Goal: Task Accomplishment & Management: Manage account settings

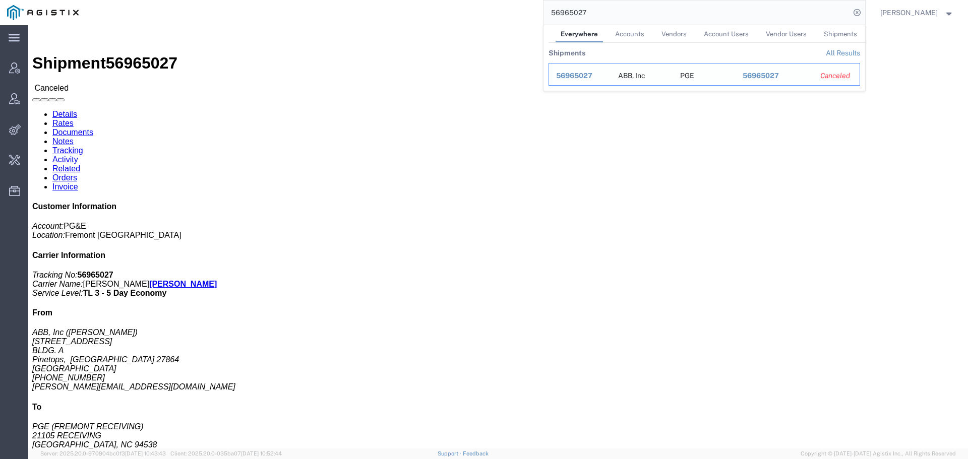
click at [579, 75] on span "56965027" at bounding box center [574, 76] width 36 height 8
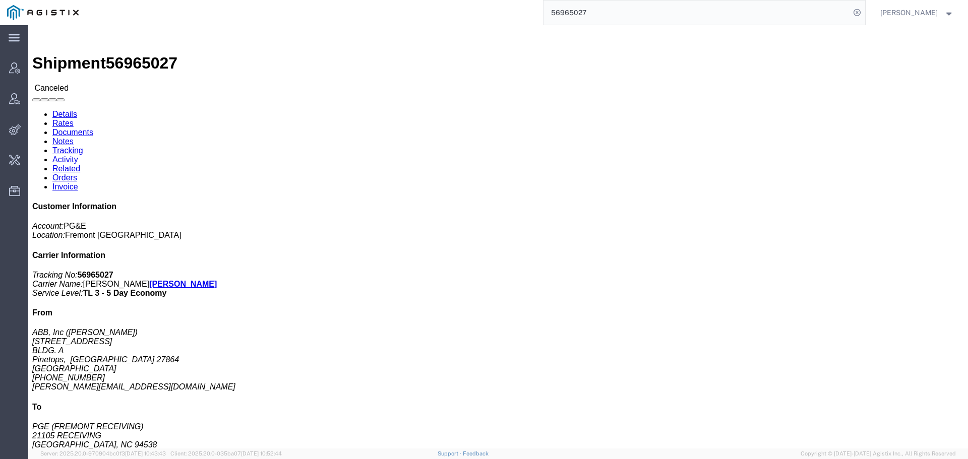
click link "Activity"
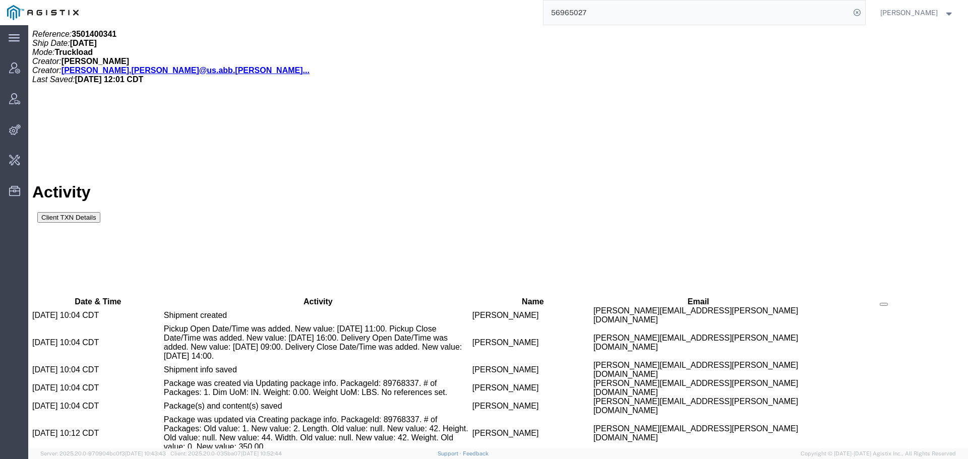
scroll to position [982, 0]
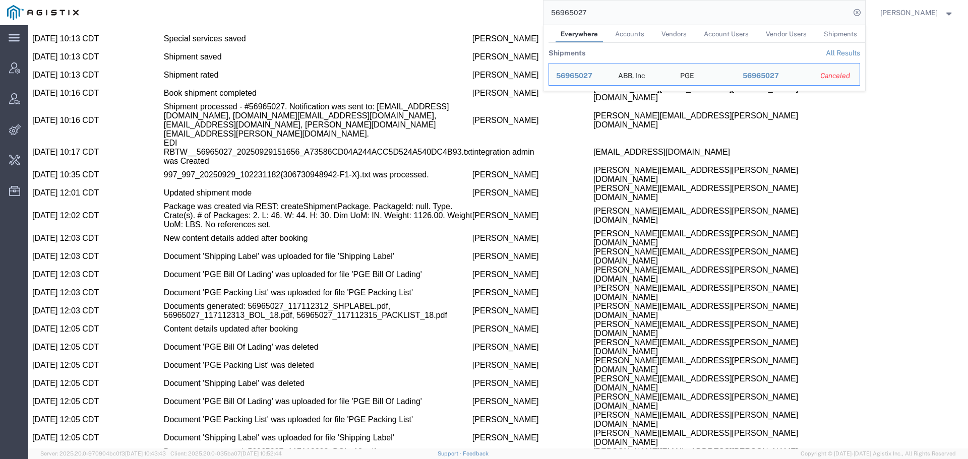
drag, startPoint x: 599, startPoint y: 13, endPoint x: 484, endPoint y: 17, distance: 115.0
click at [484, 17] on div "56965027 Everywhere Accounts Vendors Account Users Vendor Users Shipments Shipm…" at bounding box center [475, 12] width 779 height 25
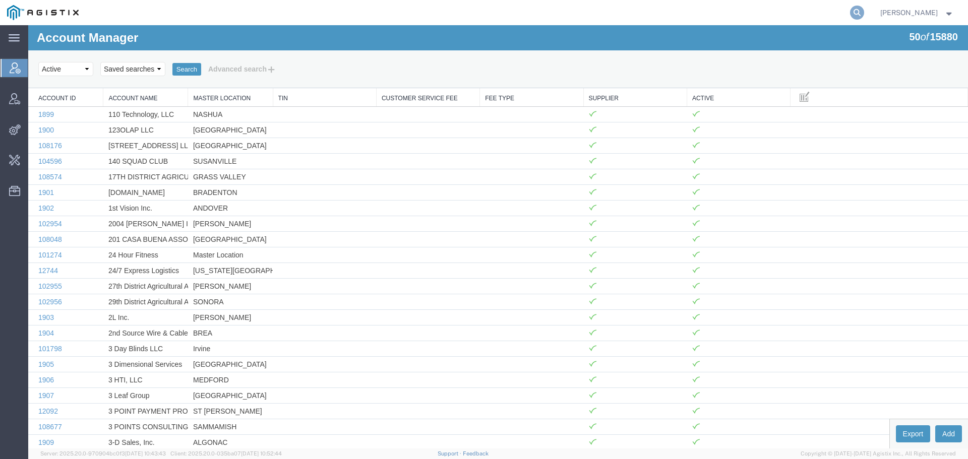
drag, startPoint x: 869, startPoint y: 11, endPoint x: 862, endPoint y: 11, distance: 7.1
click at [864, 11] on icon at bounding box center [857, 13] width 14 height 14
click at [705, 10] on input "search" at bounding box center [697, 13] width 307 height 24
paste input "57007816"
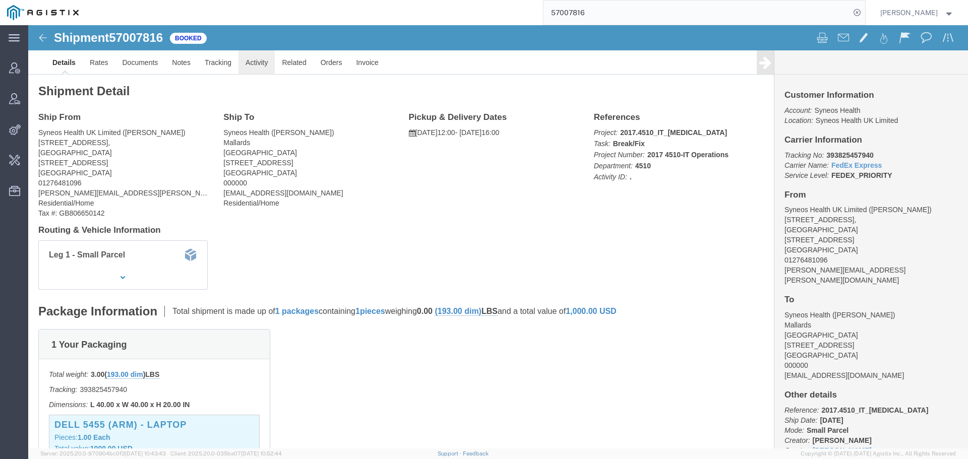
click link "Activity"
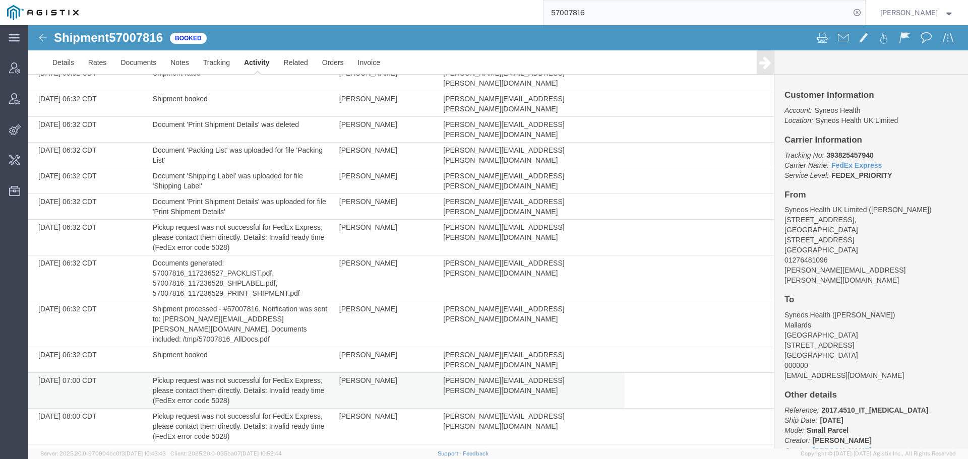
scroll to position [654, 0]
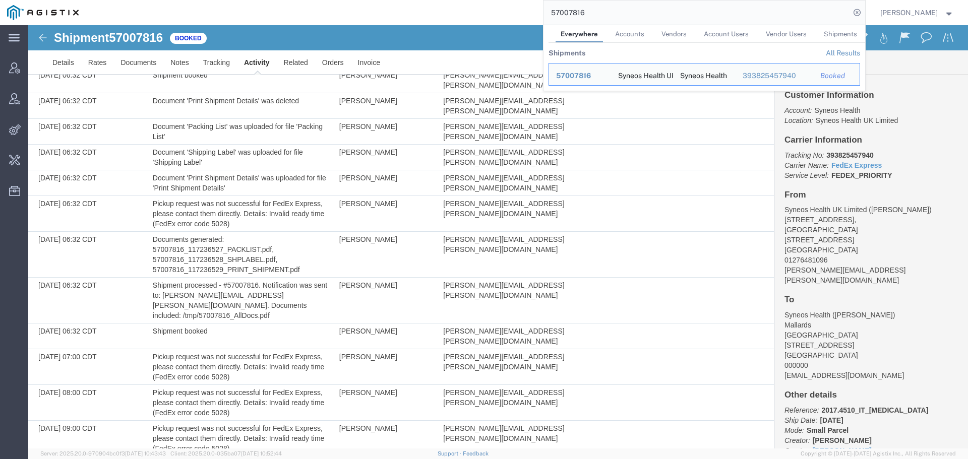
click at [809, 18] on input "57007816" at bounding box center [697, 13] width 307 height 24
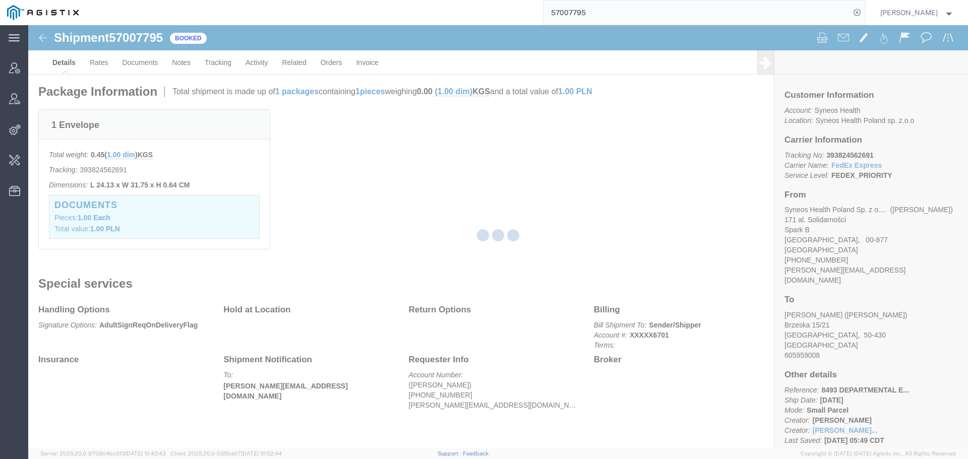
click at [260, 62] on div at bounding box center [498, 237] width 940 height 424
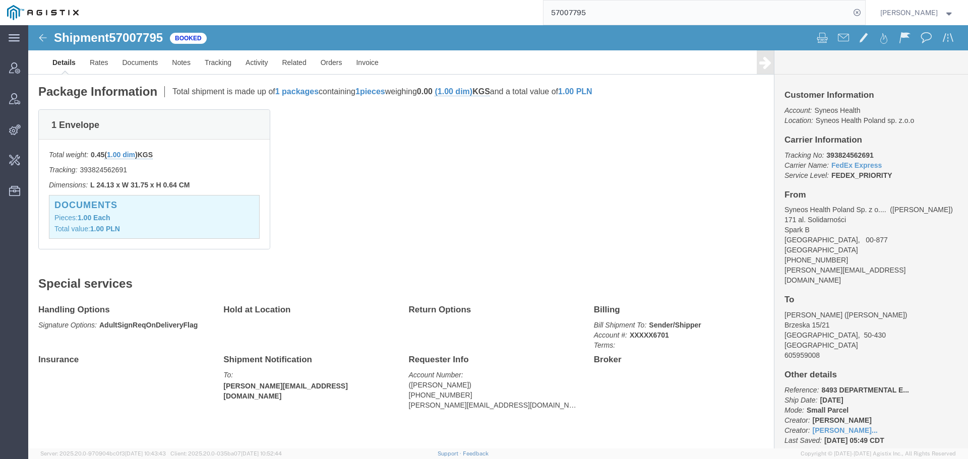
scroll to position [243, 0]
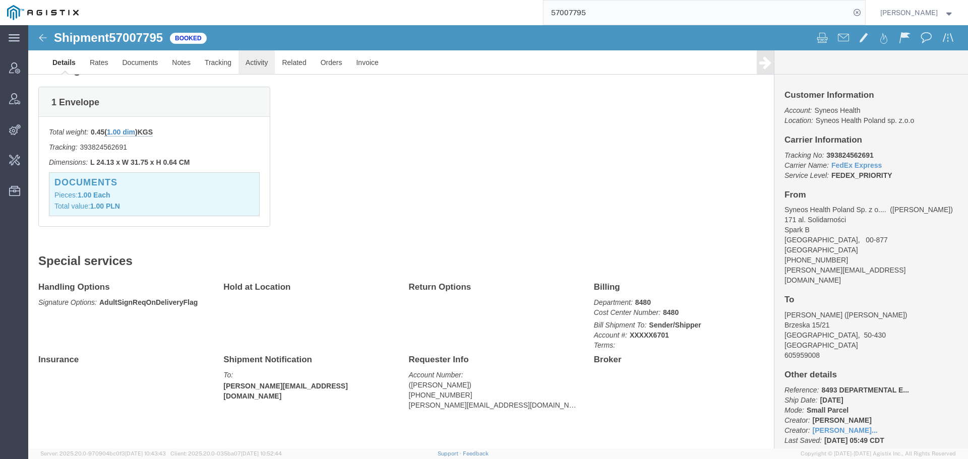
click link "Activity"
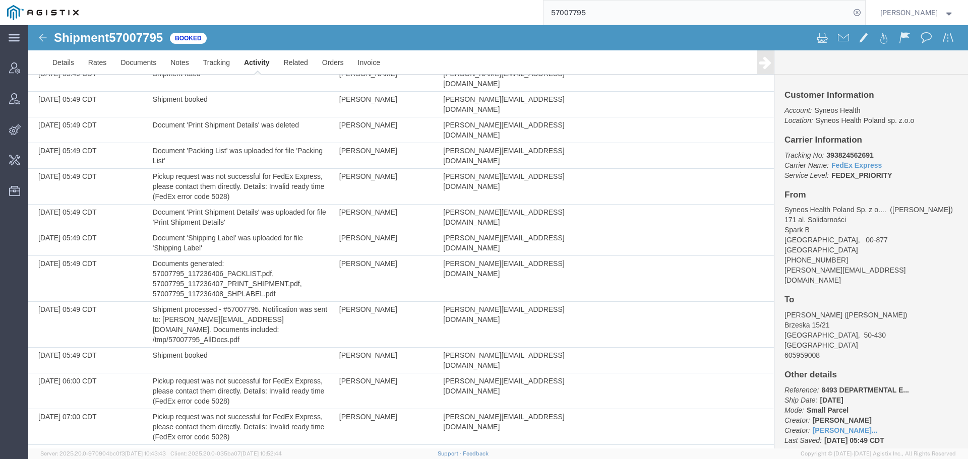
scroll to position [500, 0]
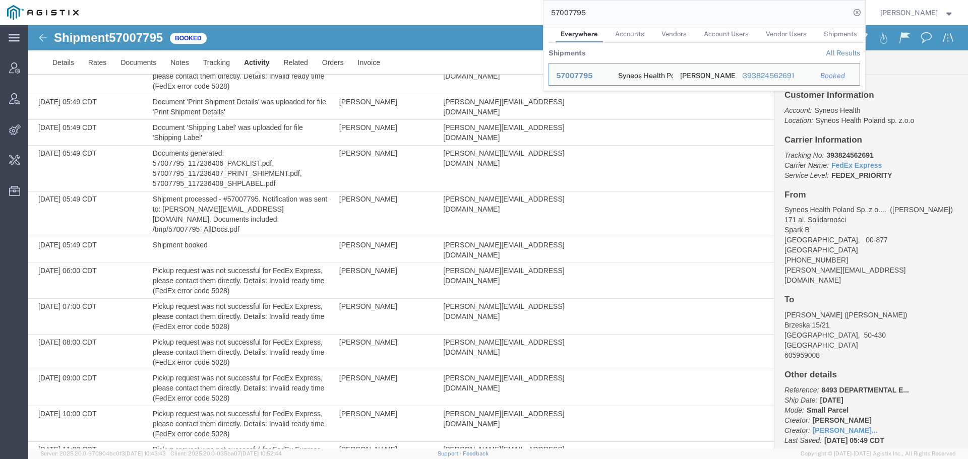
click at [786, 21] on input "57007795" at bounding box center [697, 13] width 307 height 24
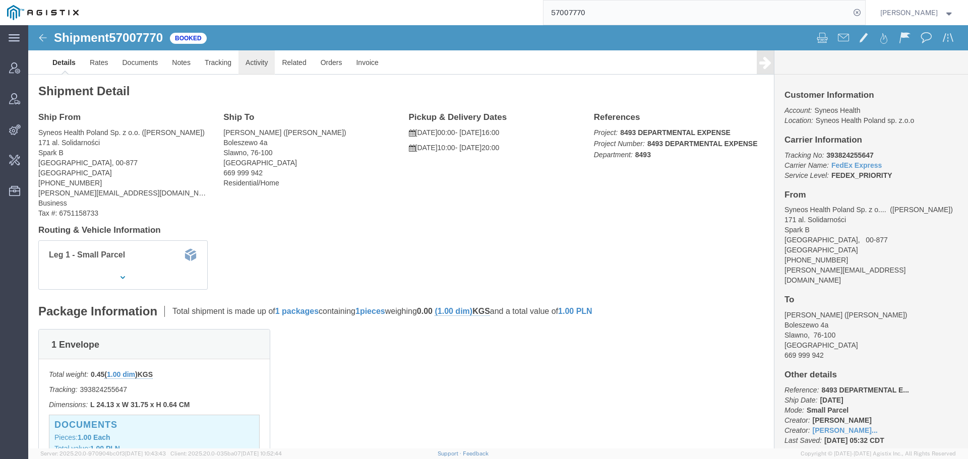
click link "Activity"
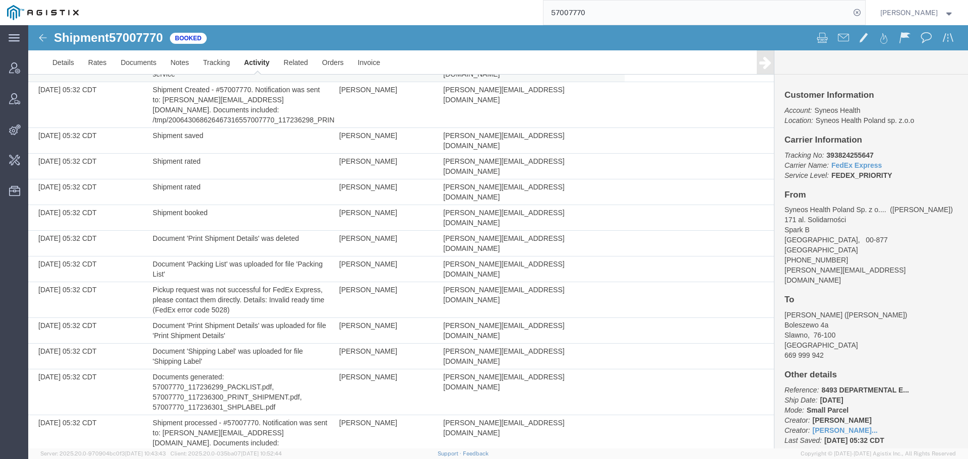
scroll to position [500, 0]
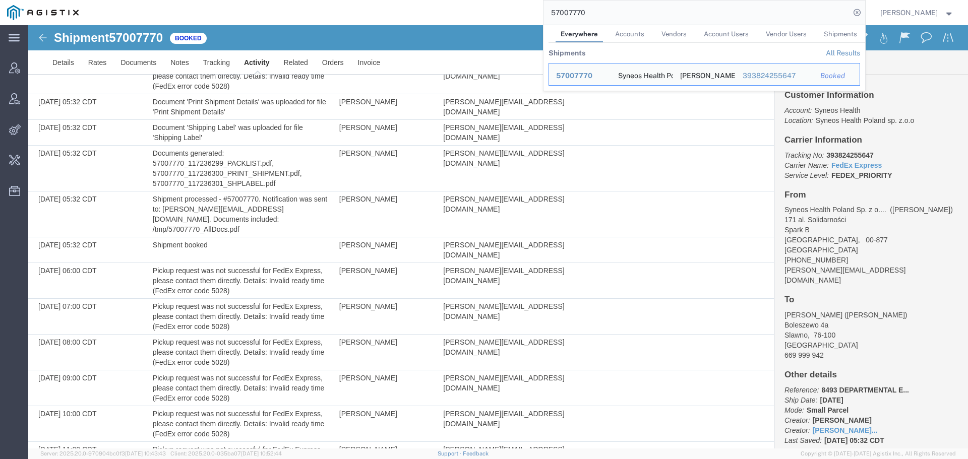
click at [719, 15] on input "57007770" at bounding box center [697, 13] width 307 height 24
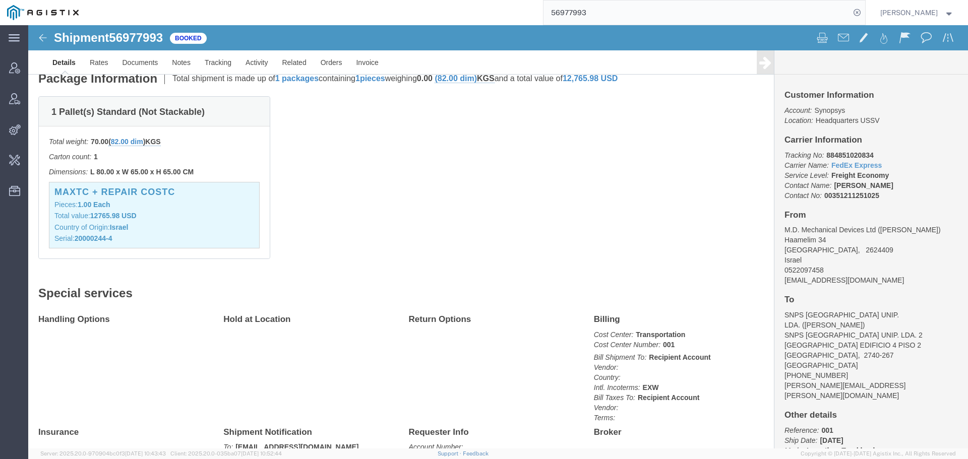
scroll to position [295, 0]
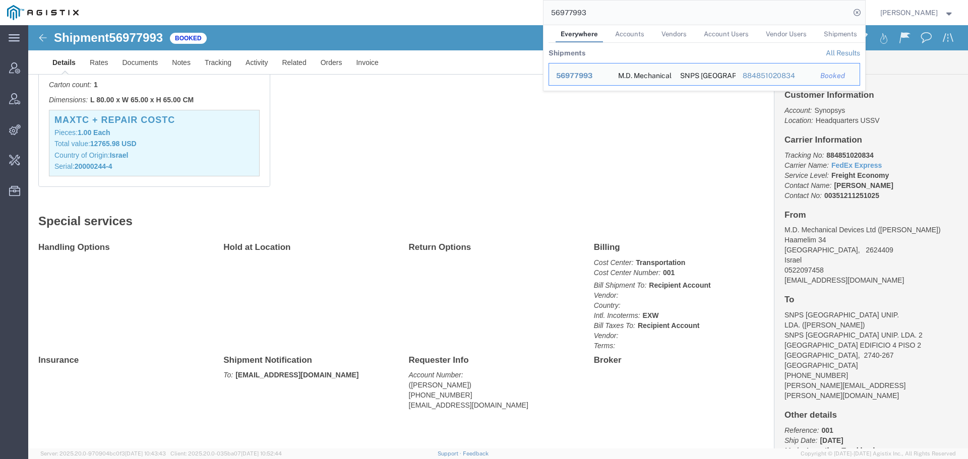
click div "Handling Options Hold at Location Return Options Billing Cost Center: Transport…"
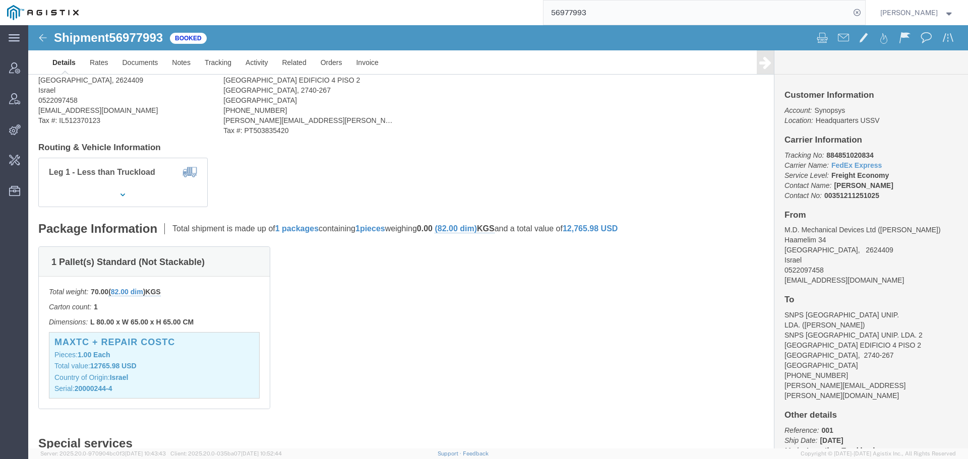
scroll to position [0, 0]
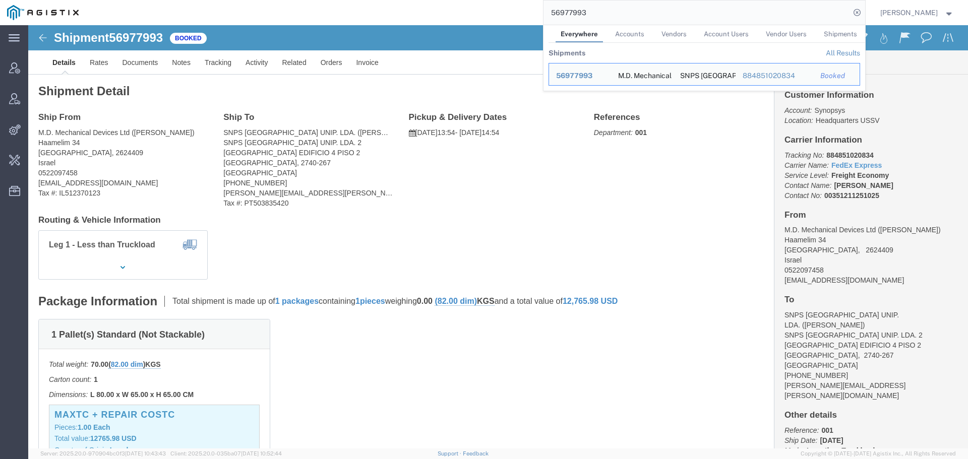
drag, startPoint x: 619, startPoint y: 13, endPoint x: 498, endPoint y: 16, distance: 120.5
click at [498, 16] on div "56977993 Everywhere Accounts Vendors Account Users Vendor Users Shipments Shipm…" at bounding box center [475, 12] width 779 height 25
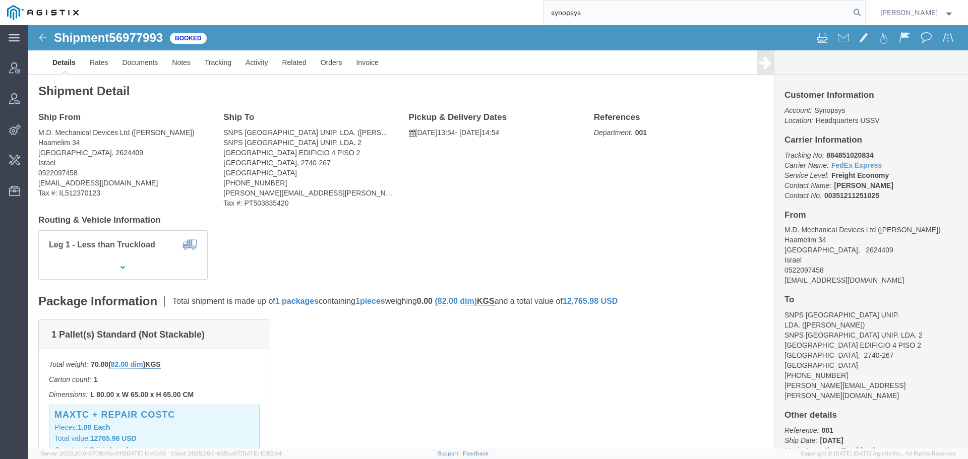
type input "synopsys"
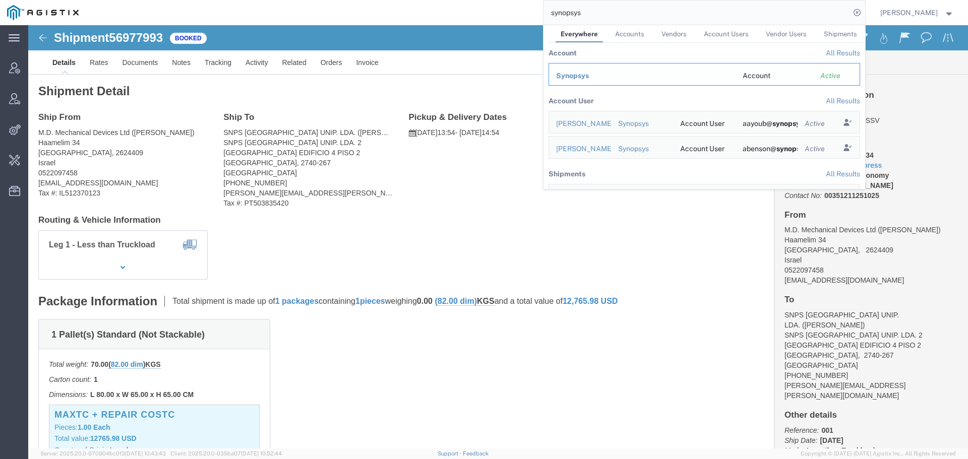
click at [586, 71] on div "Synopsys" at bounding box center [642, 76] width 172 height 11
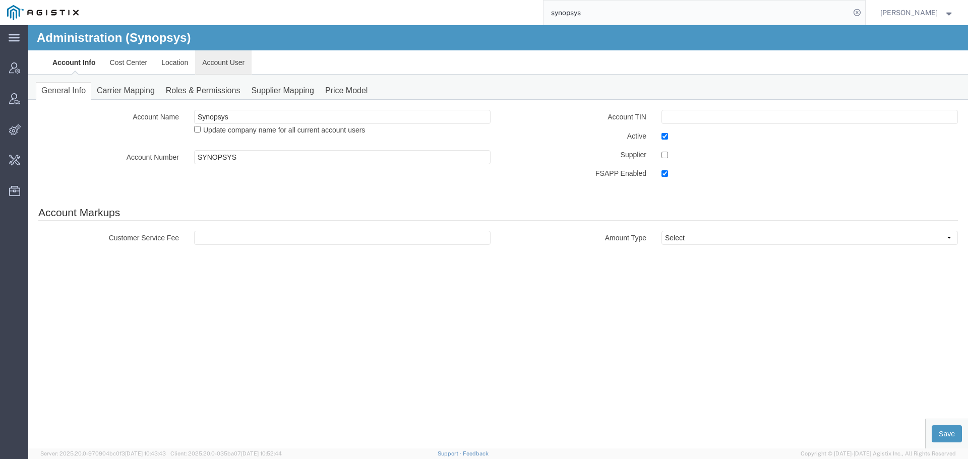
click at [223, 55] on link "Account User" at bounding box center [223, 62] width 56 height 24
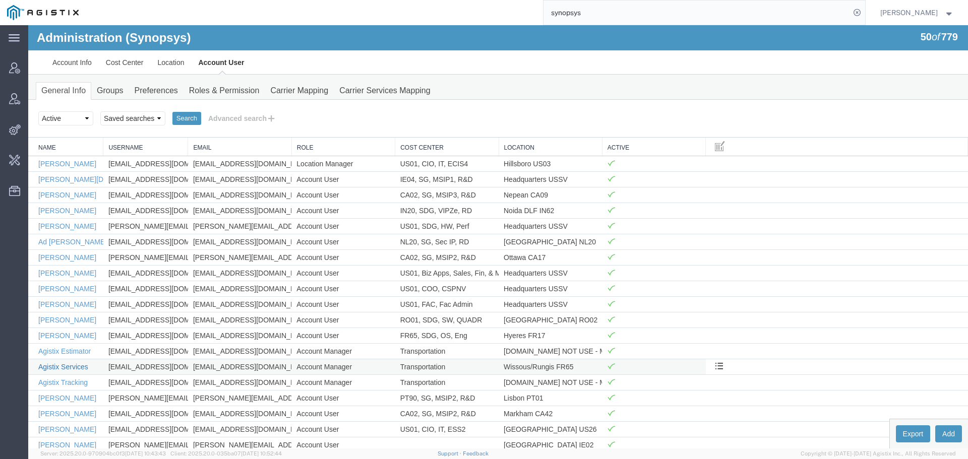
click at [75, 370] on link "Agistix Services" at bounding box center [63, 367] width 50 height 8
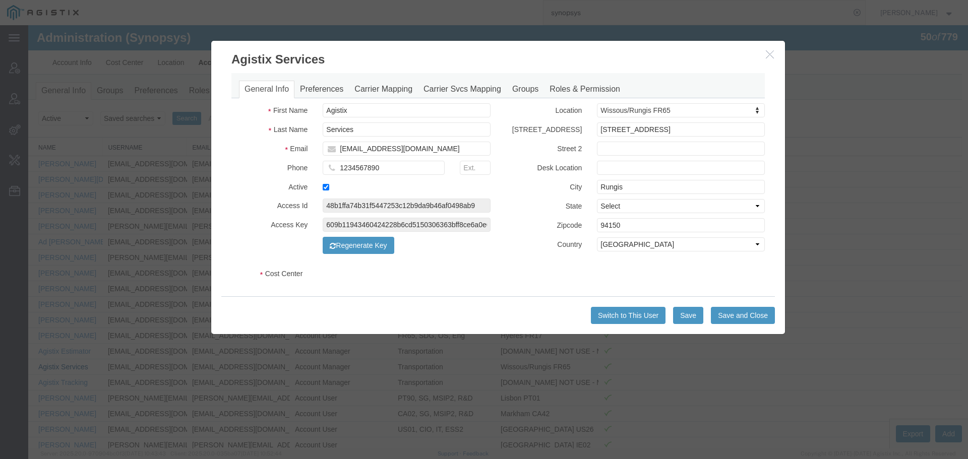
select select "COSTCENTER"
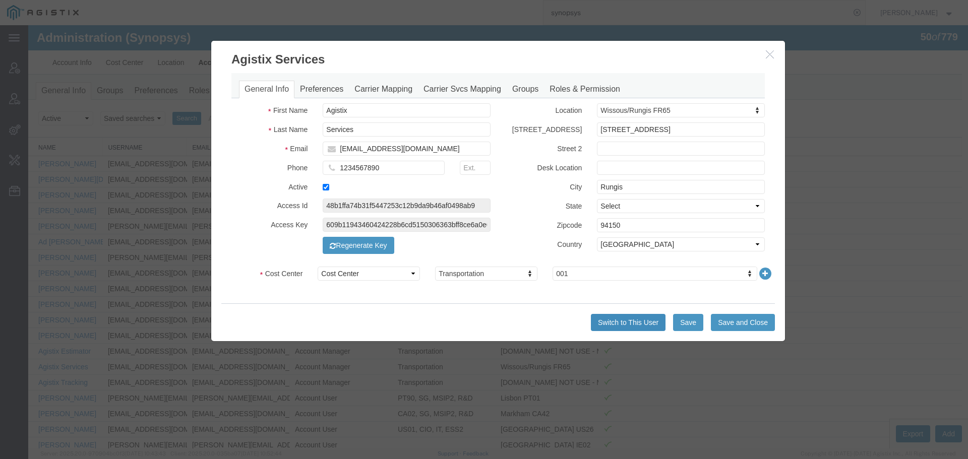
click at [593, 320] on button "Switch to This User" at bounding box center [628, 322] width 75 height 17
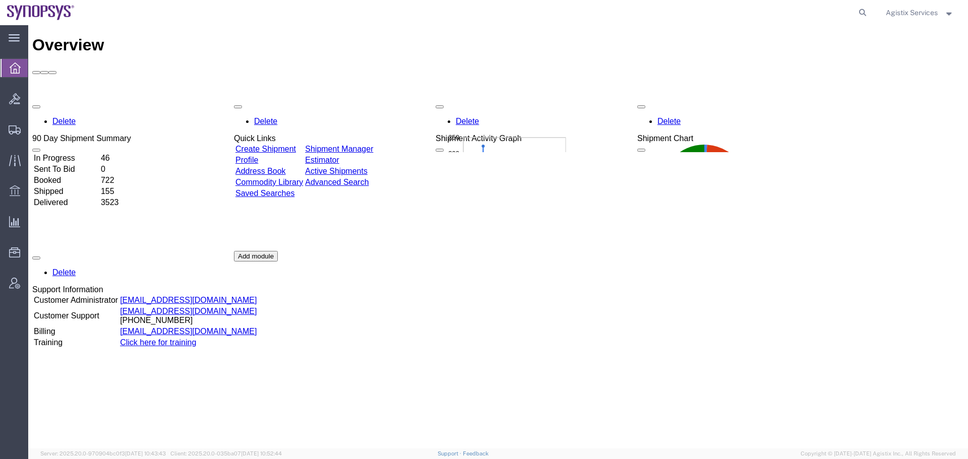
click at [953, 20] on div "Agistix Services" at bounding box center [919, 12] width 83 height 25
click at [953, 16] on span "Agistix Services" at bounding box center [920, 12] width 68 height 11
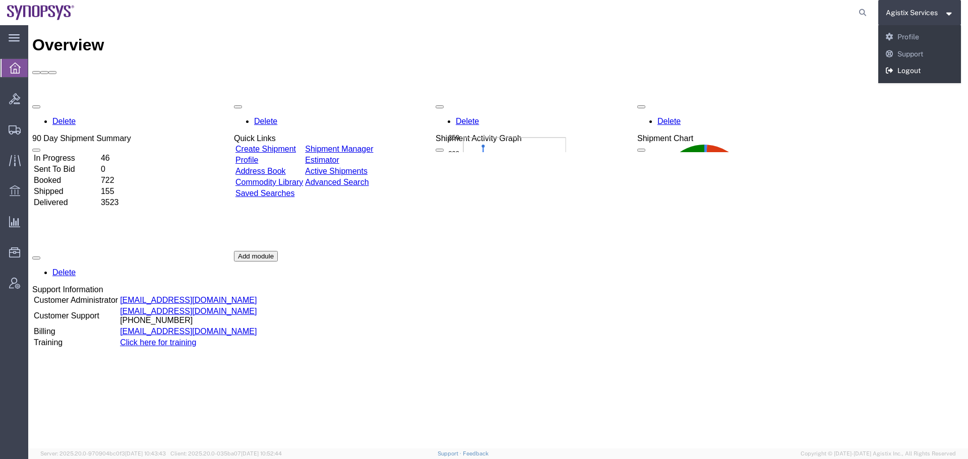
click at [928, 77] on link "Logout" at bounding box center [919, 71] width 83 height 17
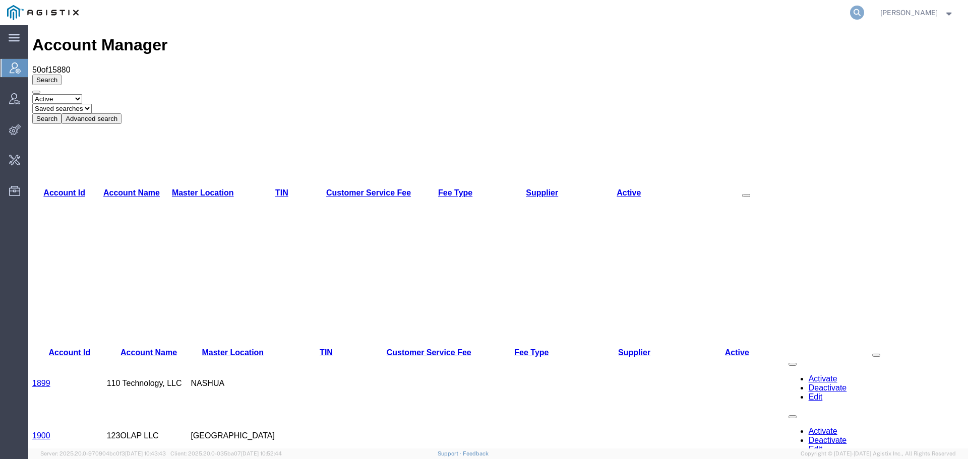
click at [864, 17] on icon at bounding box center [857, 13] width 14 height 14
paste input "56977993"
type input "56977993"
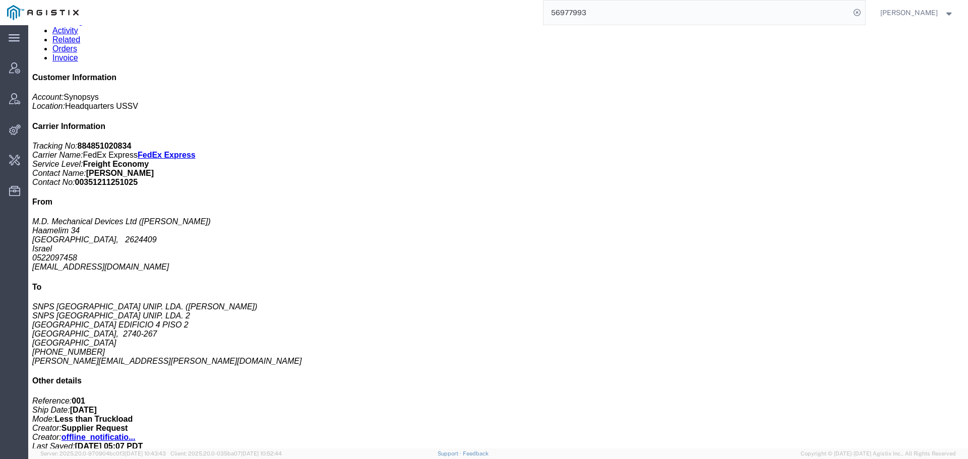
scroll to position [126, 0]
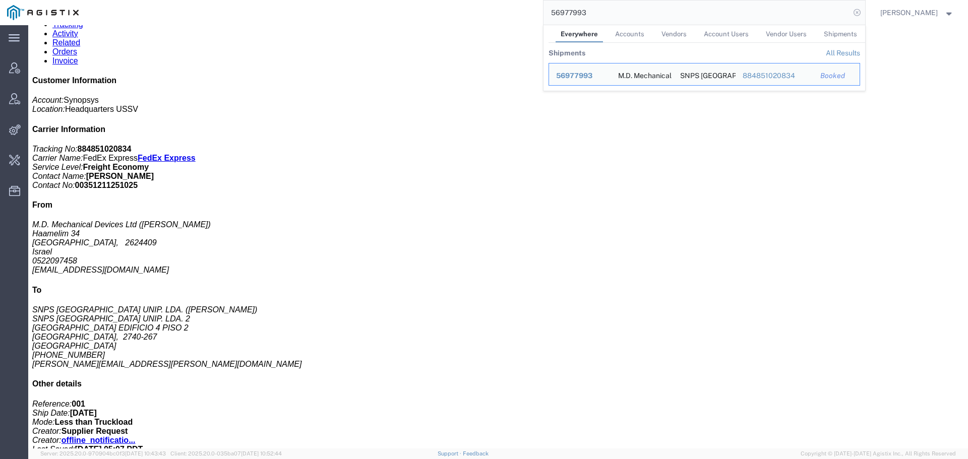
click at [864, 13] on icon at bounding box center [857, 13] width 14 height 14
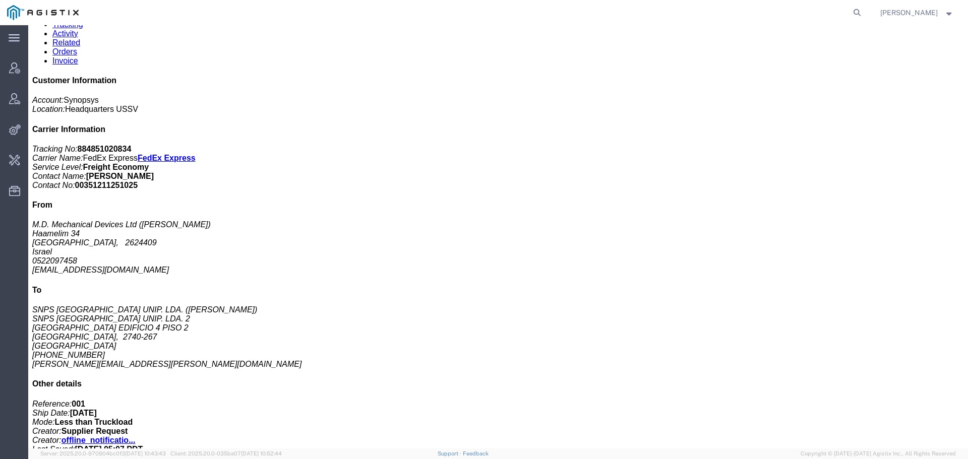
click at [814, 12] on agx-global-search at bounding box center [704, 12] width 323 height 25
click at [864, 11] on icon at bounding box center [857, 13] width 14 height 14
paste input "56995226"
type input "56995226"
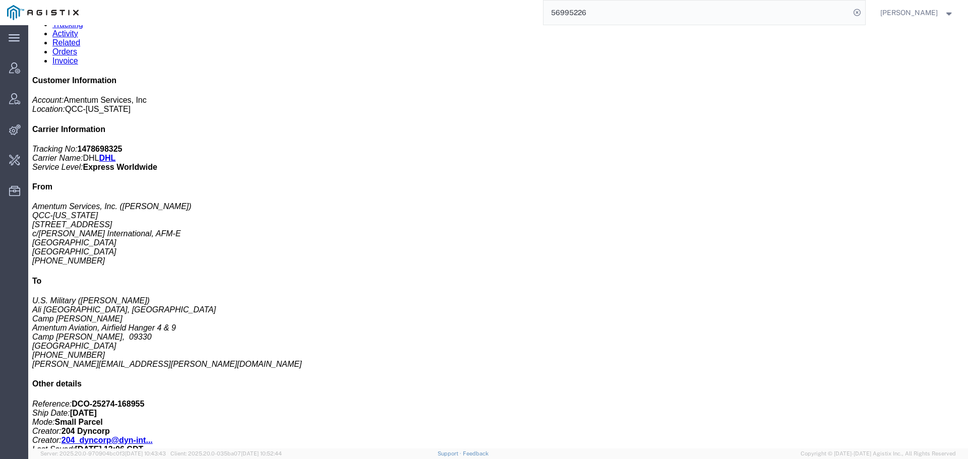
click link "Activity"
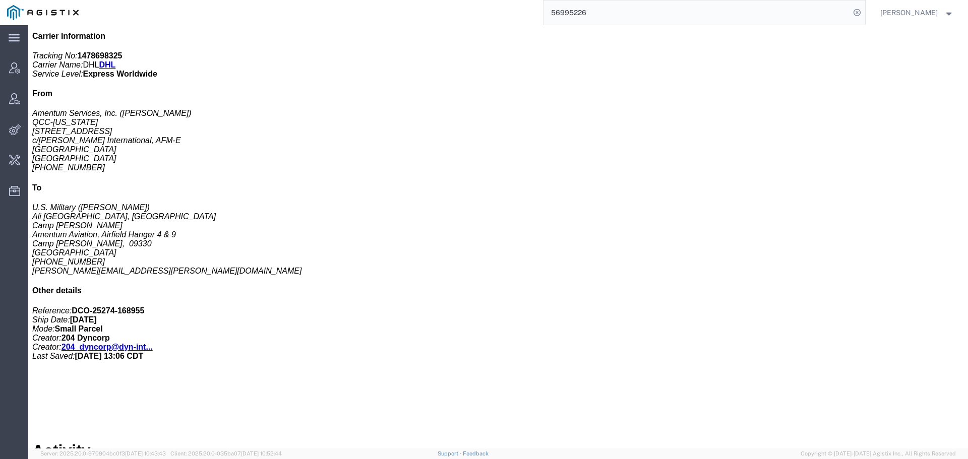
scroll to position [321, 0]
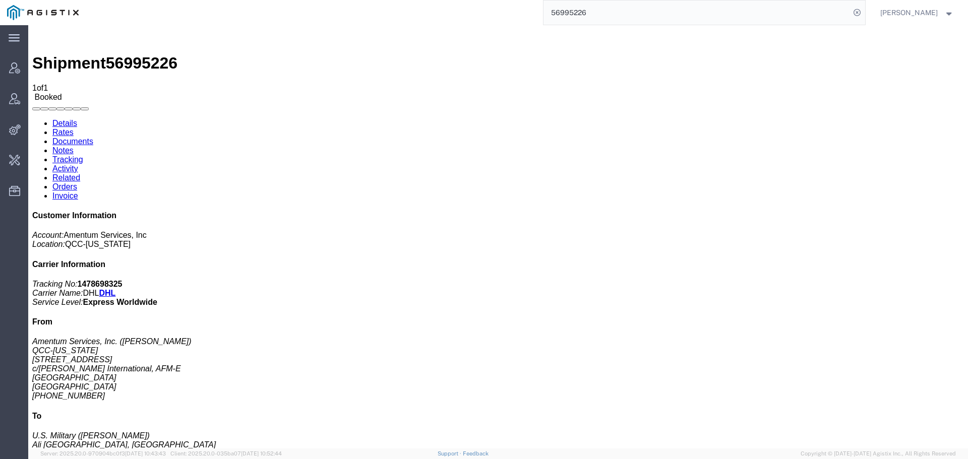
click at [78, 164] on link "Activity" at bounding box center [65, 168] width 26 height 9
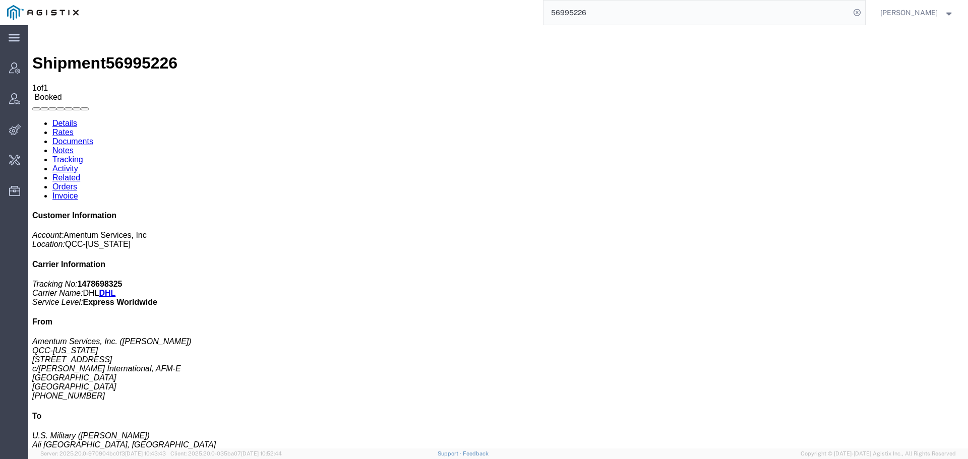
click at [78, 164] on link "Activity" at bounding box center [65, 168] width 26 height 9
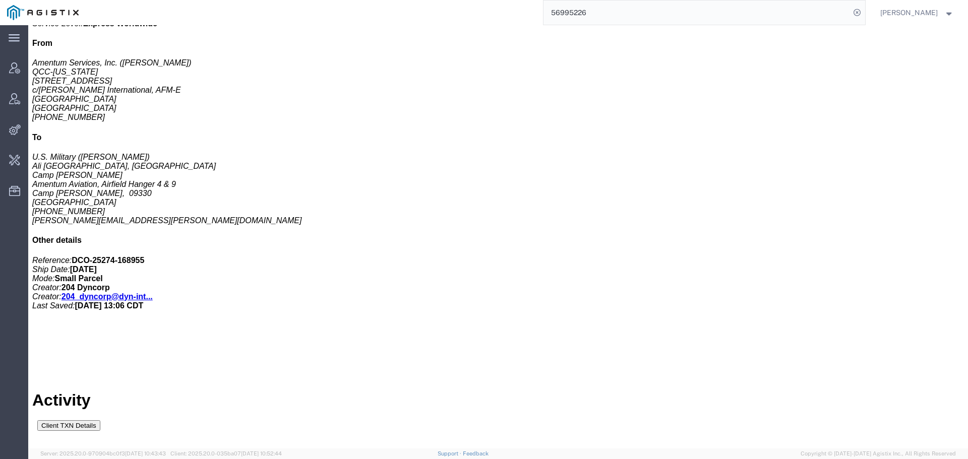
scroll to position [321, 0]
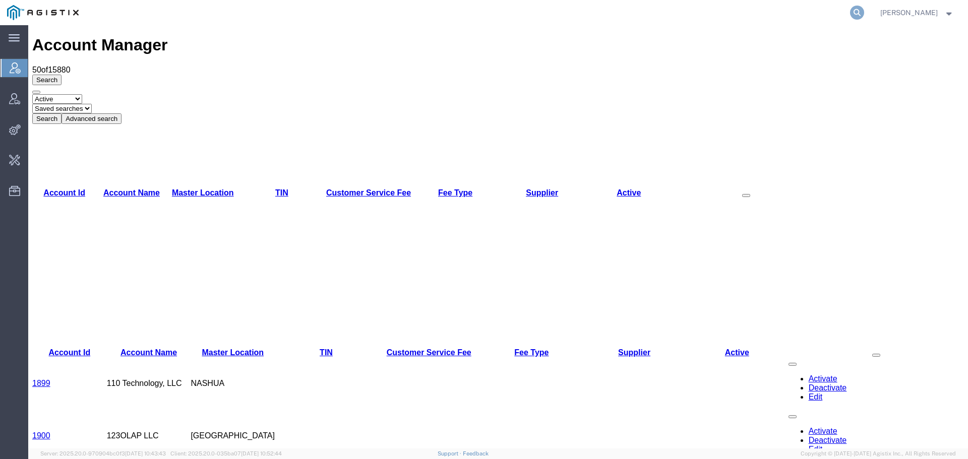
click at [863, 11] on icon at bounding box center [857, 13] width 14 height 14
type input "offline@pgw"
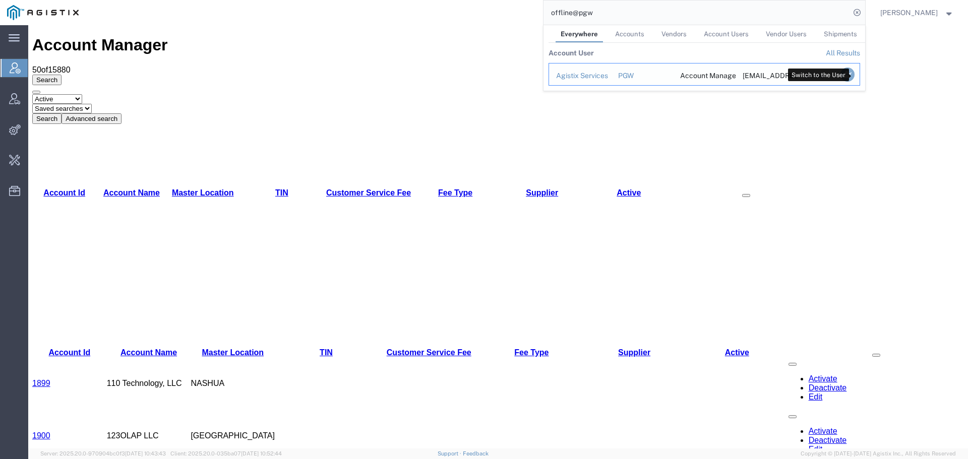
click at [854, 75] on icon "Search Results" at bounding box center [847, 75] width 14 height 14
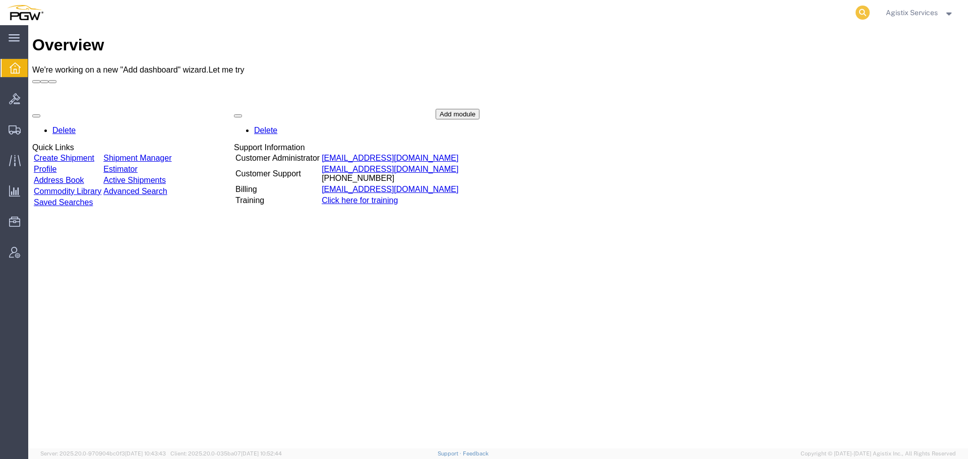
click at [861, 14] on icon at bounding box center [863, 13] width 14 height 14
paste input "944106947"
type input "944106947"
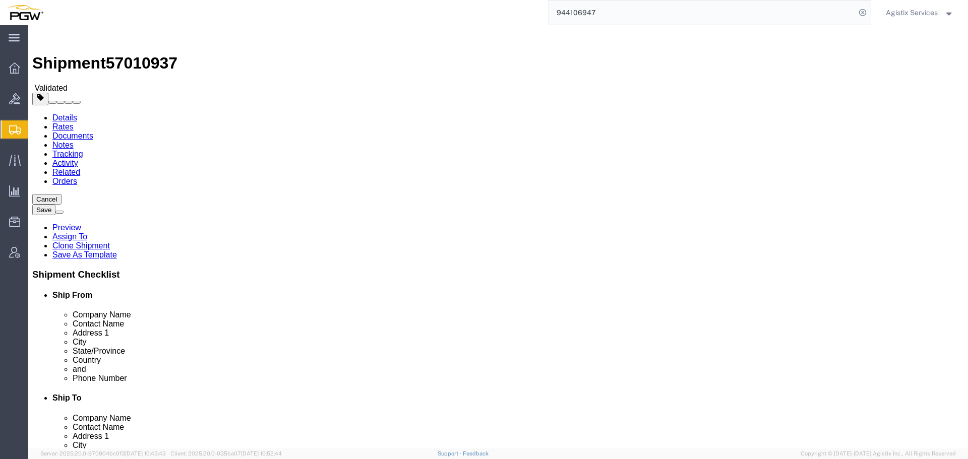
select select "28523"
select select "28507"
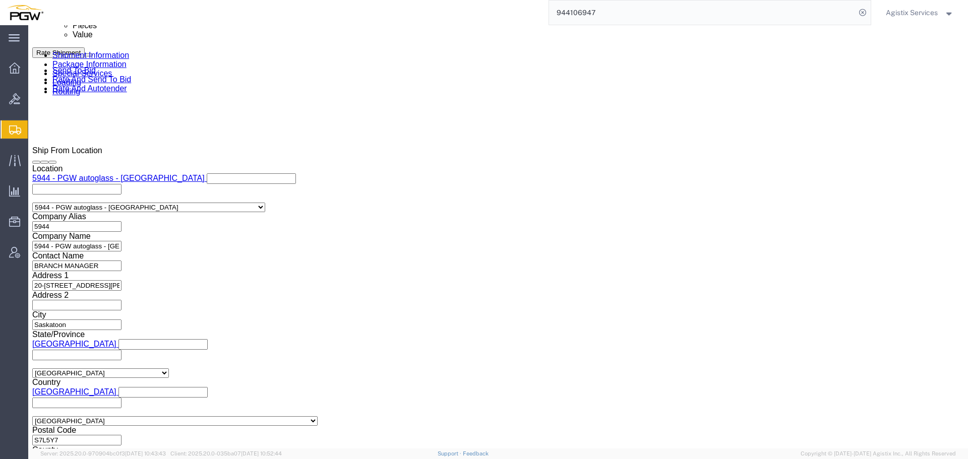
scroll to position [603, 0]
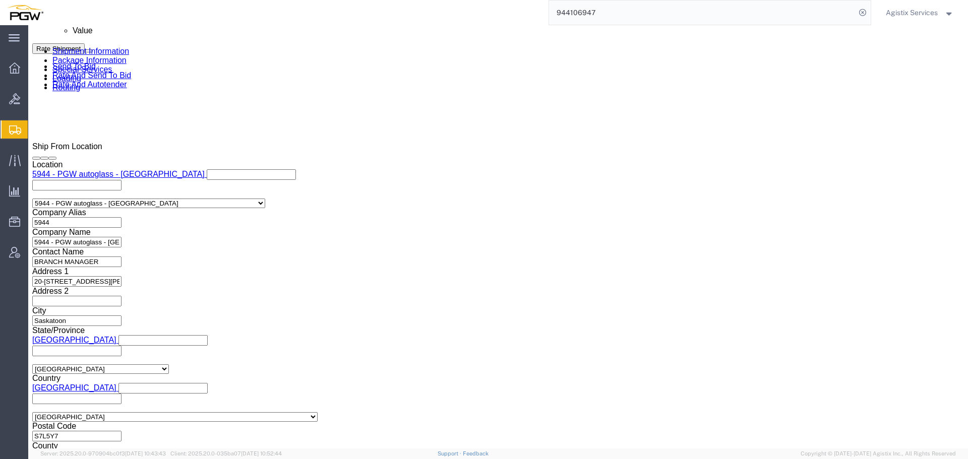
click select "Select Air Less than Truckload Multi-Leg Ocean Freight Rail Small Parcel Truckl…"
select select "LTL"
click select "Select Air Less than Truckload Multi-Leg Ocean Freight Rail Small Parcel Truckl…"
click button "Rate Shipment"
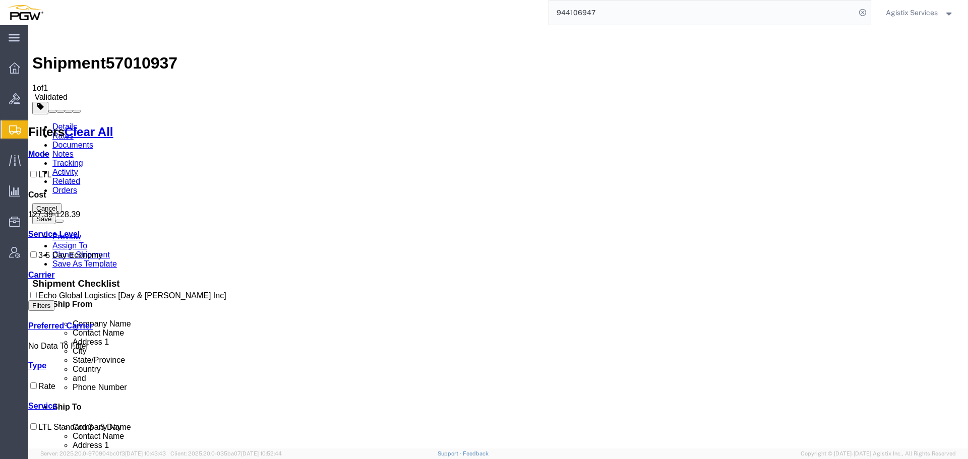
click at [69, 123] on link "Details" at bounding box center [64, 127] width 25 height 9
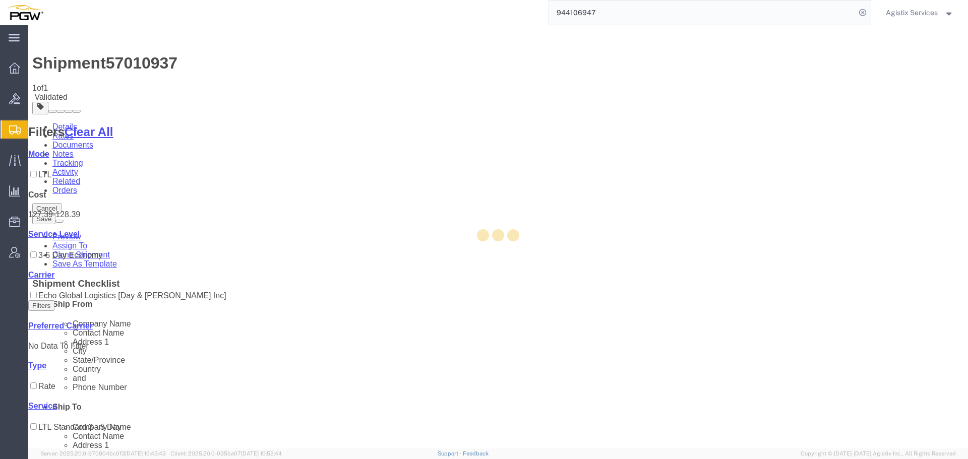
select select "28523"
select select "28507"
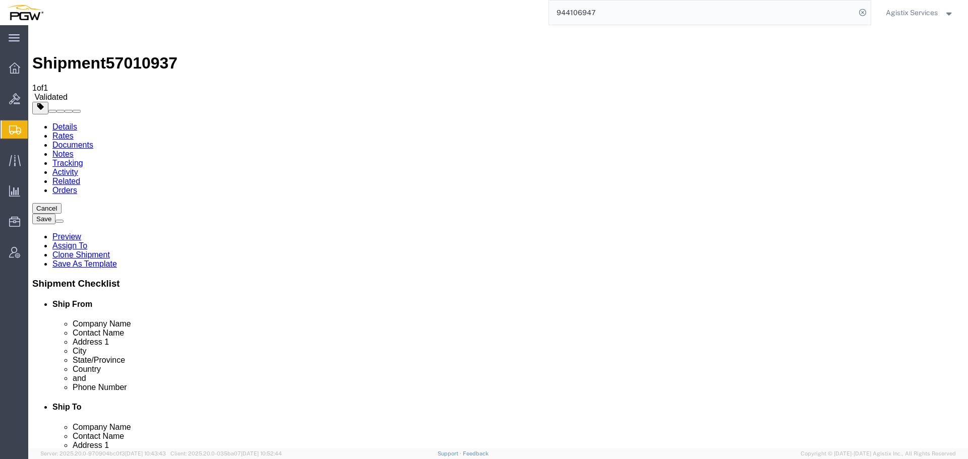
click button "Rate Shipment"
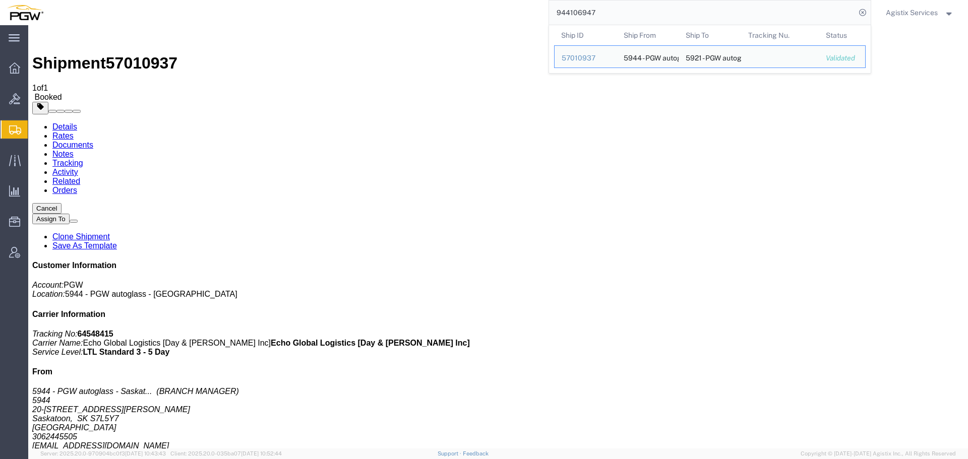
drag, startPoint x: 686, startPoint y: 15, endPoint x: 503, endPoint y: 17, distance: 183.0
click at [503, 17] on div "944106947 Ship ID Ship From Ship To Tracking Nu. Status Ship ID 57010937 Ship F…" at bounding box center [460, 12] width 821 height 25
paste input "6"
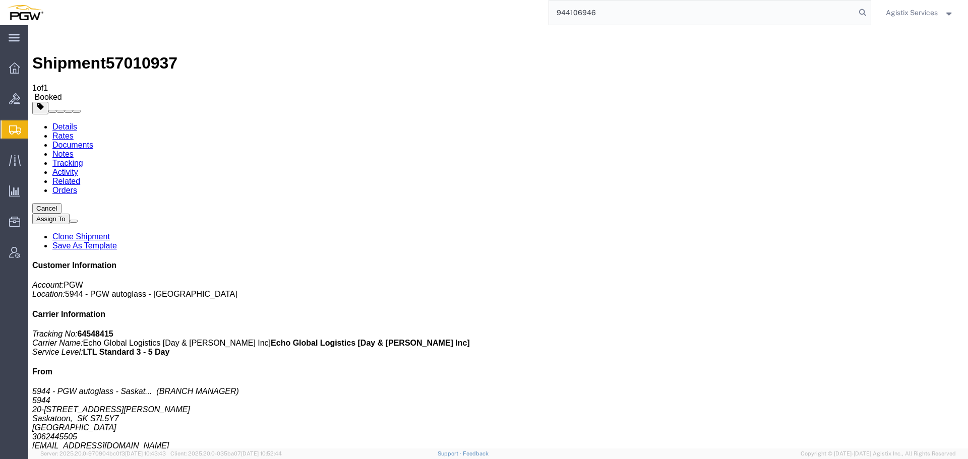
type input "944106946"
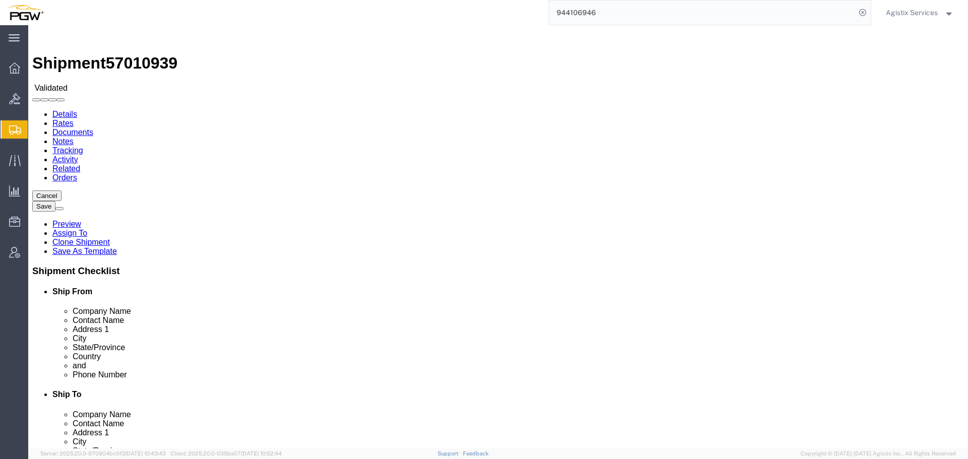
select select "28523"
select select "28509"
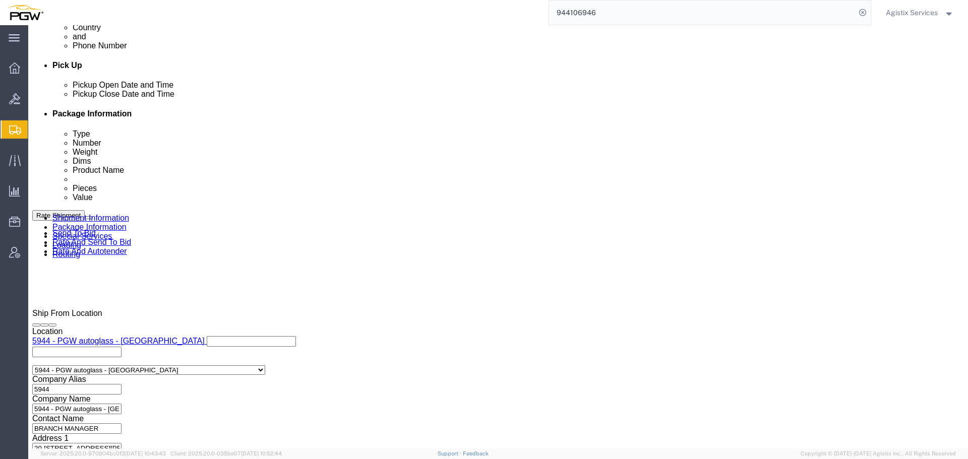
scroll to position [603, 0]
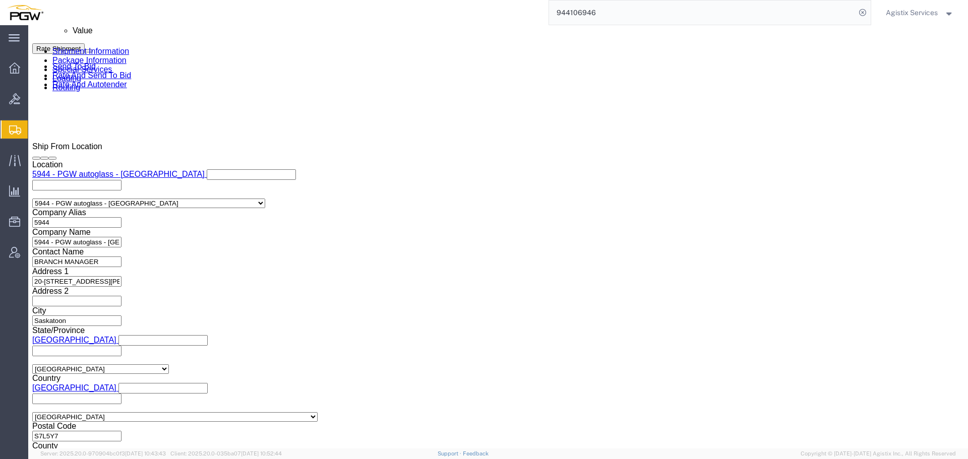
click select "Select Air Less than Truckload Multi-Leg Ocean Freight Rail Small Parcel Truckl…"
select select "LTL"
click select "Select Air Less than Truckload Multi-Leg Ocean Freight Rail Small Parcel Truckl…"
click button "Rate Shipment"
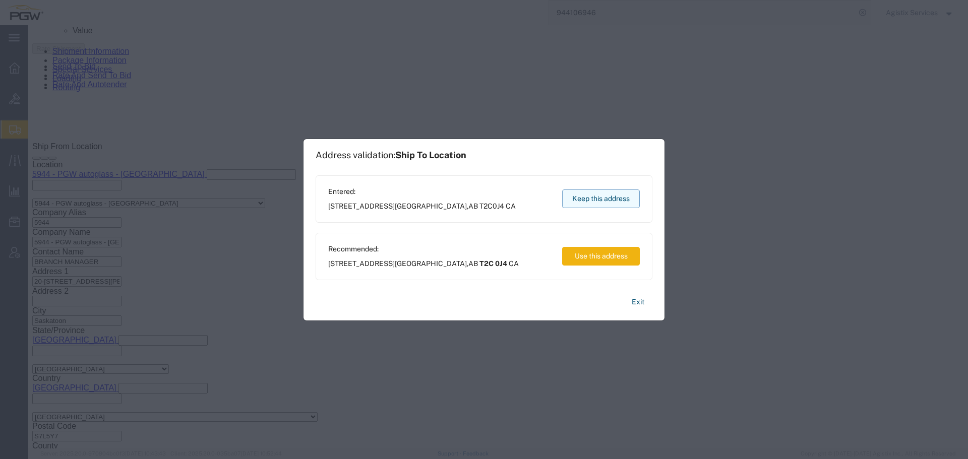
click at [625, 198] on button "Keep this address" at bounding box center [601, 199] width 78 height 19
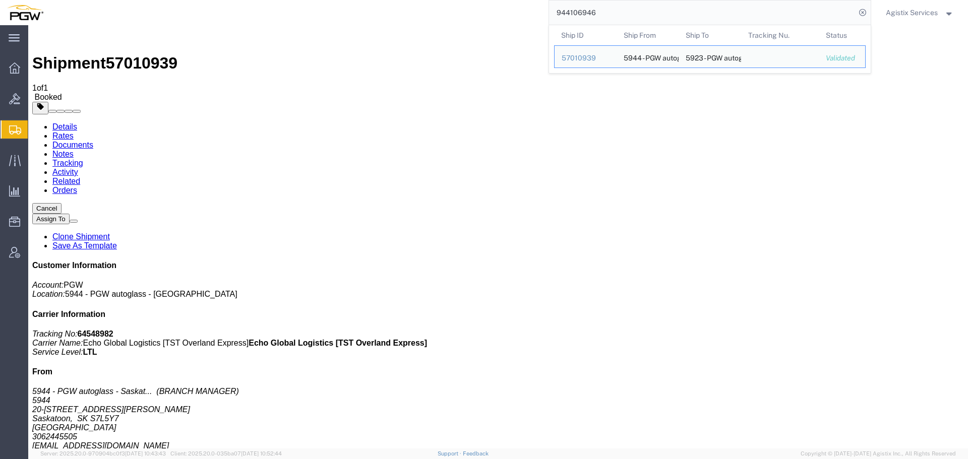
click at [709, 13] on input "944106946" at bounding box center [702, 13] width 307 height 24
paste input "8"
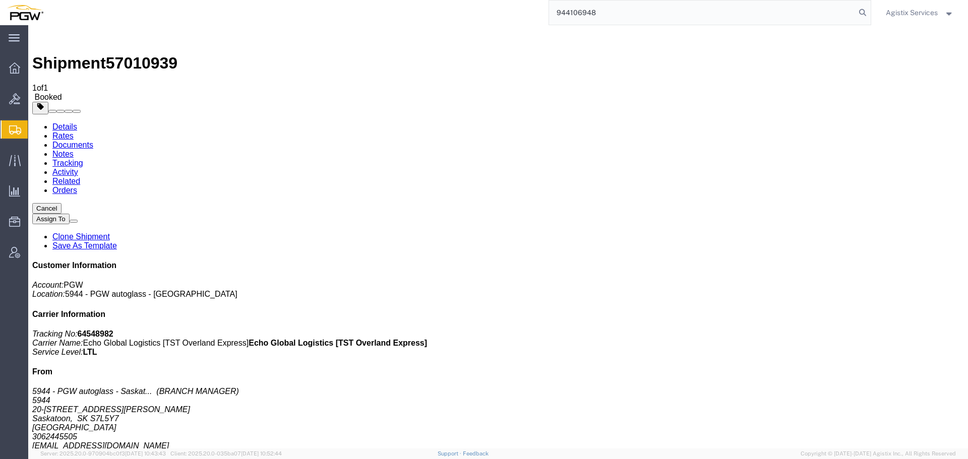
type input "944106948"
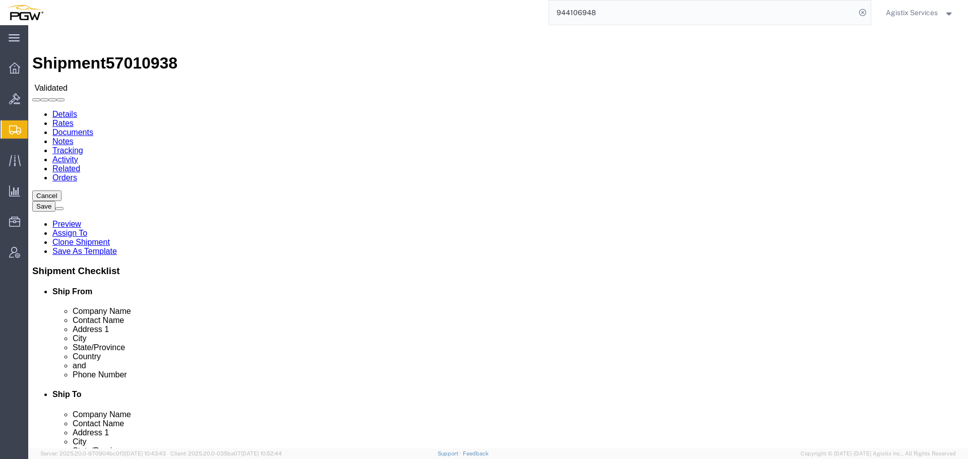
select select "28523"
select select "28529"
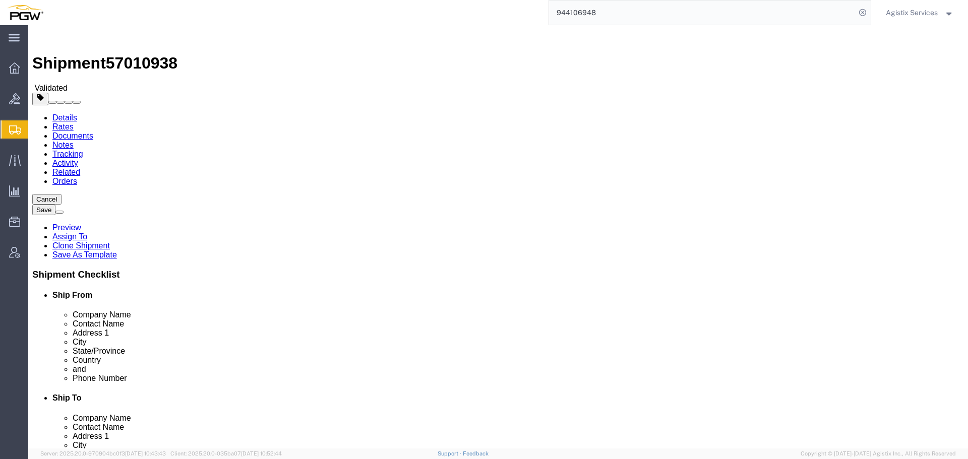
click div "Location 5944 - PGW autoglass - Saskatoon Select My Profile Location 5303 - PGW…"
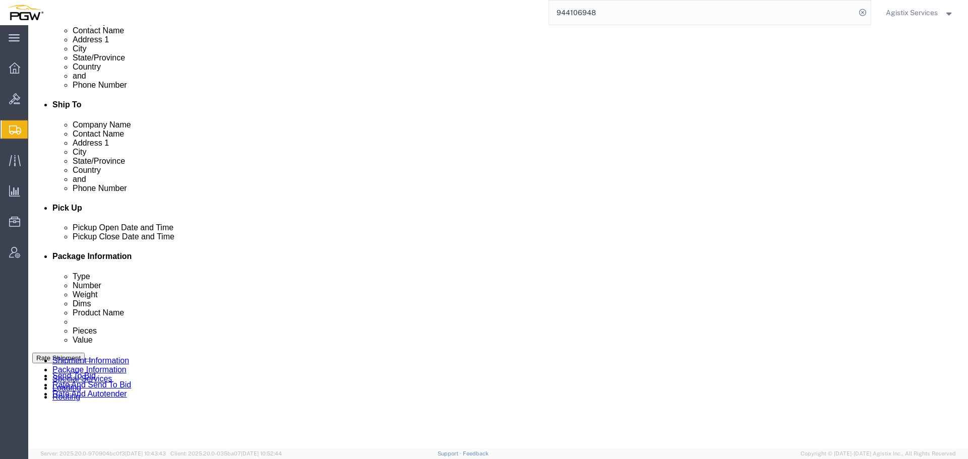
scroll to position [603, 0]
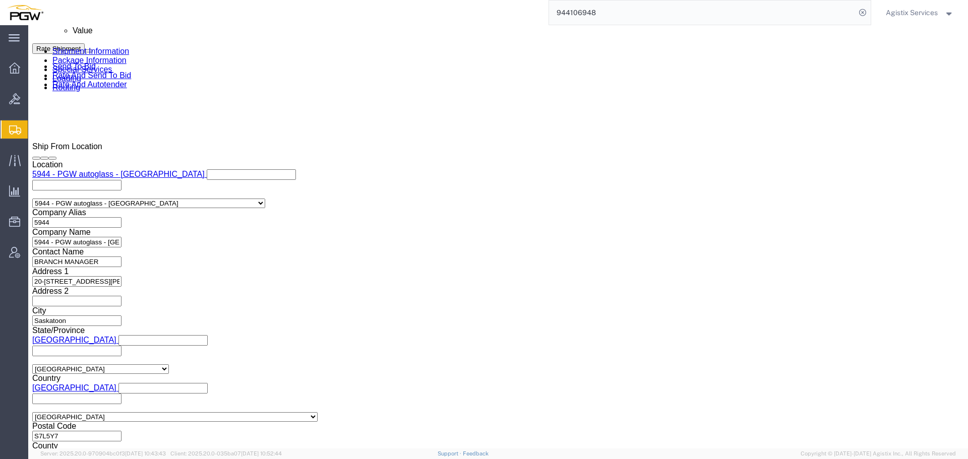
click select "Select Air Less than Truckload Multi-Leg Ocean Freight Rail Small Parcel Truckl…"
select select "LTL"
click select "Select Air Less than Truckload Multi-Leg Ocean Freight Rail Small Parcel Truckl…"
click button "Rate Shipment"
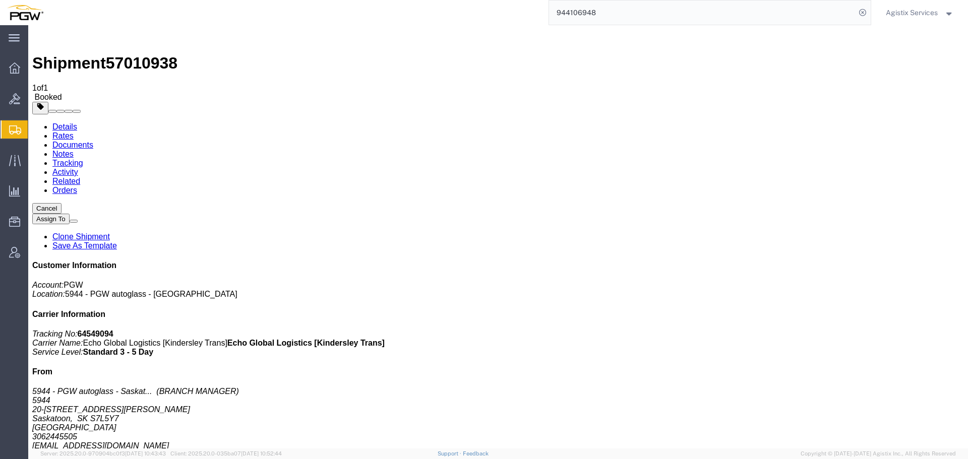
click at [795, 17] on input "944106948" at bounding box center [702, 13] width 307 height 24
paste input "57010937"
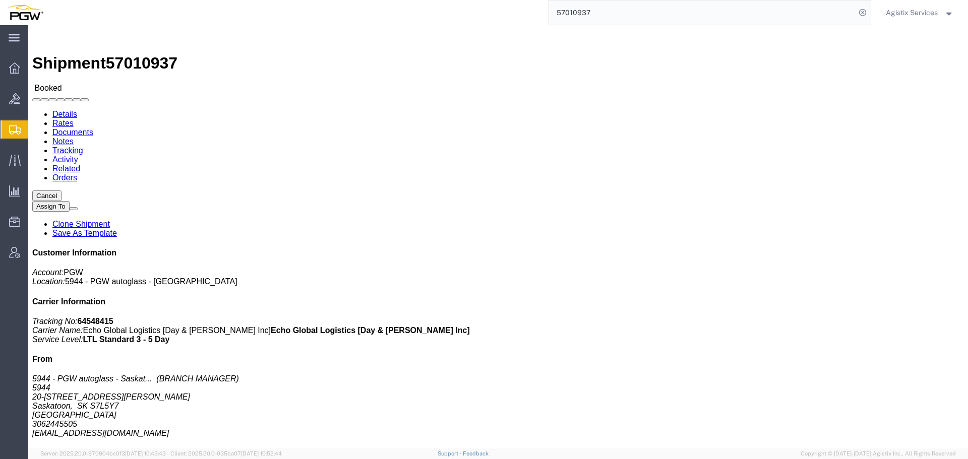
click at [905, 18] on span "Agistix Services" at bounding box center [912, 12] width 52 height 11
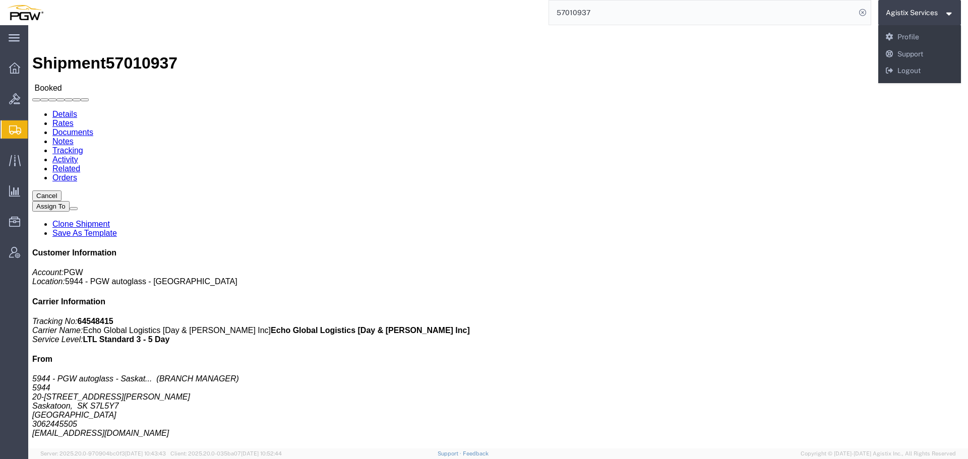
click at [905, 18] on span "Agistix Services" at bounding box center [912, 12] width 52 height 11
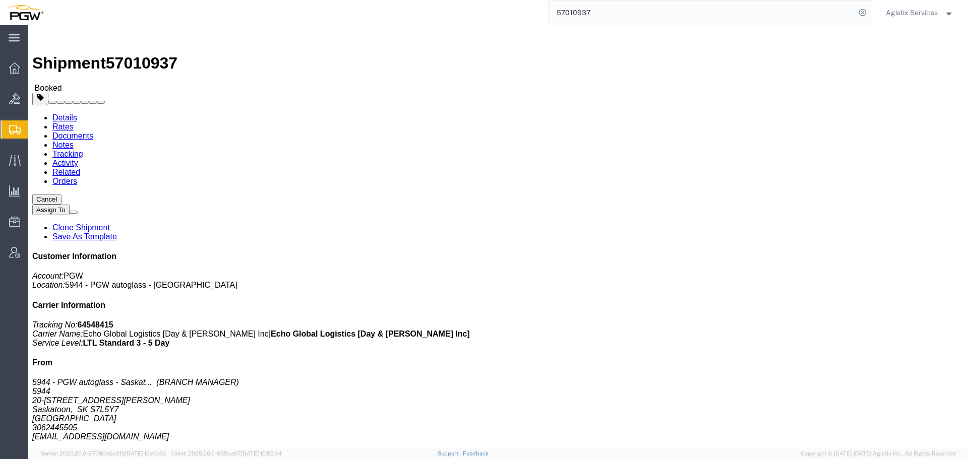
click div "Shipment 57010937 Booked"
click link "Tracking"
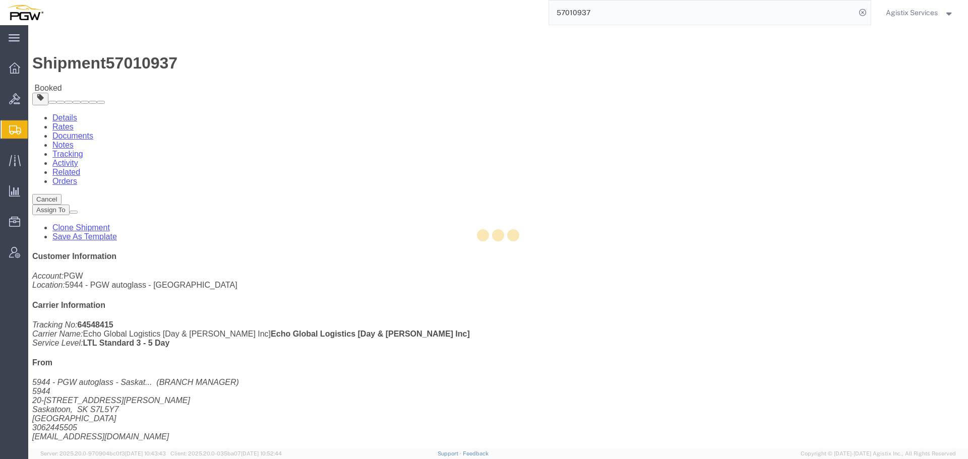
click at [261, 65] on div at bounding box center [498, 237] width 940 height 424
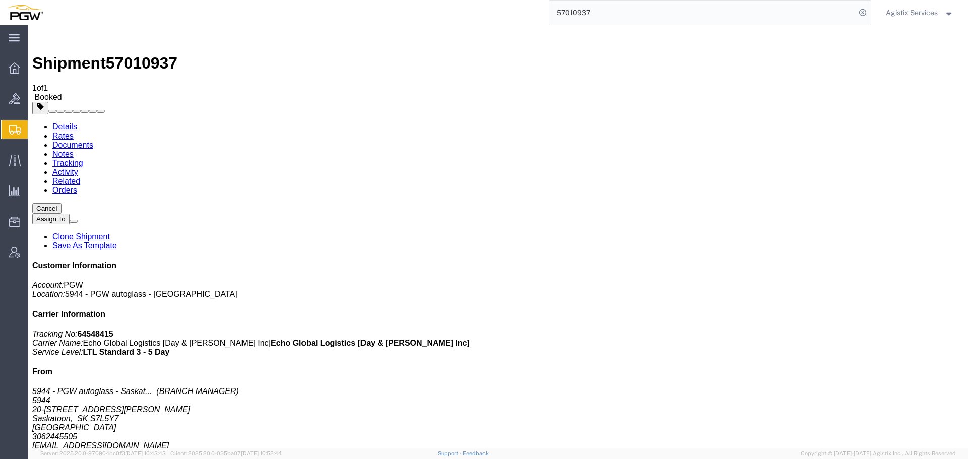
click at [78, 168] on link "Activity" at bounding box center [65, 172] width 26 height 9
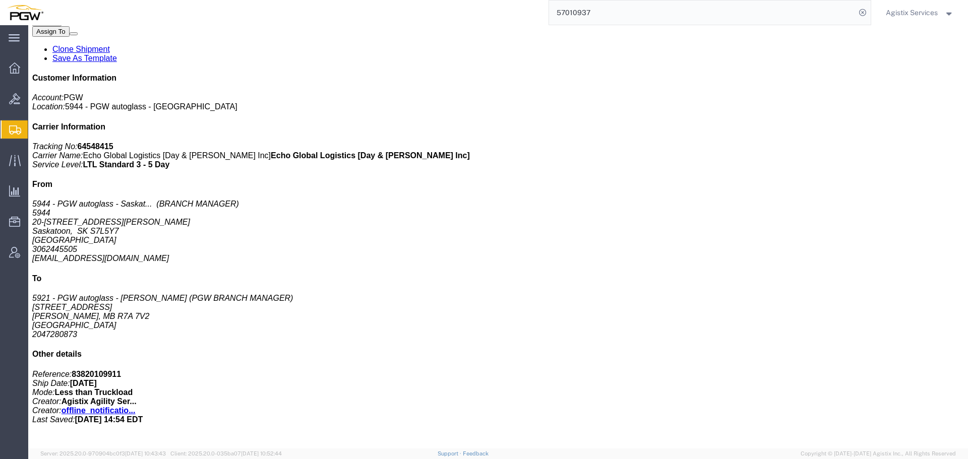
scroll to position [470, 0]
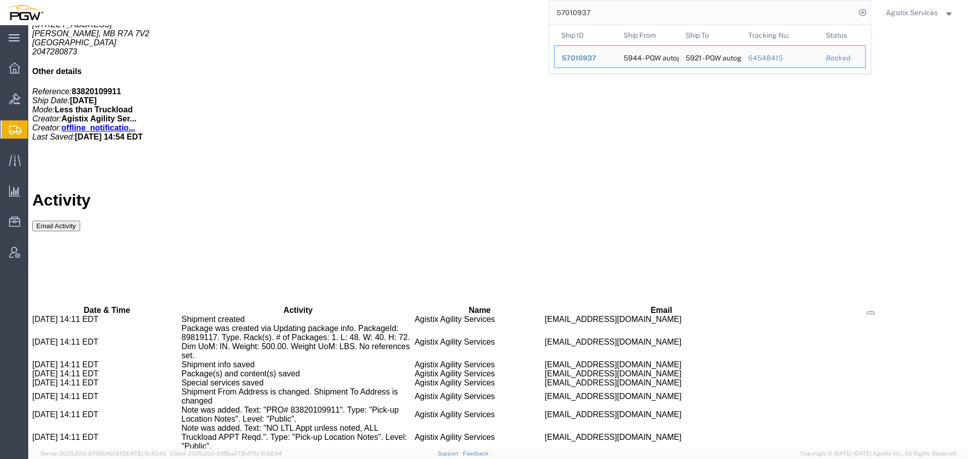
drag, startPoint x: 645, startPoint y: 12, endPoint x: 515, endPoint y: 15, distance: 130.1
click at [515, 15] on div "57010937 Ship ID Ship From Ship To Tracking Nu. Status Ship ID 57010937 Ship Fr…" at bounding box center [460, 12] width 821 height 25
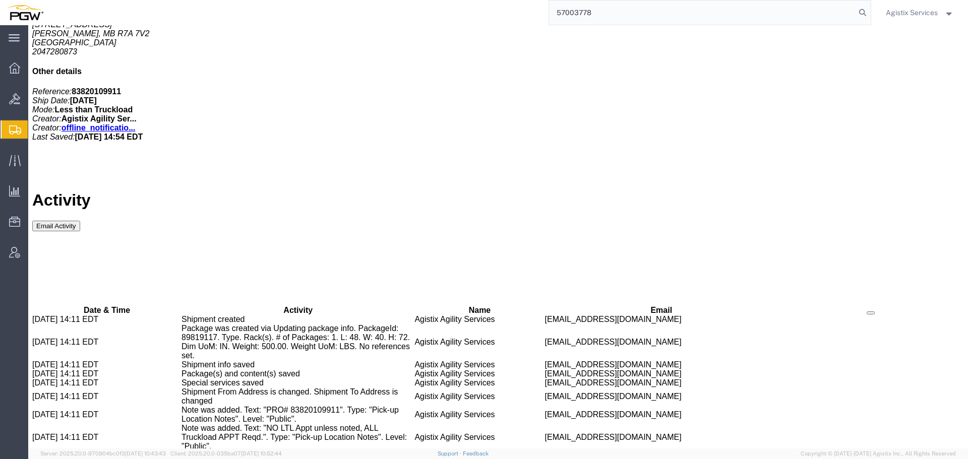
type input "57003778"
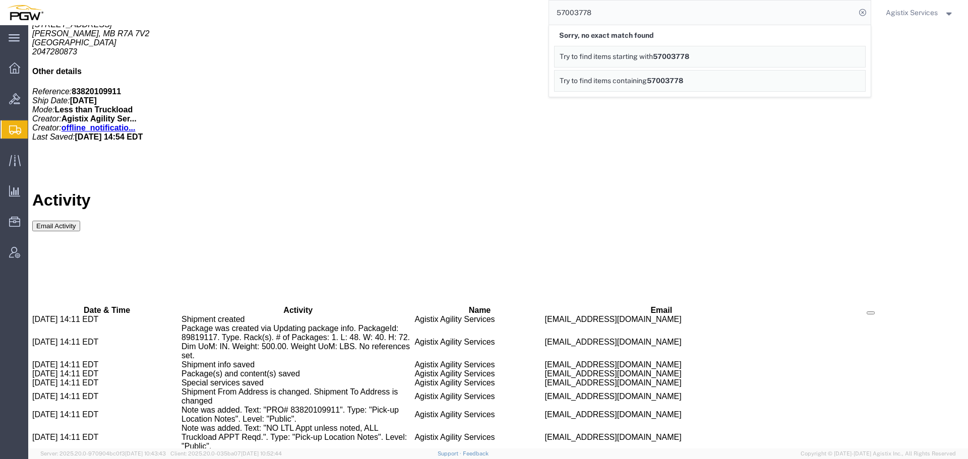
click at [896, 16] on span "Agistix Services" at bounding box center [912, 12] width 52 height 11
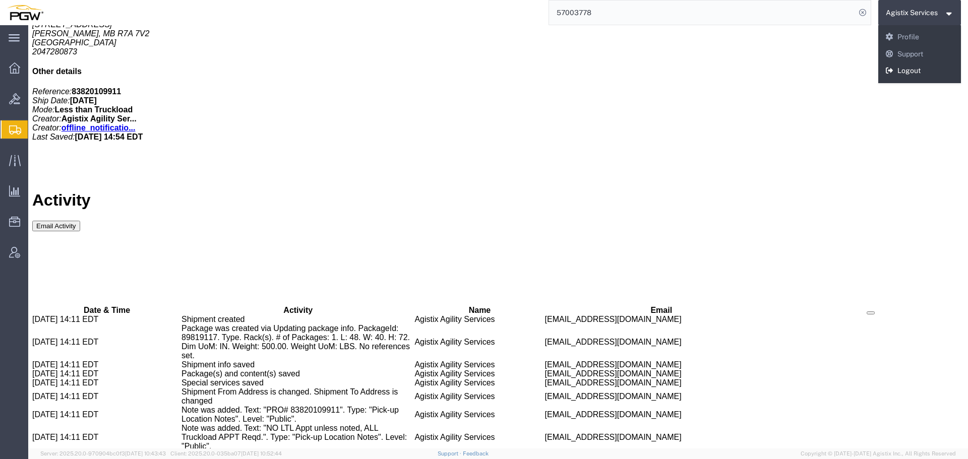
click at [899, 71] on link "Logout" at bounding box center [919, 71] width 83 height 17
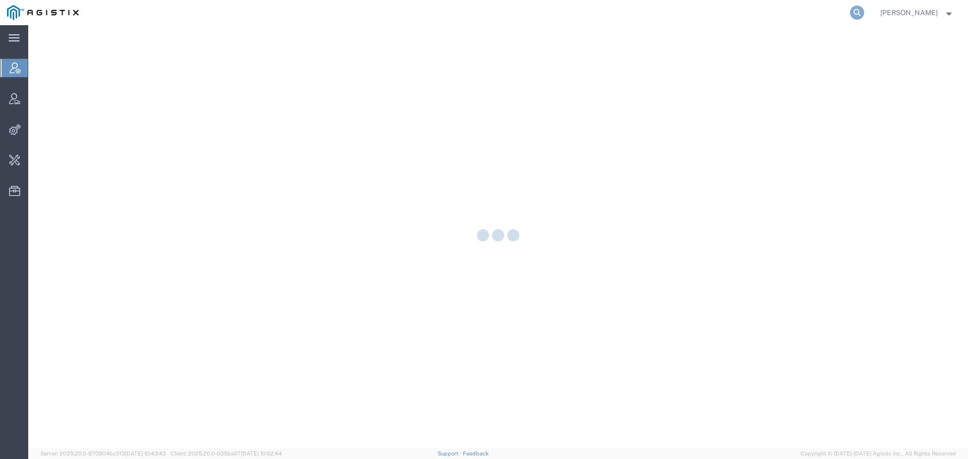
click at [864, 18] on icon at bounding box center [857, 13] width 14 height 14
paste input "57003778"
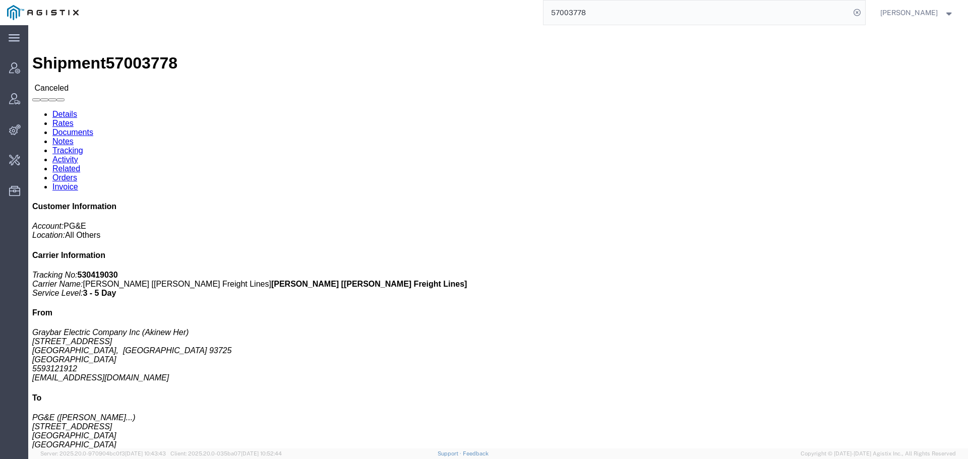
click link "Activity"
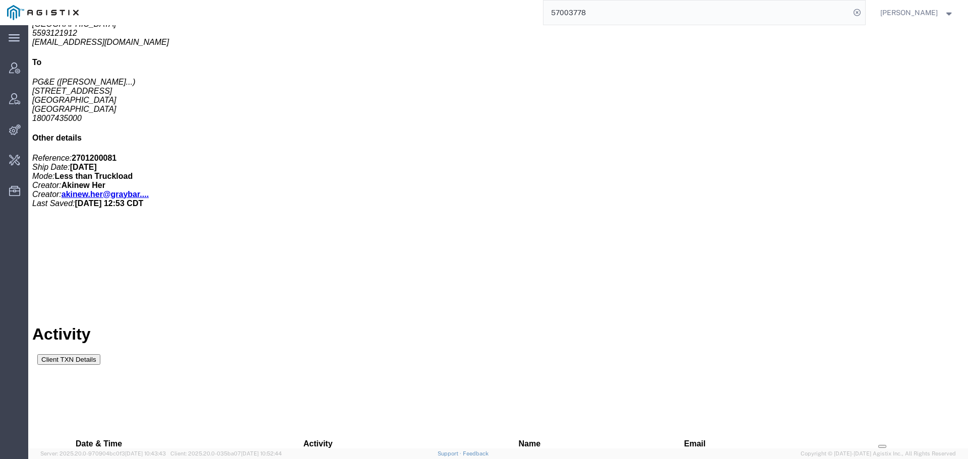
scroll to position [927, 0]
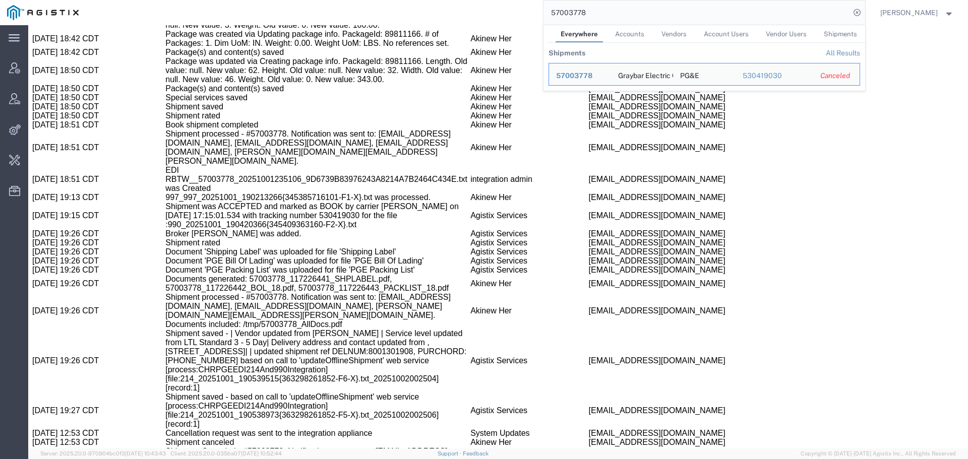
click at [626, 17] on input "57003778" at bounding box center [697, 13] width 307 height 24
drag, startPoint x: 586, startPoint y: 10, endPoint x: 517, endPoint y: 14, distance: 68.7
click at [517, 14] on div "57003778 Everywhere Accounts Vendors Account Users Vendor Users Shipments Shipm…" at bounding box center [475, 12] width 779 height 25
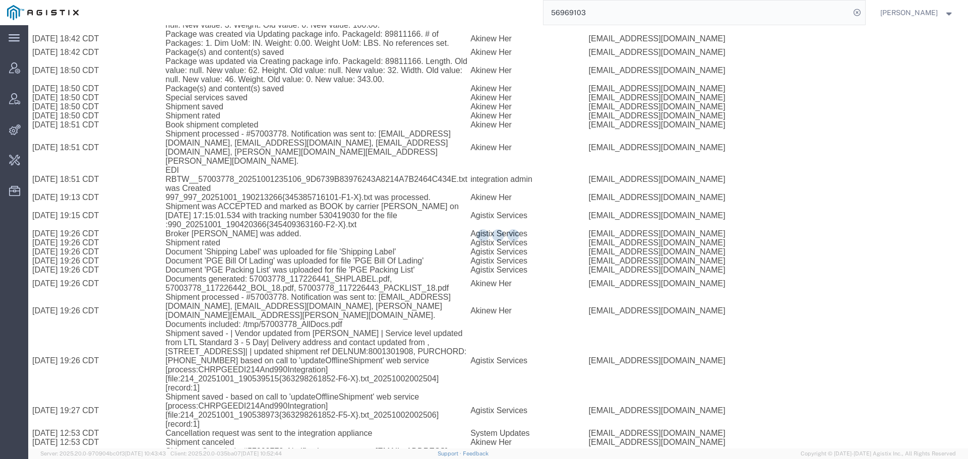
drag, startPoint x: 621, startPoint y: 17, endPoint x: 524, endPoint y: 14, distance: 96.9
click at [524, 14] on div "56969103" at bounding box center [475, 12] width 779 height 25
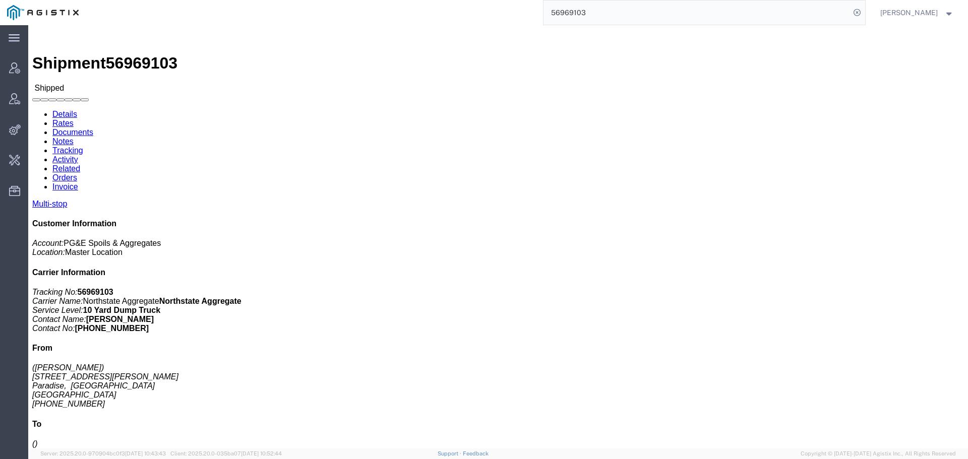
click link "Tracking"
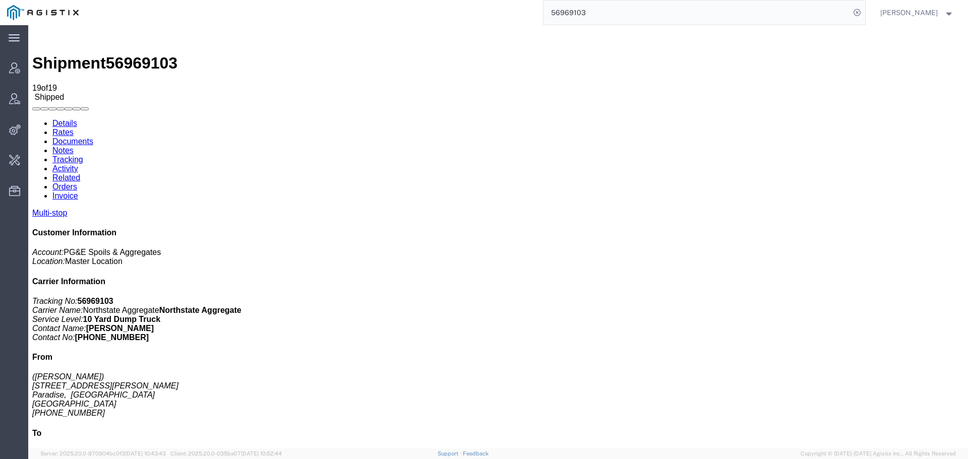
click at [68, 119] on link "Details" at bounding box center [64, 123] width 25 height 9
drag, startPoint x: 832, startPoint y: 174, endPoint x: 808, endPoint y: 175, distance: 24.7
click p "Tracking No: 56969103 Carrier Name: Northstate Aggregate Northstate Aggregate S…"
type input "5305708465"
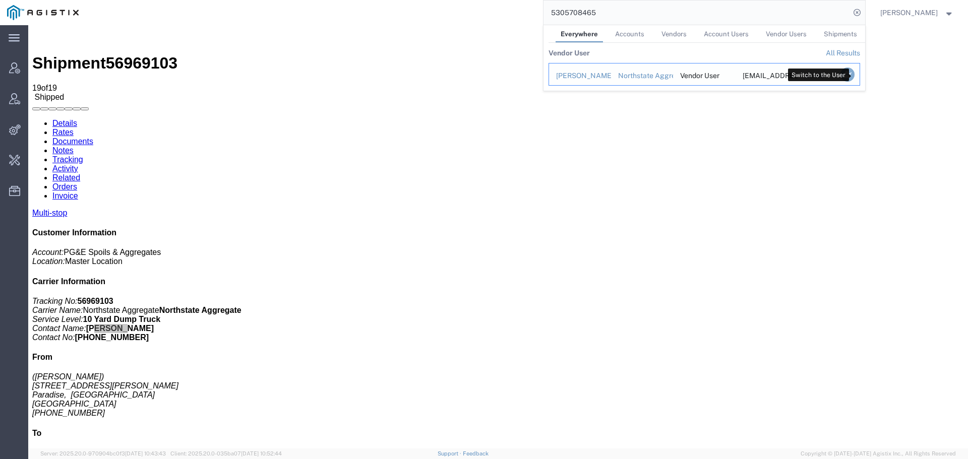
click at [854, 75] on icon "Search Results" at bounding box center [847, 75] width 14 height 14
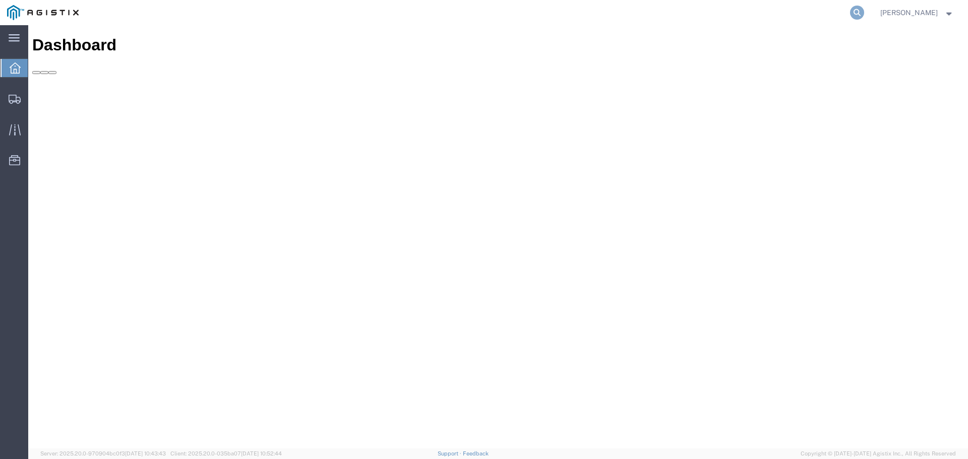
click at [864, 13] on icon at bounding box center [857, 13] width 14 height 14
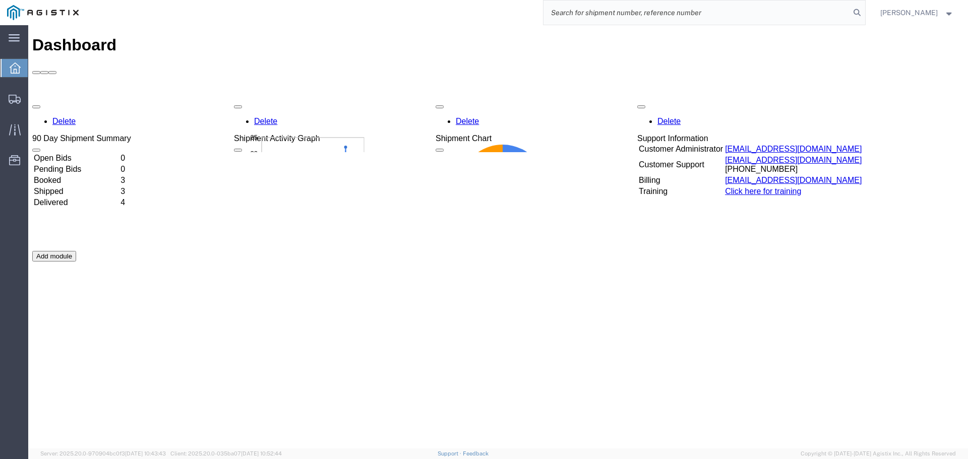
paste input "56969103"
type input "56969103"
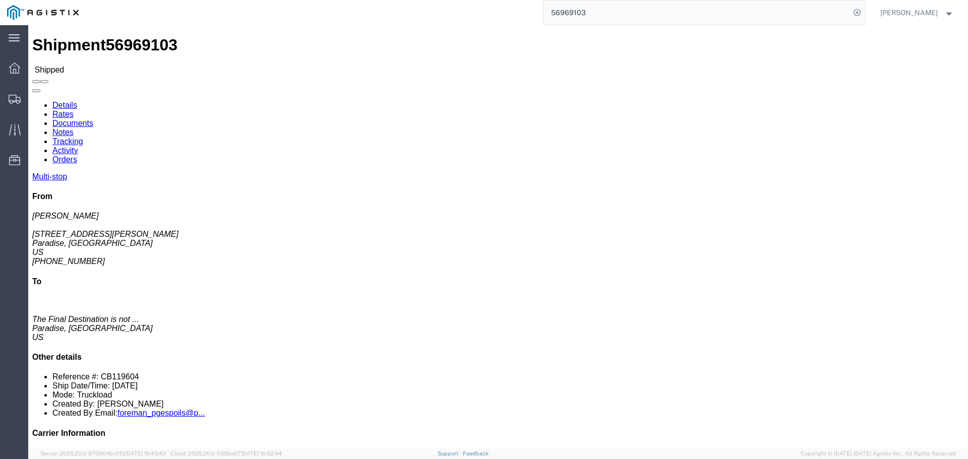
click link "Tracking"
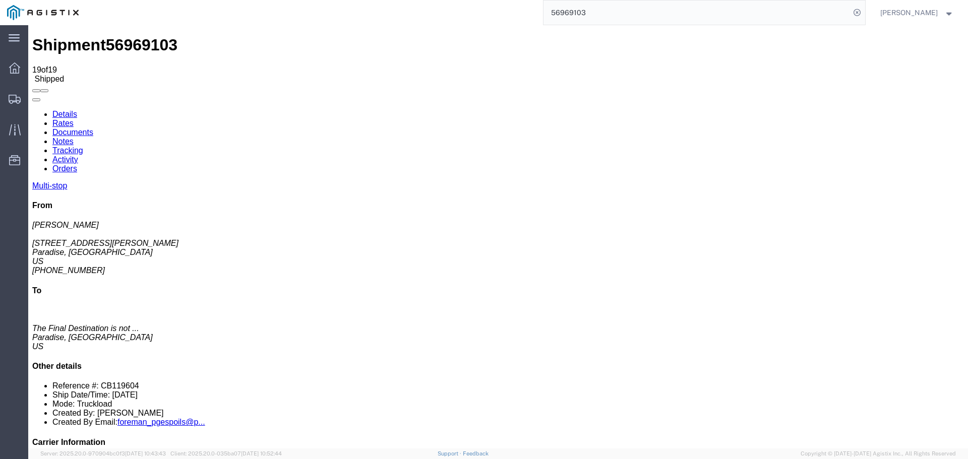
drag, startPoint x: 676, startPoint y: 180, endPoint x: 391, endPoint y: 144, distance: 287.1
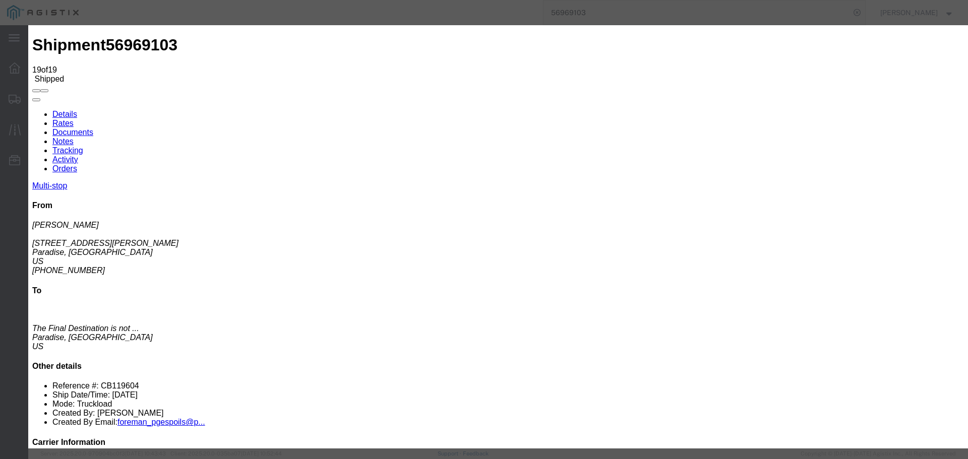
drag, startPoint x: 492, startPoint y: 51, endPoint x: 504, endPoint y: 57, distance: 13.8
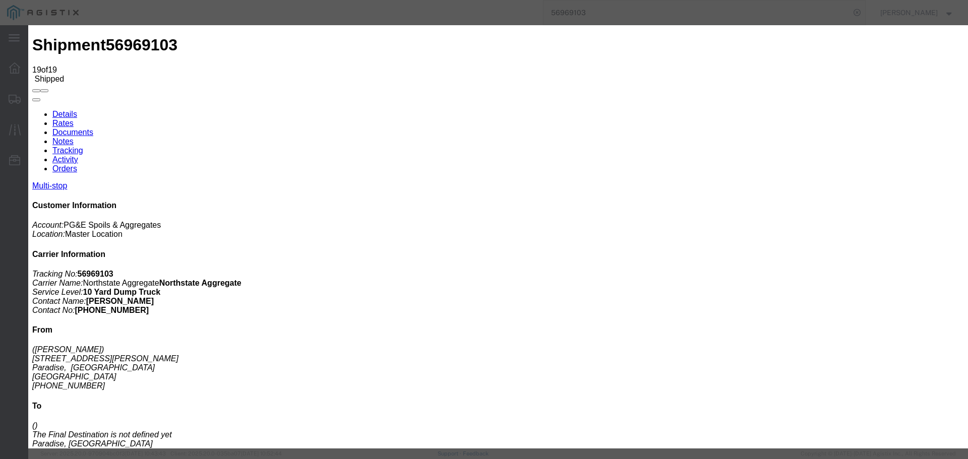
type input "11:59 AM"
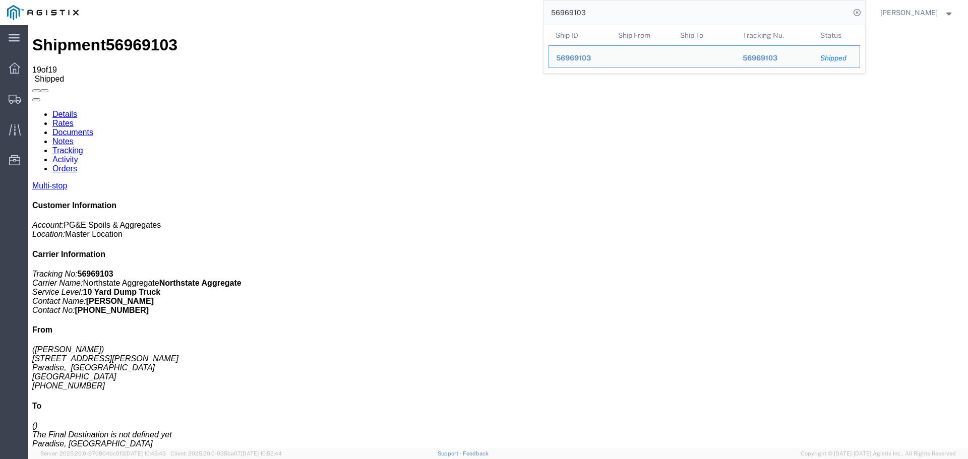
drag, startPoint x: 612, startPoint y: 12, endPoint x: 556, endPoint y: 15, distance: 55.5
click at [556, 15] on div "56969103 Ship ID Ship From Ship To Tracking Nu. Status Ship ID 56969103 Ship Fr…" at bounding box center [475, 12] width 779 height 25
paste input "7003778"
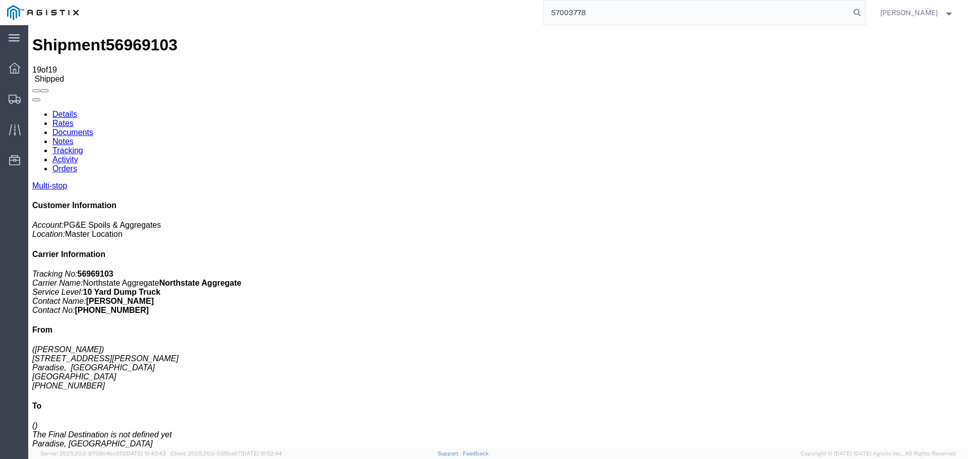
type input "57003778"
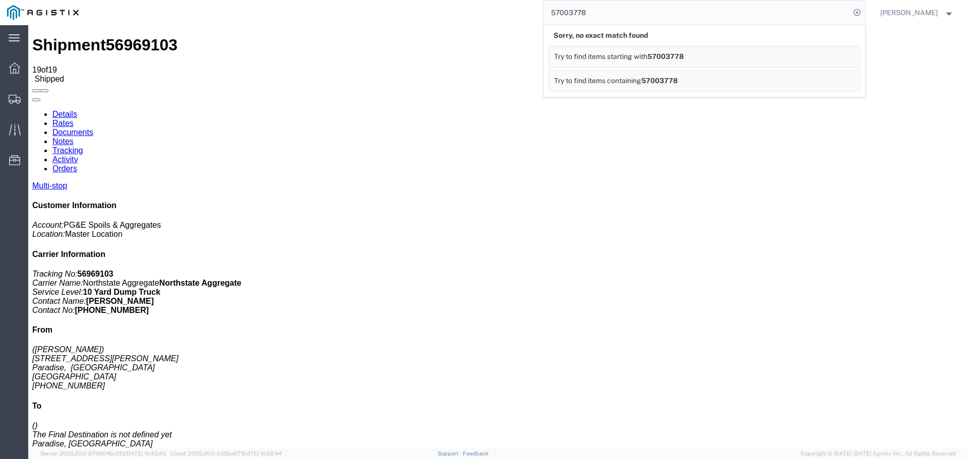
click at [933, 11] on span "Jim Kime" at bounding box center [917, 12] width 74 height 11
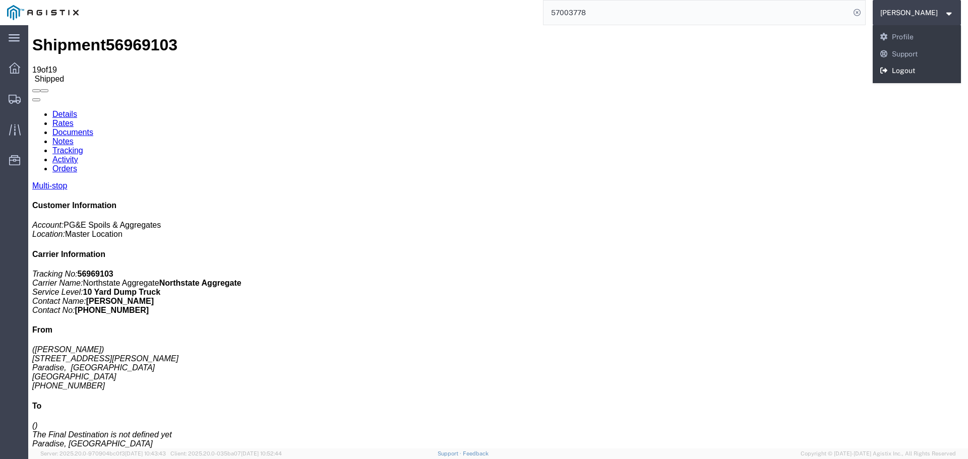
click at [915, 71] on link "Logout" at bounding box center [917, 71] width 89 height 17
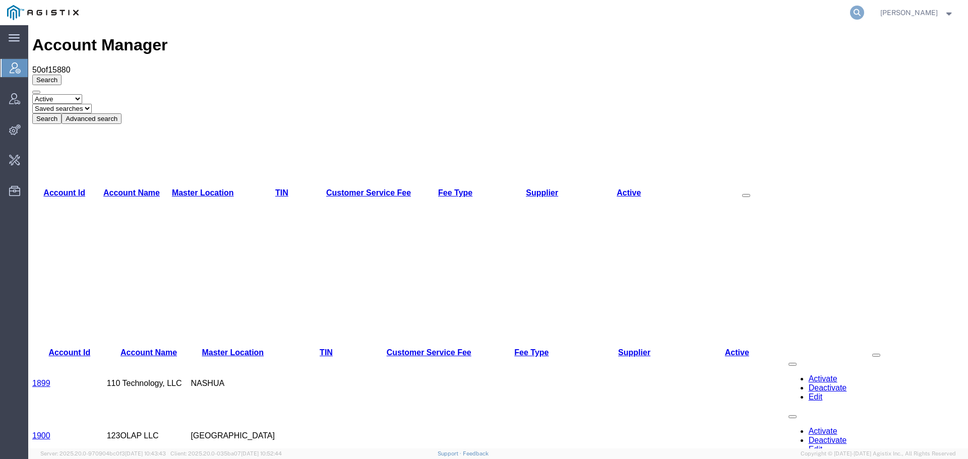
click at [860, 13] on agx-global-search at bounding box center [704, 12] width 323 height 25
click at [862, 13] on icon at bounding box center [857, 13] width 14 height 14
paste input "57003778"
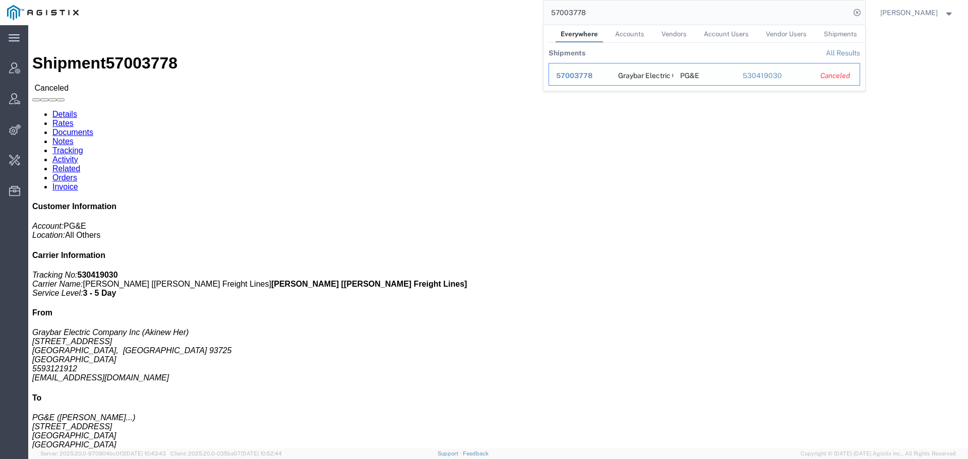
click at [590, 77] on span "57003778" at bounding box center [574, 76] width 36 height 8
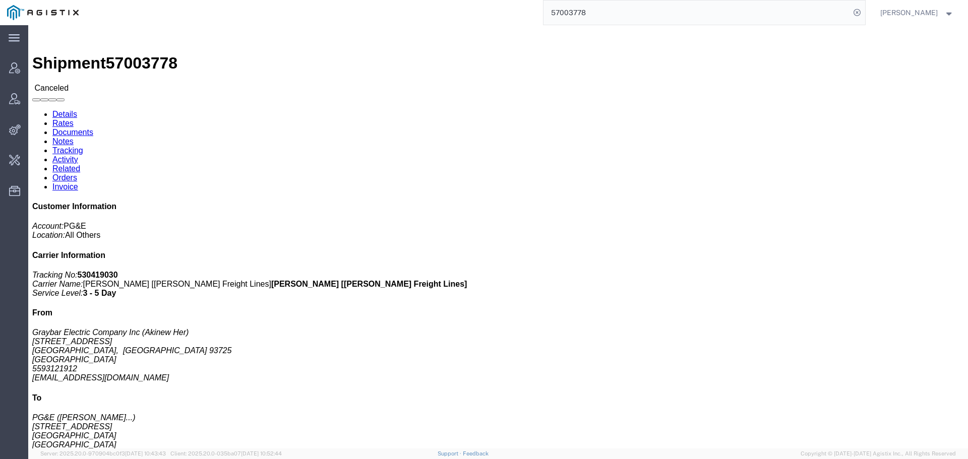
click link "Activity"
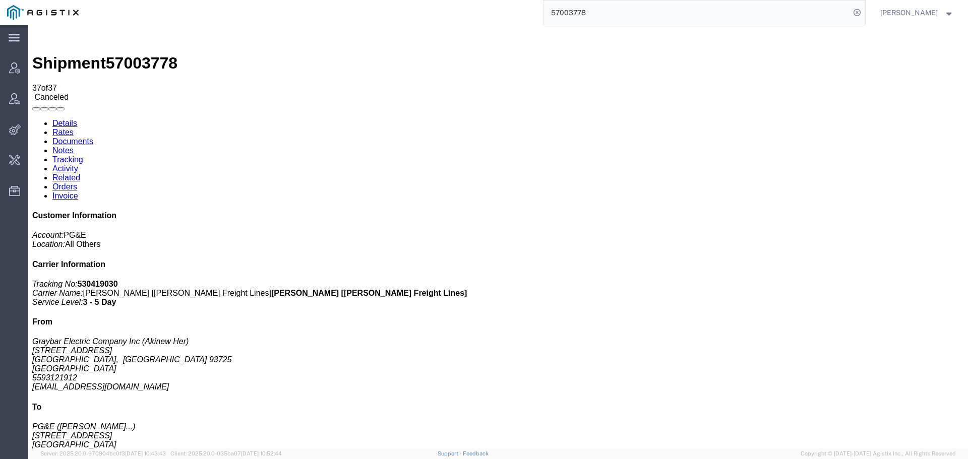
drag, startPoint x: 333, startPoint y: 123, endPoint x: 378, endPoint y: 124, distance: 44.9
drag, startPoint x: 374, startPoint y: 119, endPoint x: 518, endPoint y: 124, distance: 144.8
drag, startPoint x: 433, startPoint y: 125, endPoint x: 518, endPoint y: 127, distance: 85.2
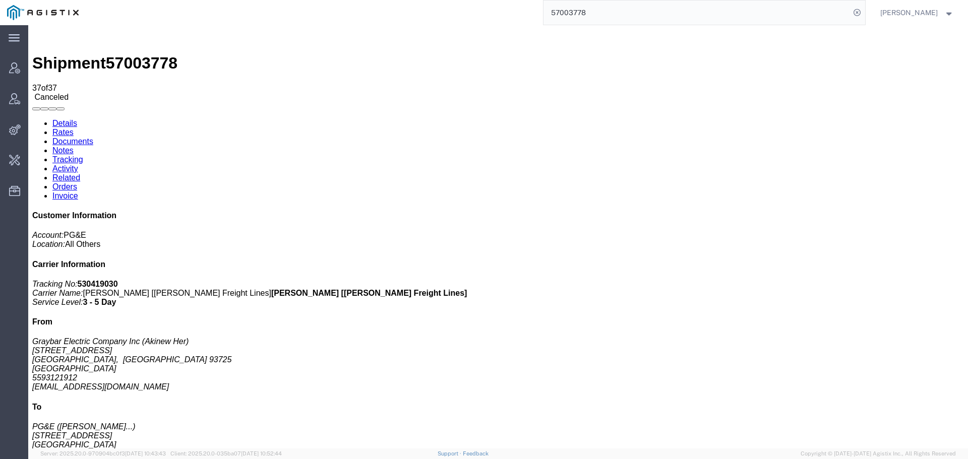
drag, startPoint x: 411, startPoint y: 125, endPoint x: 477, endPoint y: 126, distance: 66.1
drag, startPoint x: 617, startPoint y: 123, endPoint x: 743, endPoint y: 129, distance: 125.7
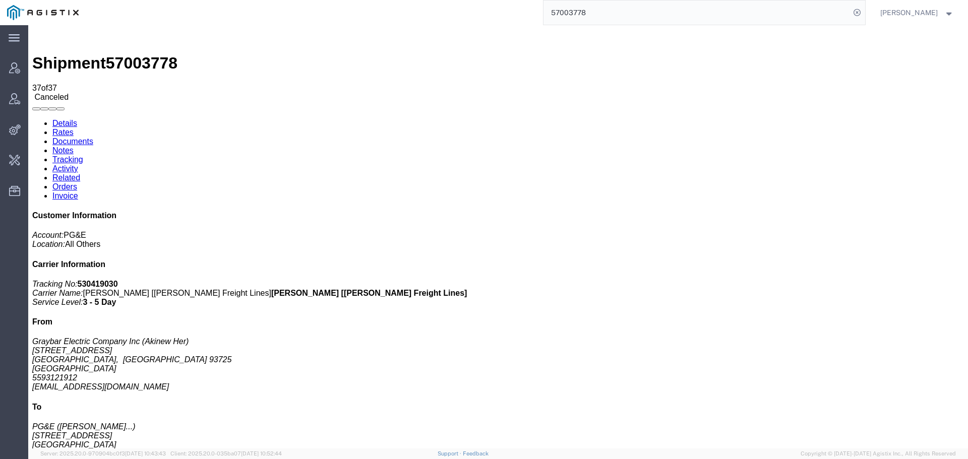
drag, startPoint x: 517, startPoint y: 125, endPoint x: 651, endPoint y: 128, distance: 134.2
drag, startPoint x: 476, startPoint y: 122, endPoint x: 603, endPoint y: 122, distance: 127.1
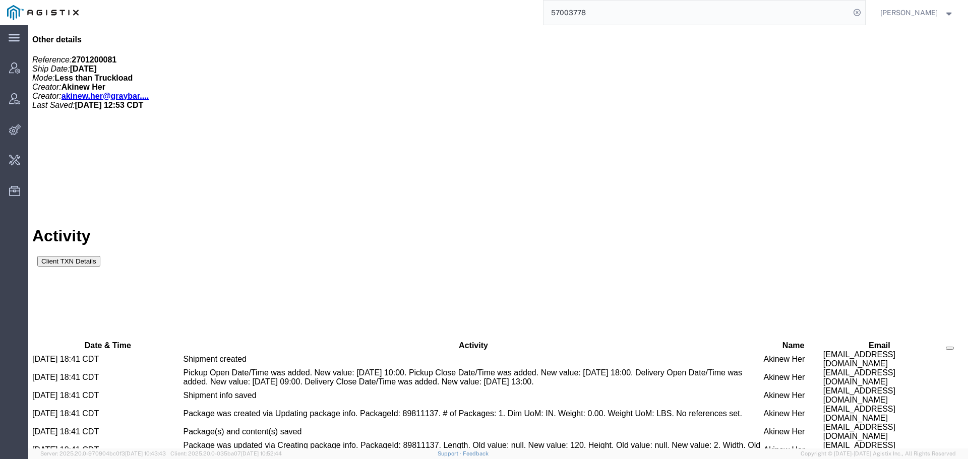
drag, startPoint x: 422, startPoint y: 386, endPoint x: 165, endPoint y: 382, distance: 256.7
copy td "RBTW__57003778_20251002175322_A678EAD65D20B849F565AF6F63494FD3"
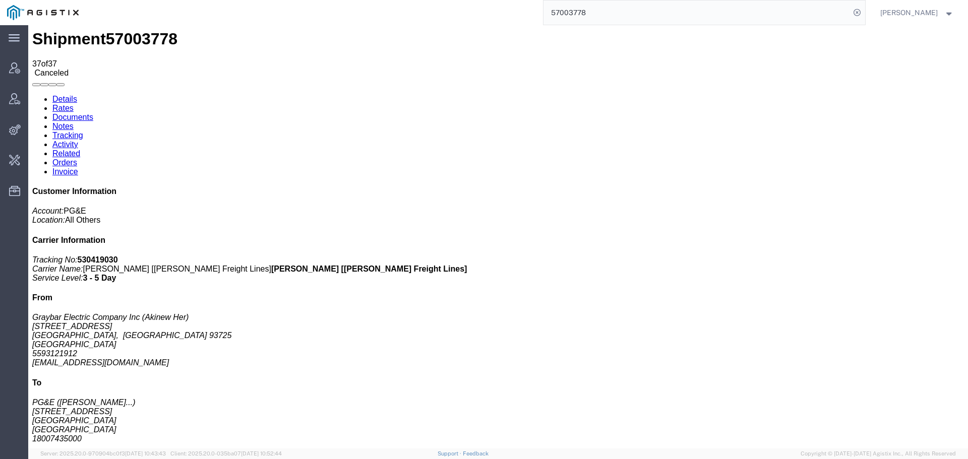
scroll to position [0, 0]
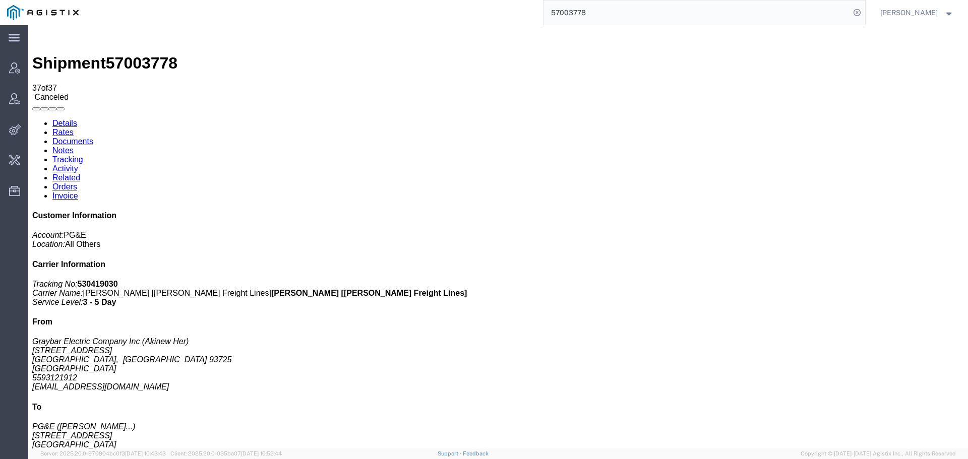
drag, startPoint x: 603, startPoint y: 124, endPoint x: 566, endPoint y: 126, distance: 36.9
drag, startPoint x: 648, startPoint y: 127, endPoint x: 630, endPoint y: 130, distance: 17.8
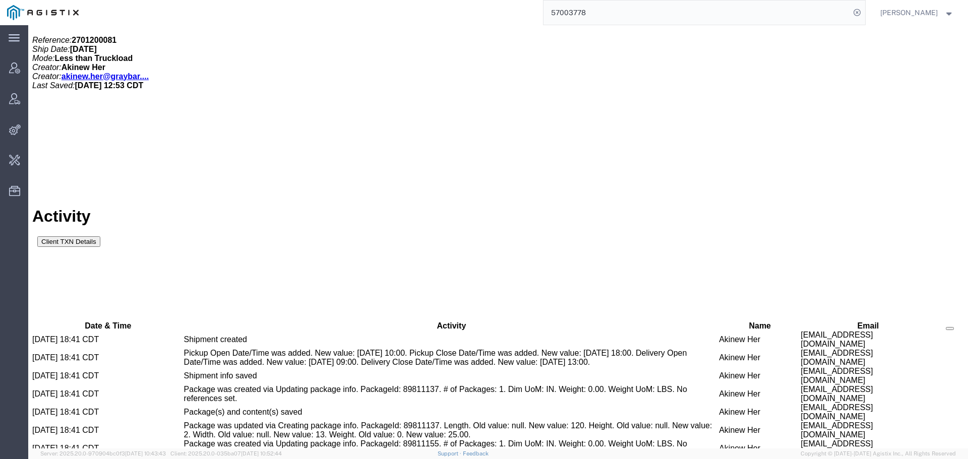
scroll to position [463, 0]
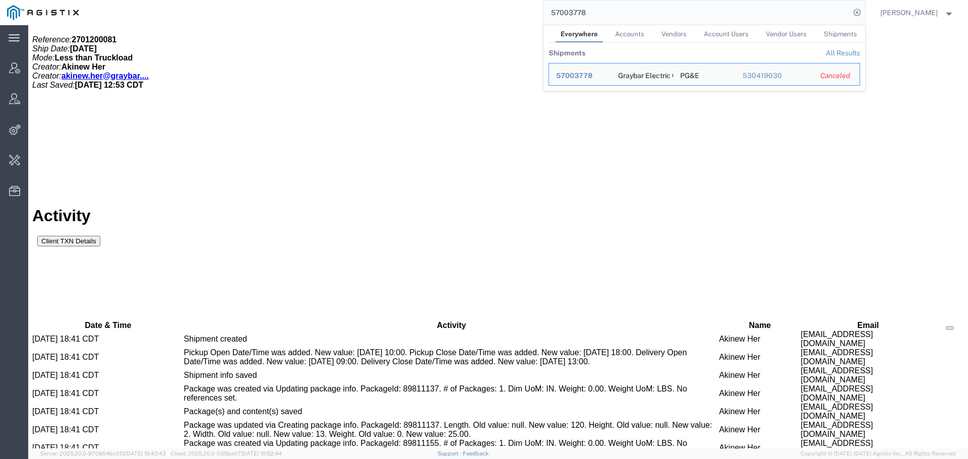
drag, startPoint x: 792, startPoint y: 10, endPoint x: 447, endPoint y: 24, distance: 345.2
click at [447, 24] on div "57003778 Everywhere Accounts Vendors Account Users Vendor Users Shipments Shipm…" at bounding box center [475, 12] width 779 height 25
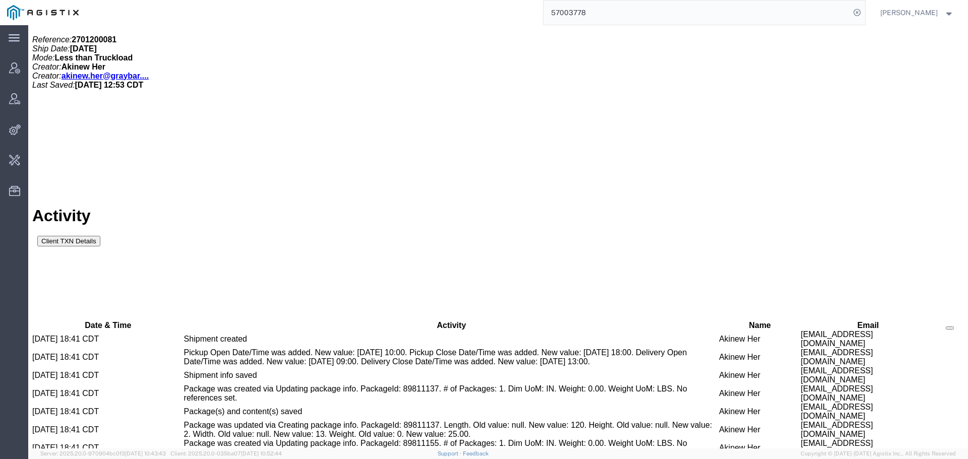
paste input "0421"
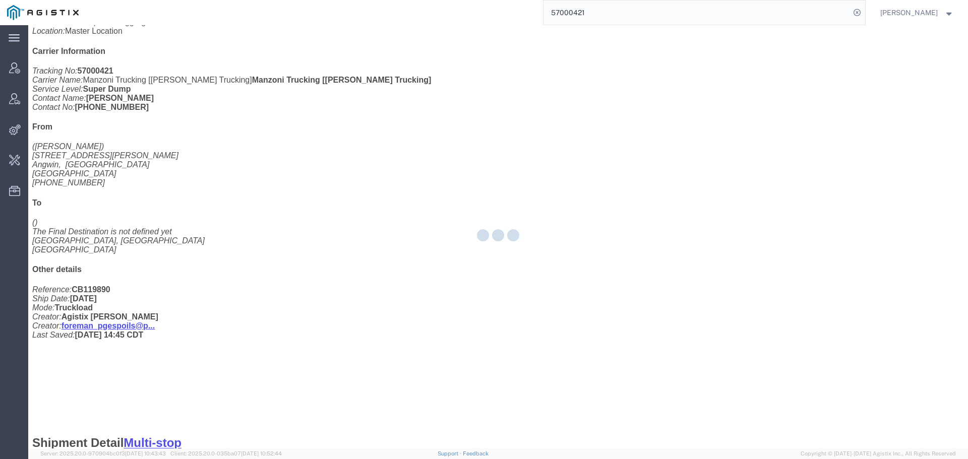
scroll to position [271, 0]
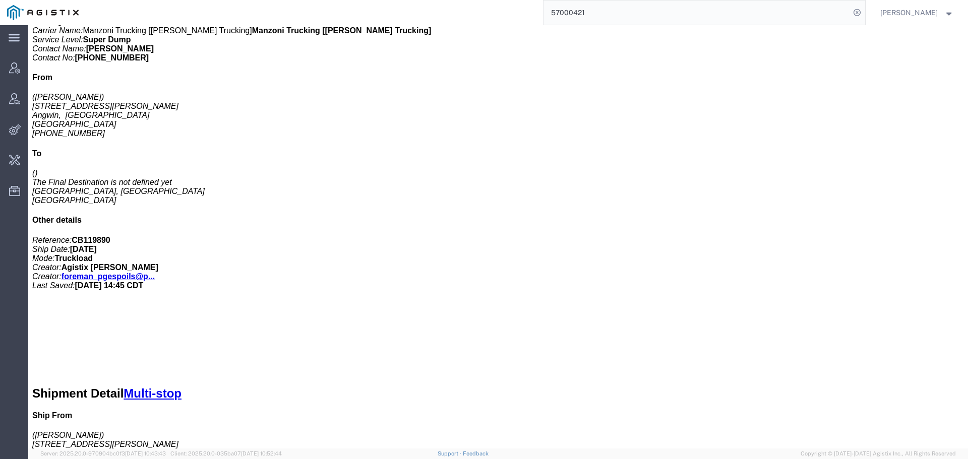
drag, startPoint x: 263, startPoint y: 64, endPoint x: 235, endPoint y: 38, distance: 37.9
click link "Activity"
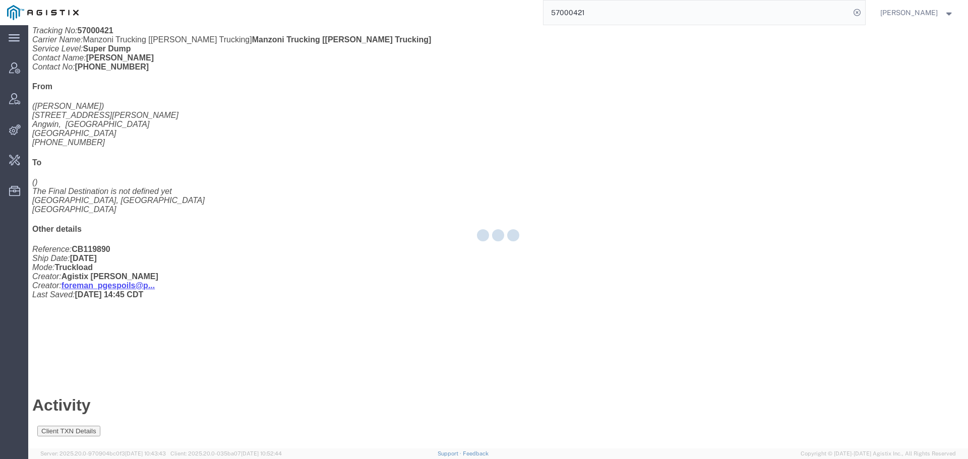
scroll to position [151, 0]
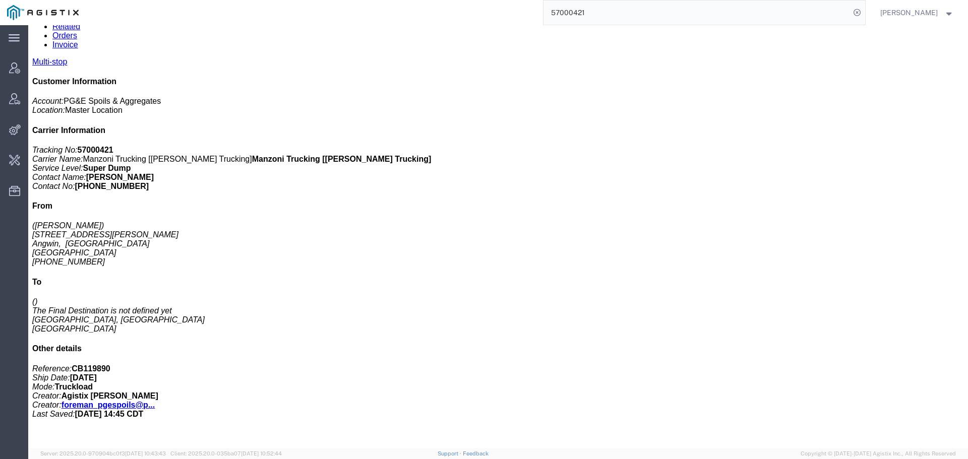
click at [83, 13] on link "Tracking" at bounding box center [67, 8] width 31 height 9
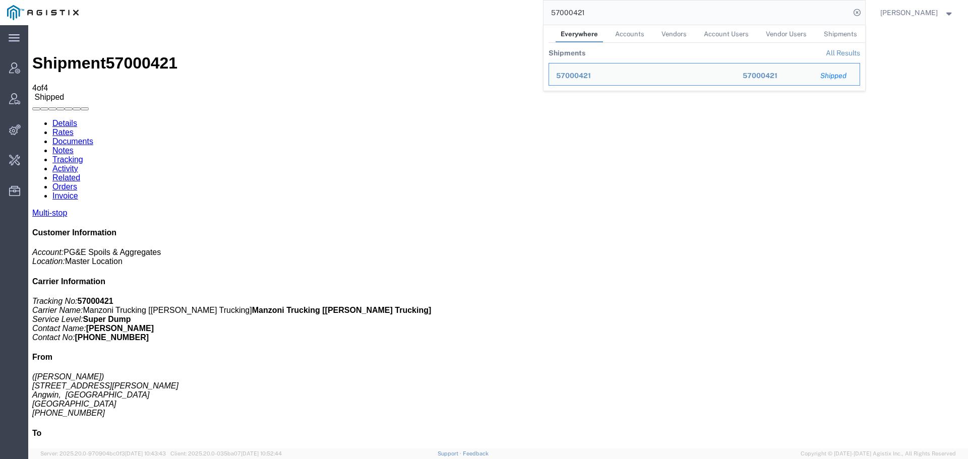
drag, startPoint x: 626, startPoint y: 12, endPoint x: 491, endPoint y: 7, distance: 135.2
click at [491, 7] on div "57000421 Everywhere Accounts Vendors Account Users Vendor Users Shipments Shipm…" at bounding box center [475, 12] width 779 height 25
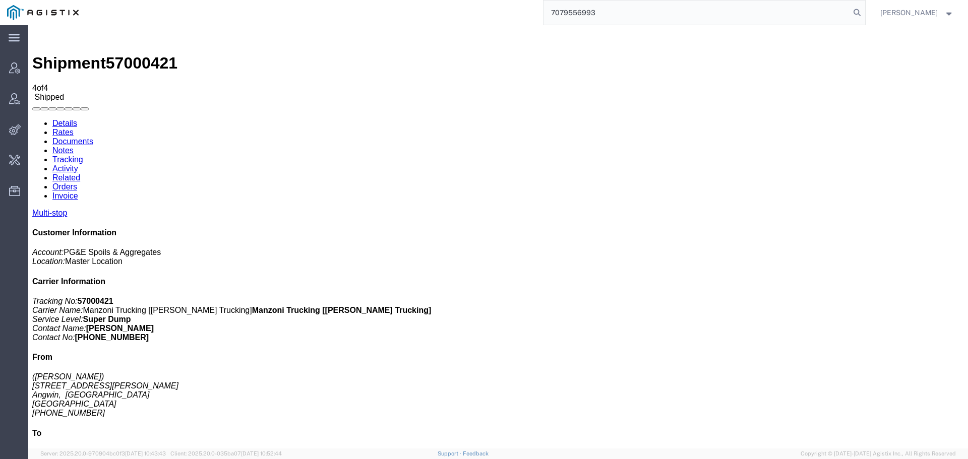
type input "7079556993"
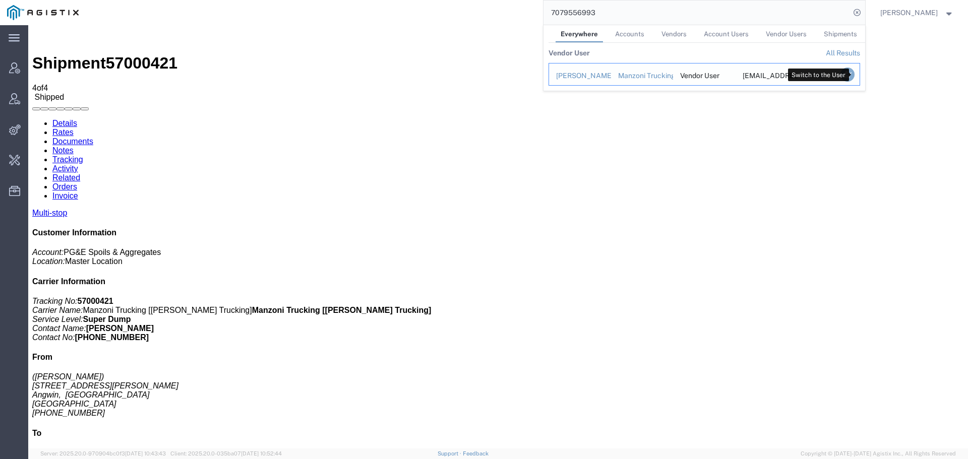
click at [854, 73] on icon "Search Results" at bounding box center [847, 75] width 14 height 14
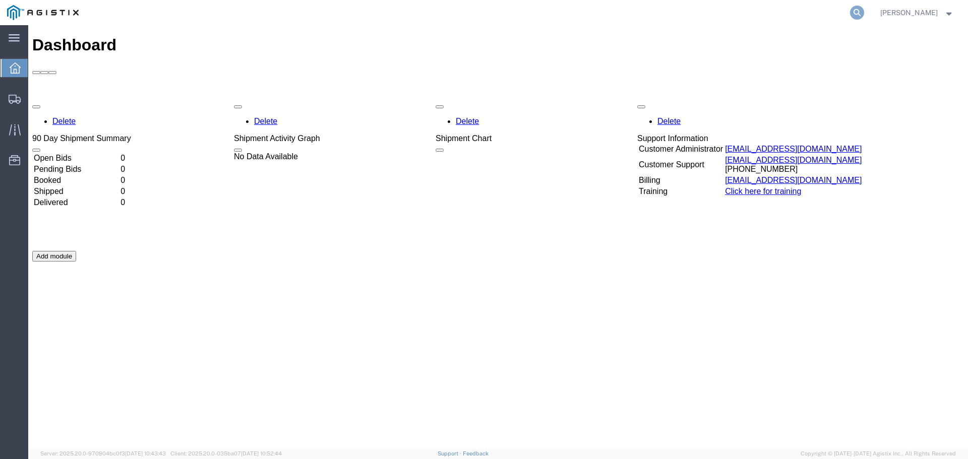
click at [864, 9] on icon at bounding box center [857, 13] width 14 height 14
click at [688, 17] on input "search" at bounding box center [697, 13] width 307 height 24
paste input "57000421"
type input "57000421"
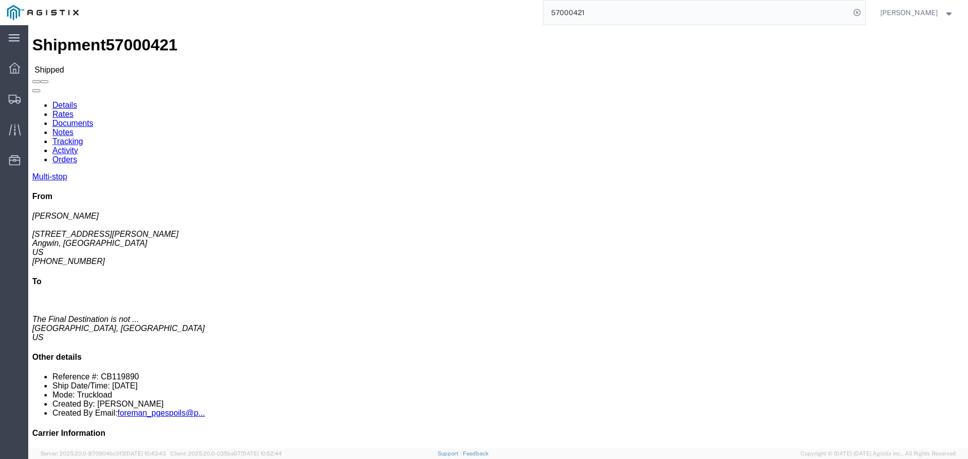
click link "Tracking"
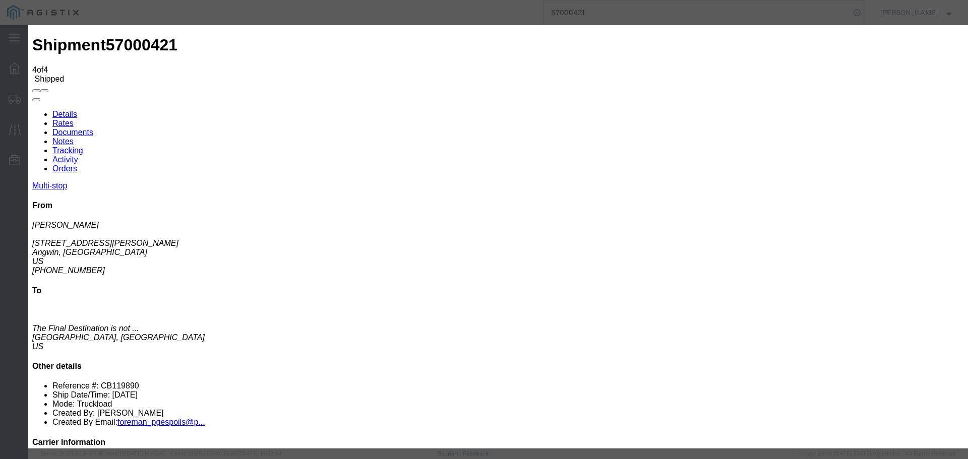
drag, startPoint x: 474, startPoint y: 129, endPoint x: 408, endPoint y: 130, distance: 66.1
type input "8:00 AM"
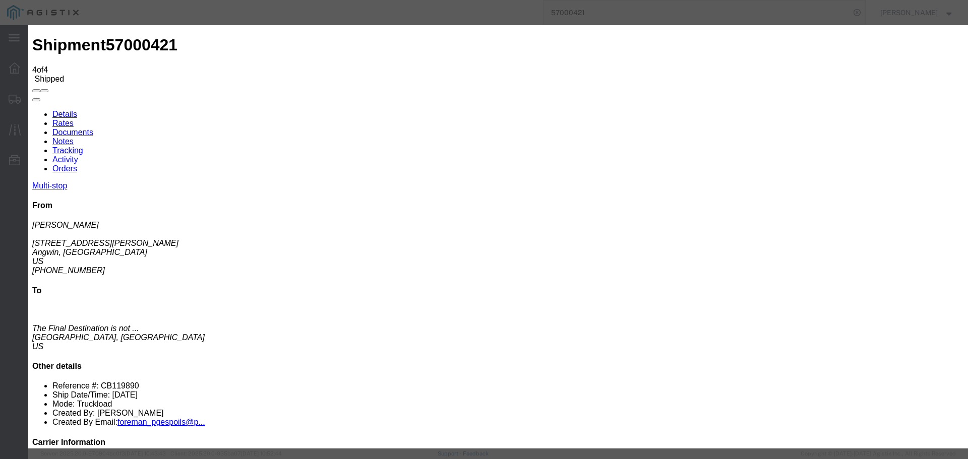
drag, startPoint x: 467, startPoint y: 59, endPoint x: 434, endPoint y: 51, distance: 33.6
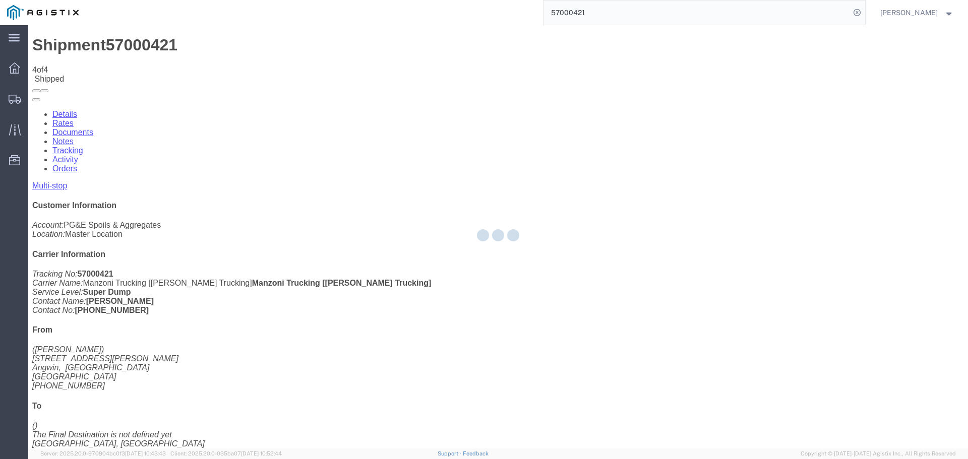
click at [64, 63] on div at bounding box center [498, 237] width 940 height 424
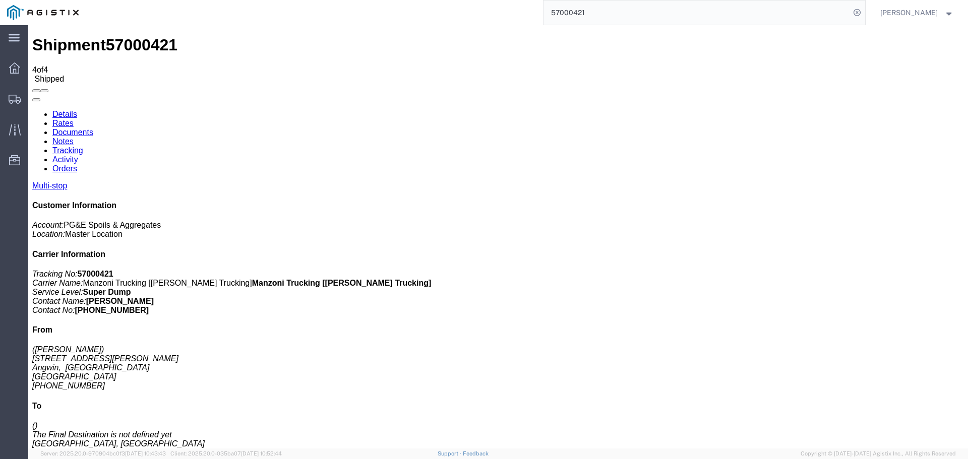
click at [64, 110] on link "Details" at bounding box center [64, 114] width 25 height 9
click link "Tracking"
click at [906, 10] on span "Mike Saing" at bounding box center [908, 12] width 57 height 11
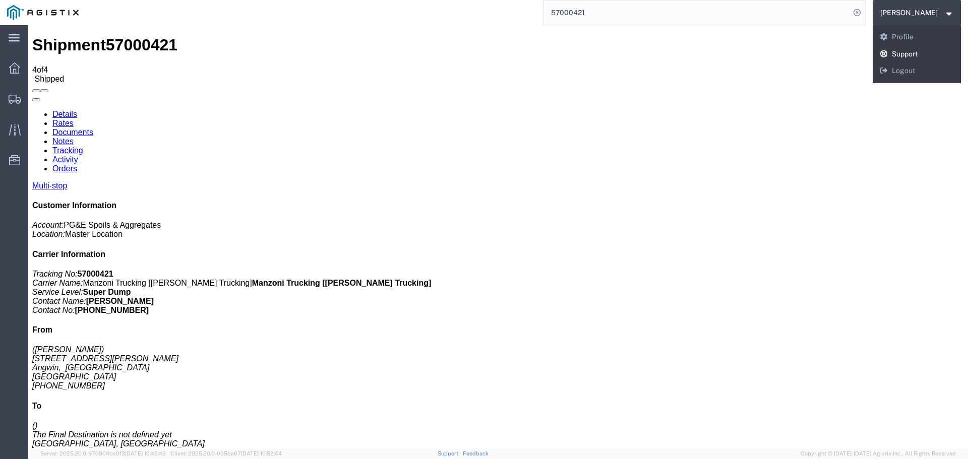
click at [935, 61] on link "Support" at bounding box center [917, 54] width 89 height 17
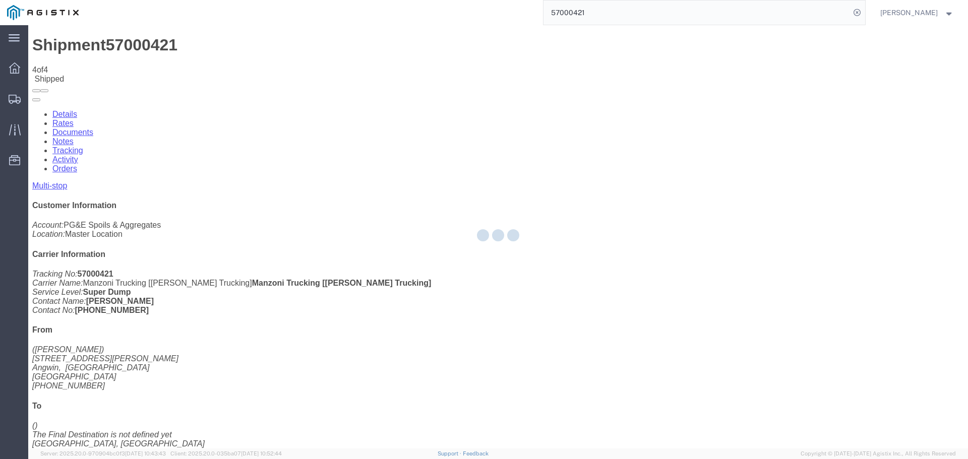
click at [931, 23] on div "Mike Saing Mike Saing Messages Notifications Profile Support Logout" at bounding box center [917, 12] width 89 height 25
click at [936, 18] on button "Mike Saing" at bounding box center [917, 13] width 75 height 12
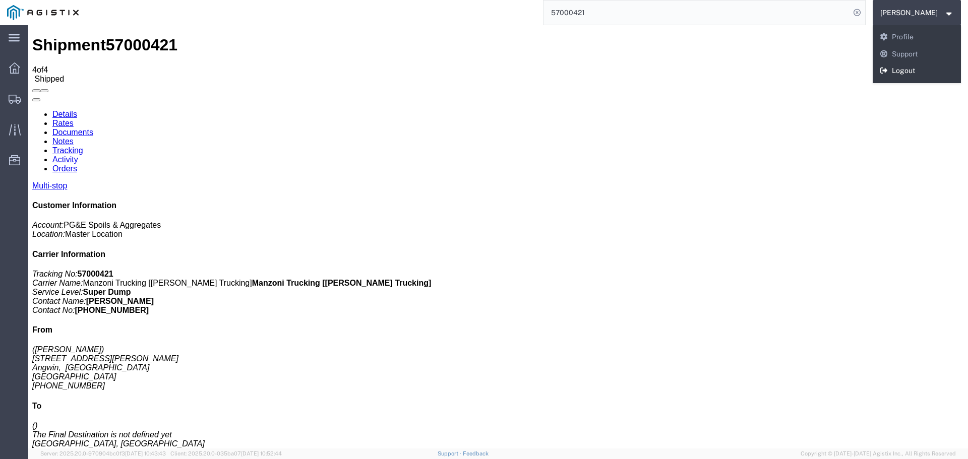
click at [929, 74] on link "Logout" at bounding box center [917, 71] width 89 height 17
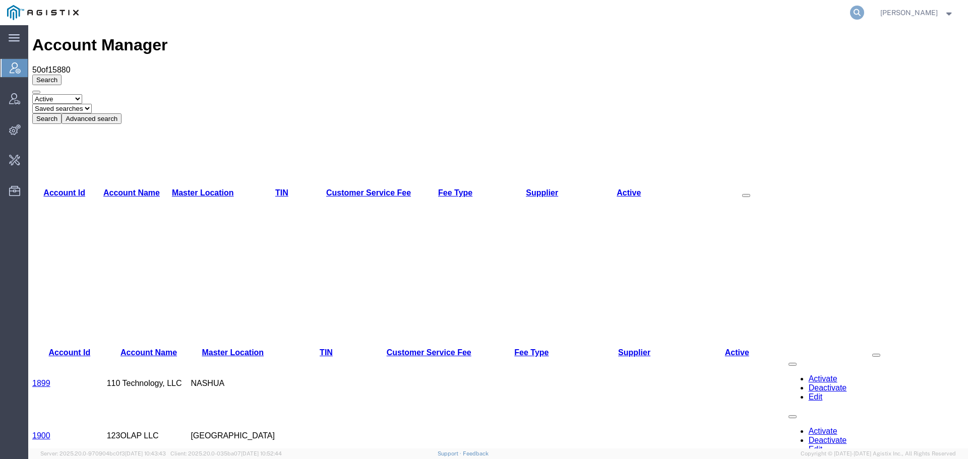
click at [864, 10] on icon at bounding box center [857, 13] width 14 height 14
paste input "57003778"
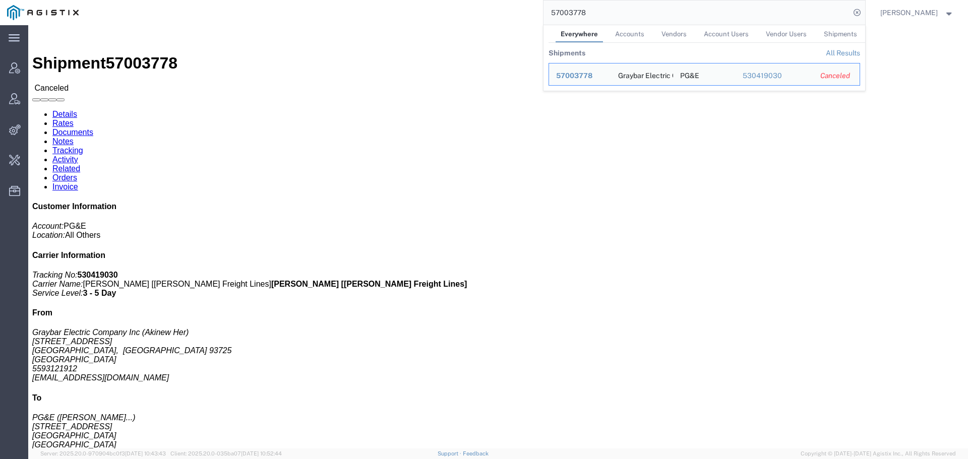
drag, startPoint x: 610, startPoint y: 17, endPoint x: 509, endPoint y: 17, distance: 101.3
click at [509, 17] on div "57003778 Everywhere Accounts Vendors Account Users Vendor Users Shipments Shipm…" at bounding box center [475, 12] width 779 height 25
paste input "6949934"
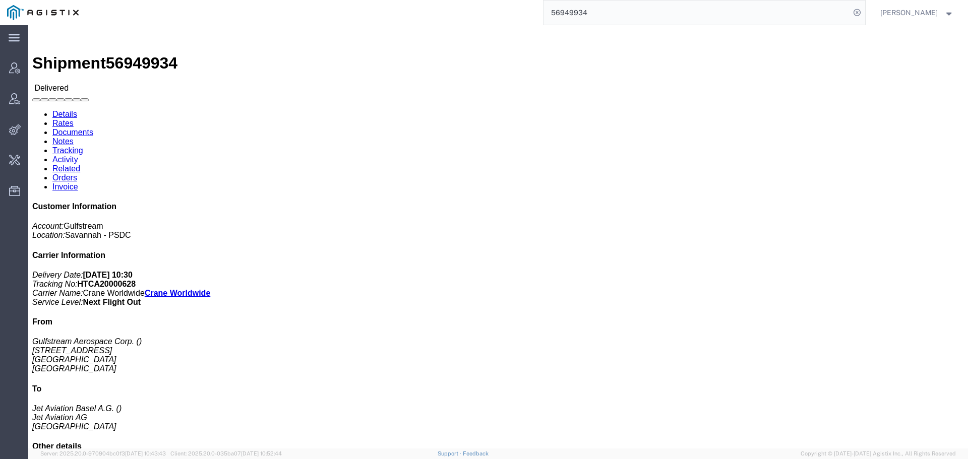
click link "Tracking"
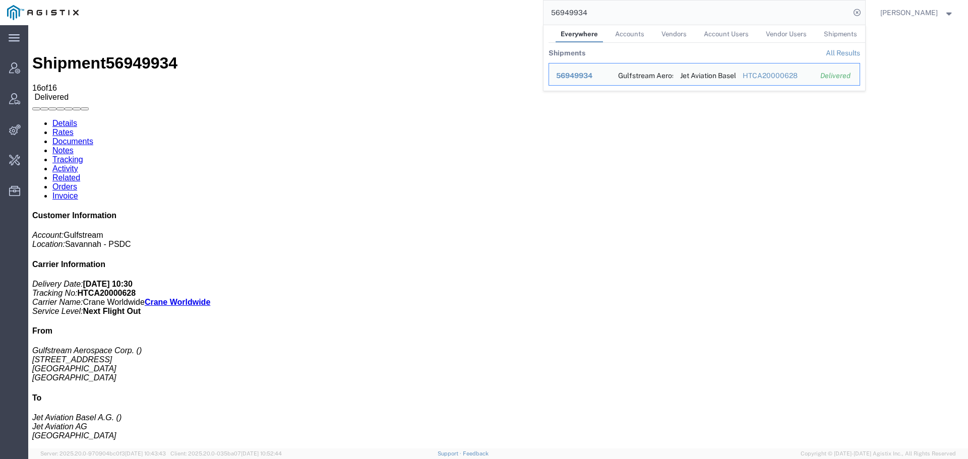
click at [736, 16] on input "56949934" at bounding box center [697, 13] width 307 height 24
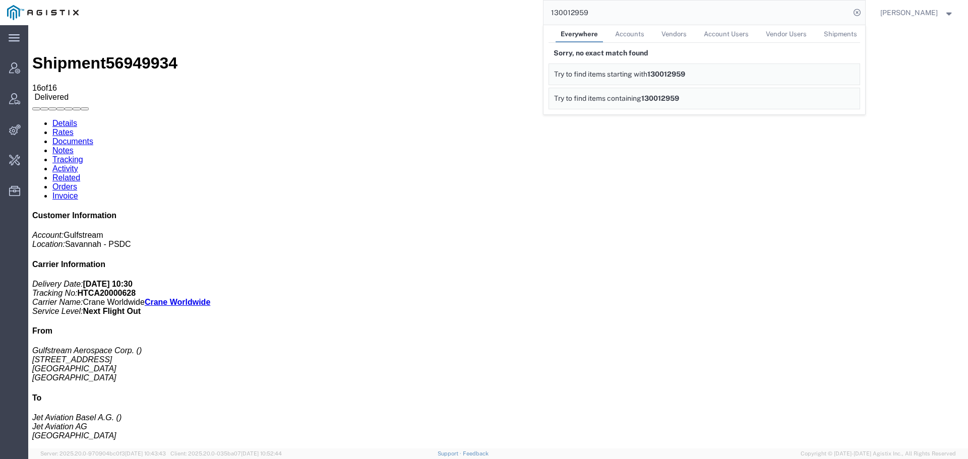
click at [753, 18] on input "130012959" at bounding box center [697, 13] width 307 height 24
paste input "HTCA20000628"
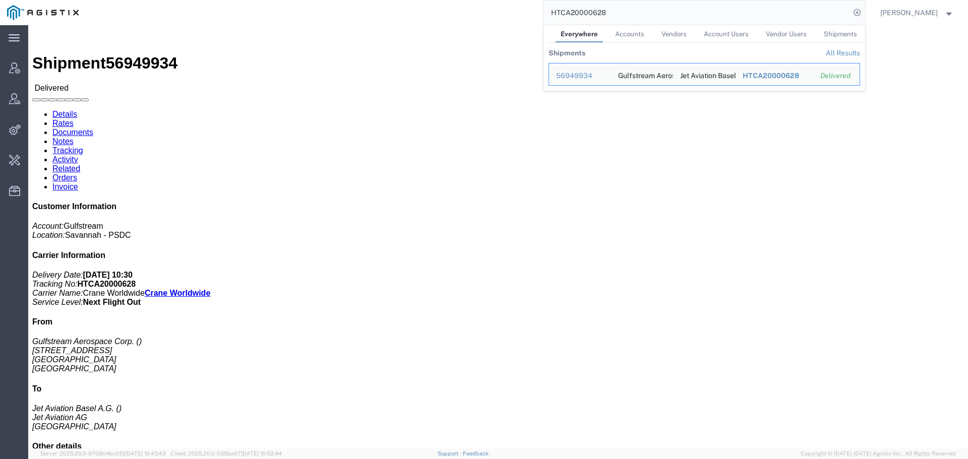
drag, startPoint x: 679, startPoint y: 16, endPoint x: 490, endPoint y: 15, distance: 189.6
click at [490, 15] on div "HTCA20000628 Everywhere Accounts Vendors Account Users Vendor Users Shipments S…" at bounding box center [475, 12] width 779 height 25
drag, startPoint x: 720, startPoint y: 10, endPoint x: 475, endPoint y: 12, distance: 244.5
click at [475, 12] on div "HTCA20000628 Everywhere Accounts Vendors Account Users Vendor Users Shipments S…" at bounding box center [475, 12] width 779 height 25
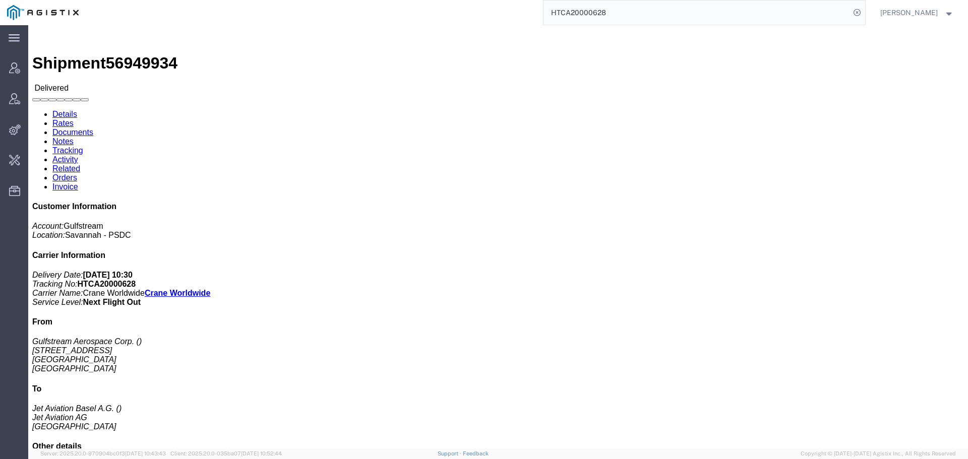
paste input "57010866"
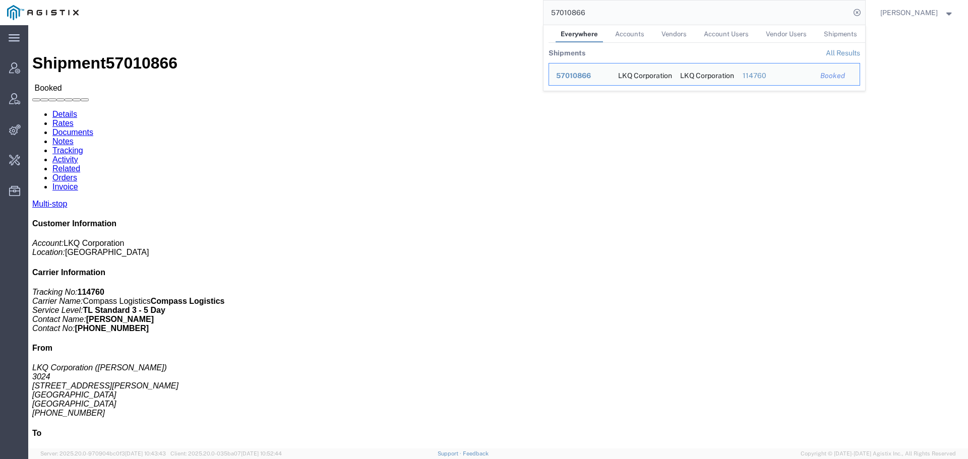
click link "Activity"
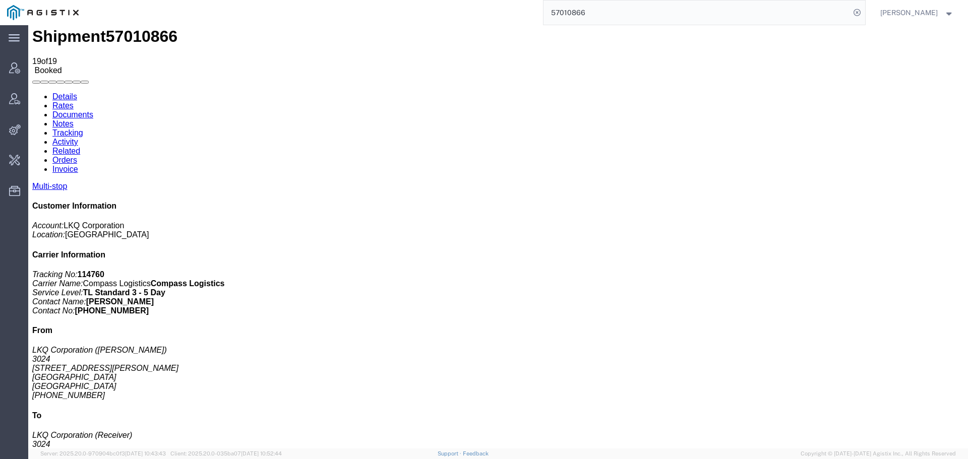
scroll to position [41, 0]
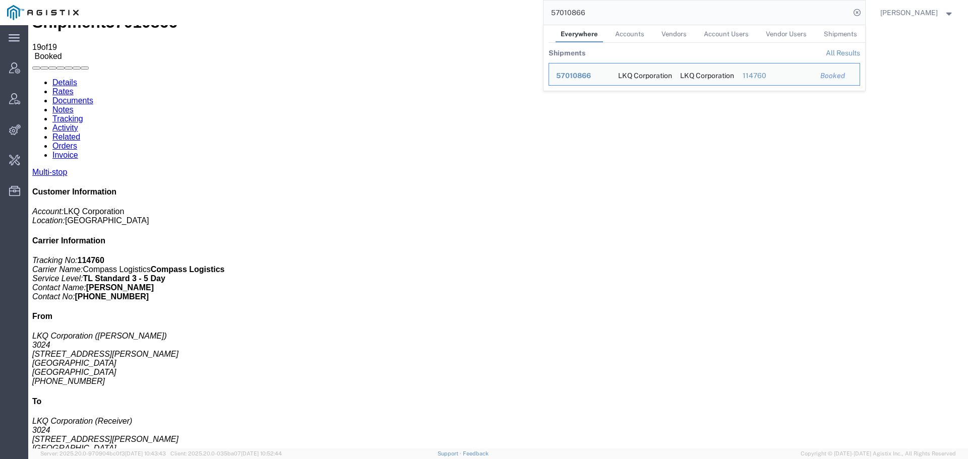
drag, startPoint x: 540, startPoint y: 13, endPoint x: 509, endPoint y: 13, distance: 31.3
click at [509, 13] on div "57010866 Everywhere Accounts Vendors Account Users Vendor Users Shipments Shipm…" at bounding box center [475, 12] width 779 height 25
drag, startPoint x: 584, startPoint y: 18, endPoint x: 520, endPoint y: 20, distance: 64.1
click at [520, 20] on div "57000375 Everywhere Accounts Vendors Account Users Vendor Users Shipments Shipm…" at bounding box center [475, 12] width 779 height 25
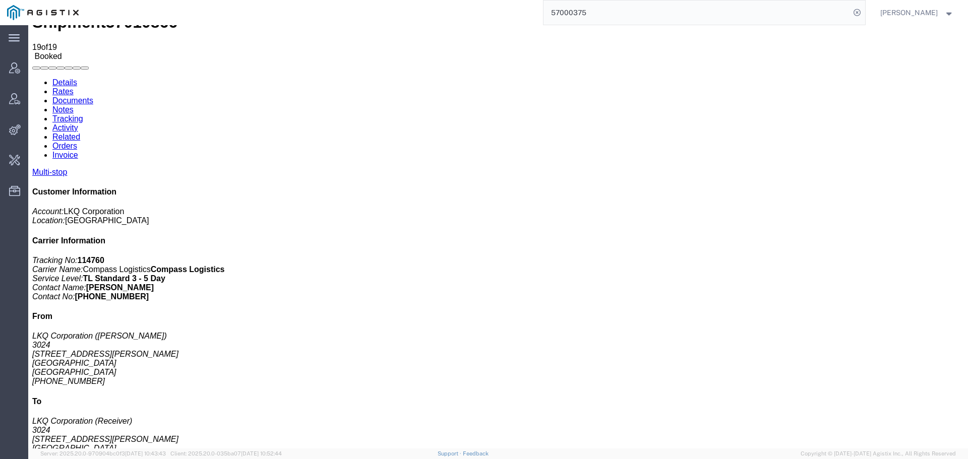
paste input "6978037"
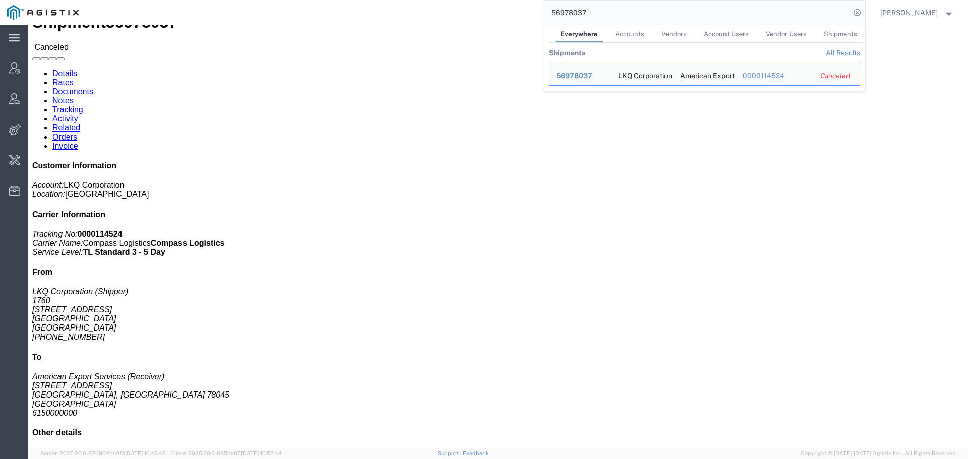
drag, startPoint x: 508, startPoint y: 14, endPoint x: 471, endPoint y: 22, distance: 37.2
click at [471, 22] on div "56978037 Everywhere Accounts Vendors Account Users Vendor Users Shipments Shipm…" at bounding box center [475, 12] width 779 height 25
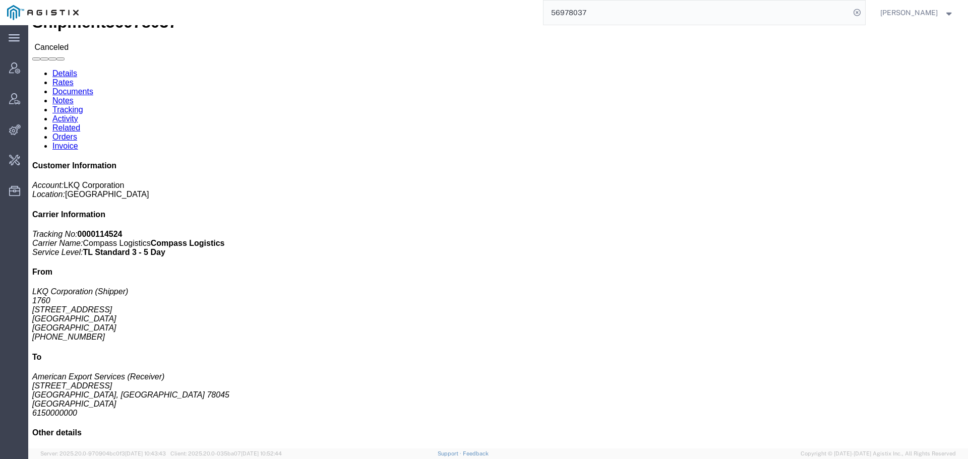
paste input "758989"
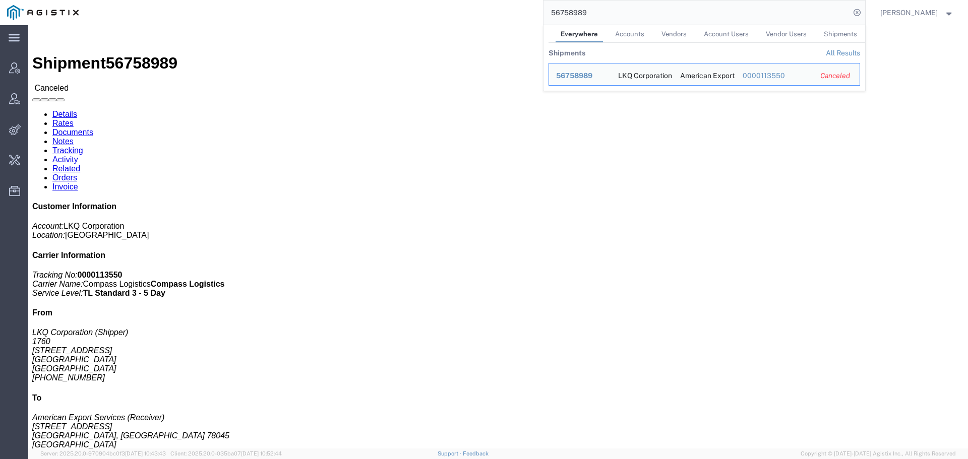
drag, startPoint x: 549, startPoint y: 12, endPoint x: 500, endPoint y: 12, distance: 48.9
click at [500, 12] on div "56758989 Everywhere Accounts Vendors Account Users Vendor Users Shipments Shipm…" at bounding box center [475, 12] width 779 height 25
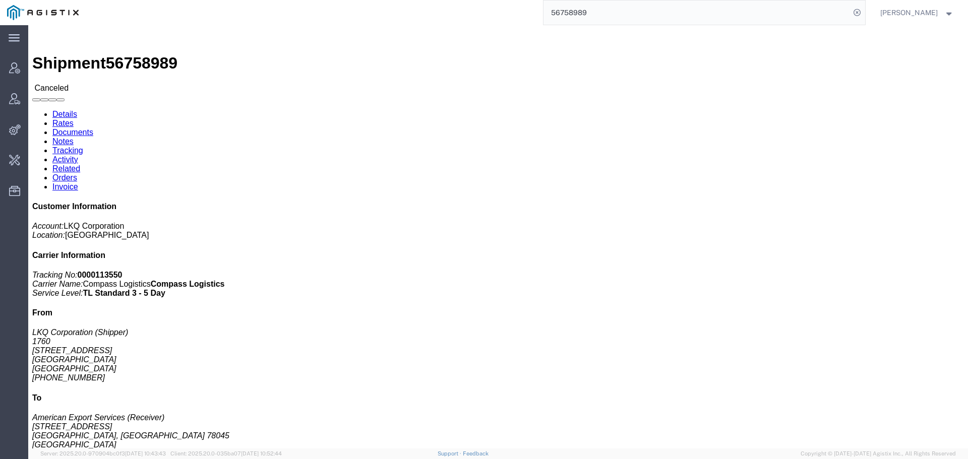
paste input "7011502 : {"error":"validation","message":"Handling option with code CUSTOM_HAN…"
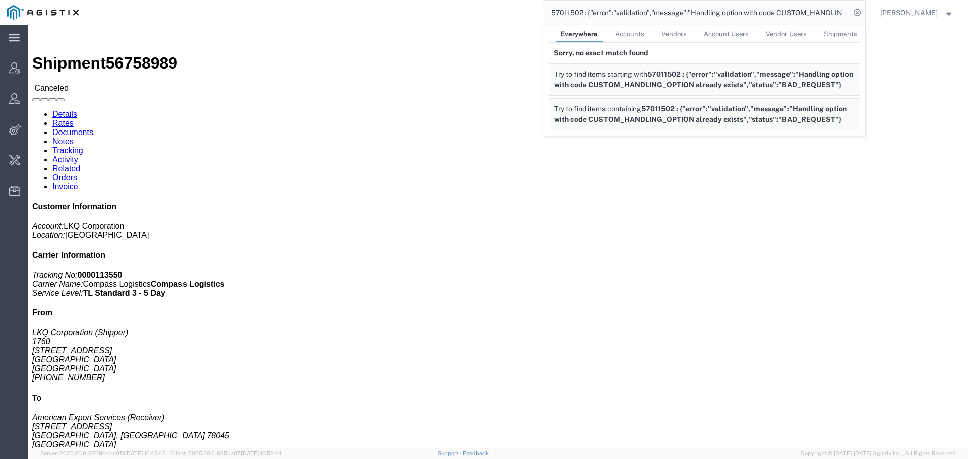
click at [768, 13] on input "57011502 : {"error":"validation","message":"Handling option with code CUSTOM_HA…" at bounding box center [697, 13] width 307 height 24
paste input "search"
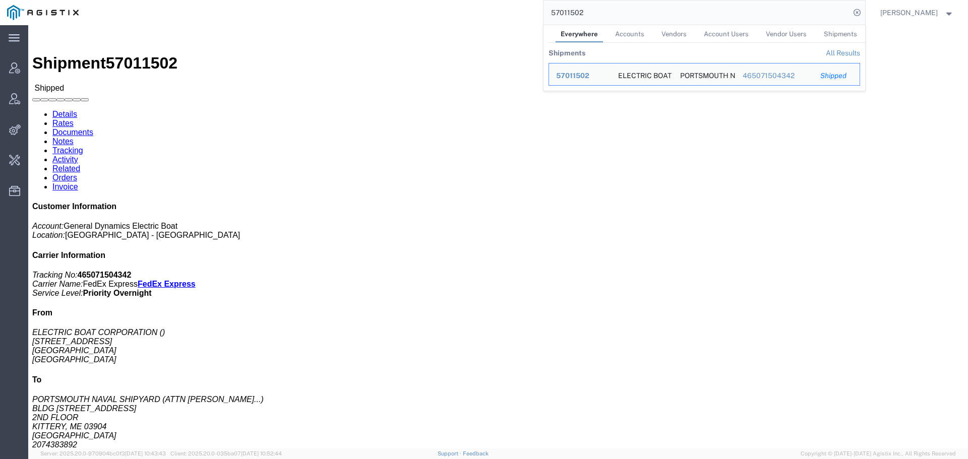
drag, startPoint x: 697, startPoint y: 19, endPoint x: 494, endPoint y: 3, distance: 203.8
paste input "4900077788"
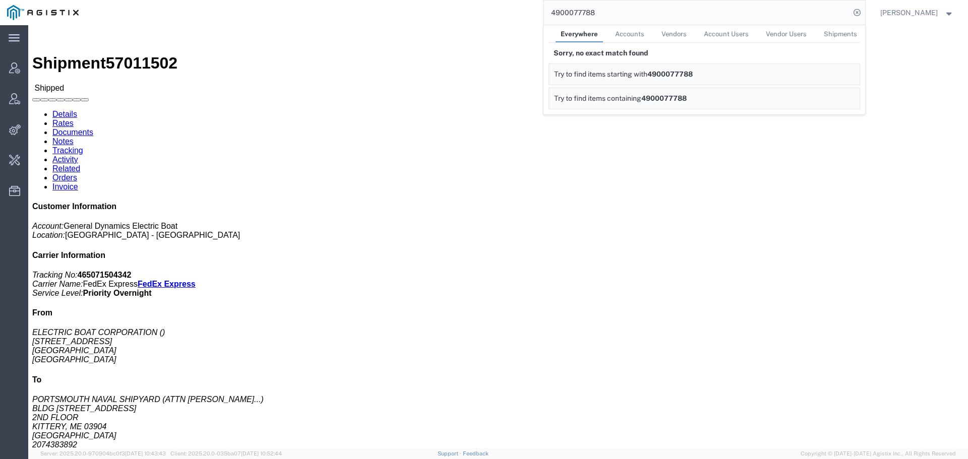
click at [788, 17] on input "4900077788" at bounding box center [697, 13] width 307 height 24
drag, startPoint x: 767, startPoint y: 15, endPoint x: 552, endPoint y: 14, distance: 215.3
click at [552, 14] on input "4900077788" at bounding box center [697, 13] width 307 height 24
paste input "57011214"
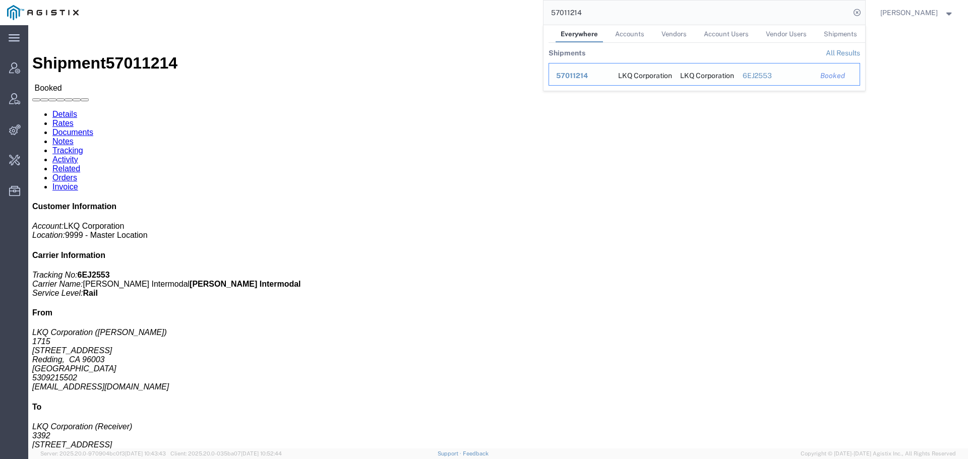
click at [588, 74] on span "57011214" at bounding box center [572, 76] width 32 height 8
drag, startPoint x: 549, startPoint y: 22, endPoint x: 530, endPoint y: 23, distance: 19.2
click at [530, 23] on div "57011214 Everywhere Accounts Vendors Account Users Vendor Users Shipments Shipm…" at bounding box center [475, 12] width 779 height 25
paste input "2097"
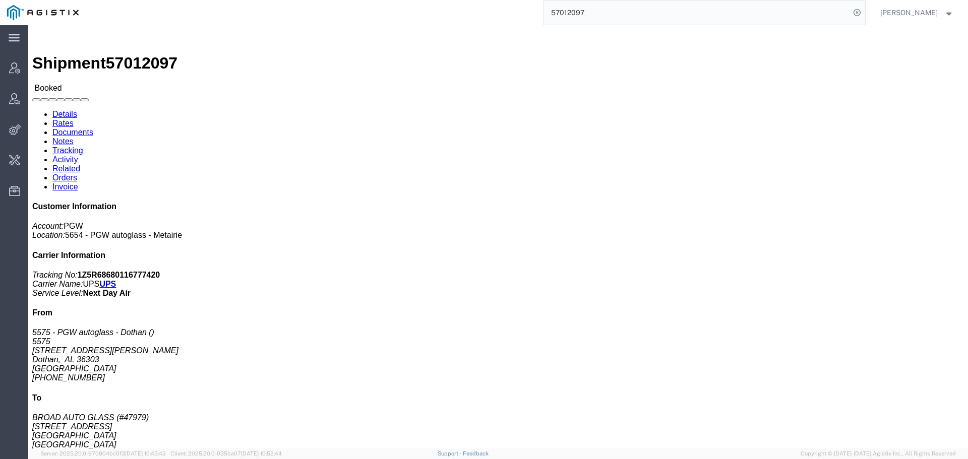
click at [757, 15] on input "57012097" at bounding box center [697, 13] width 307 height 24
type input "offline@pgw.com"
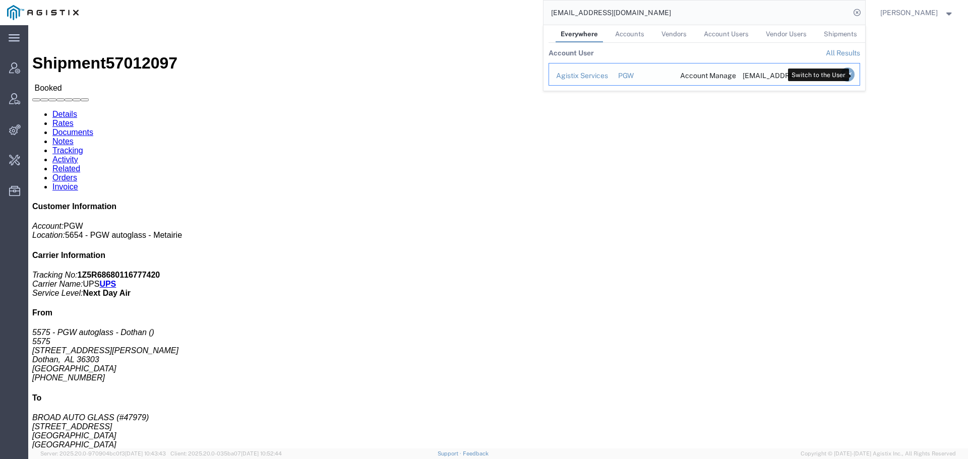
click at [853, 75] on icon "Search Results" at bounding box center [847, 75] width 14 height 14
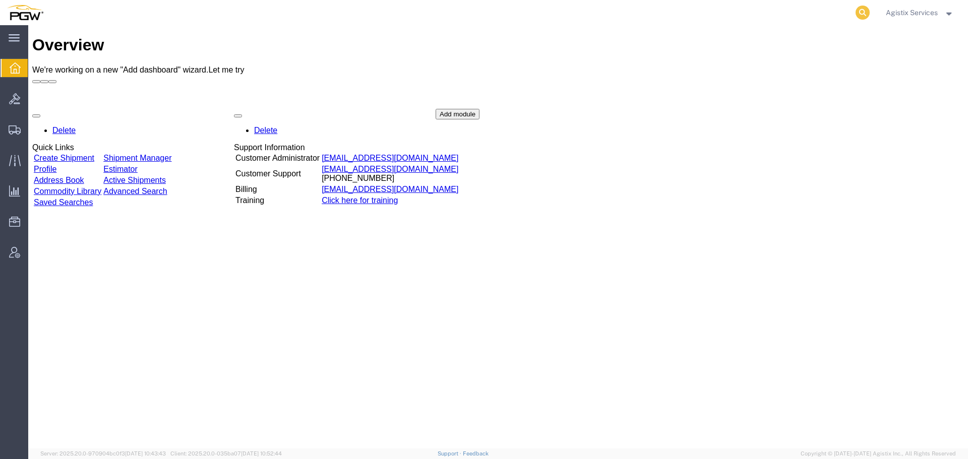
click at [867, 14] on icon at bounding box center [863, 13] width 14 height 14
paste input "57012097"
type input "57012097"
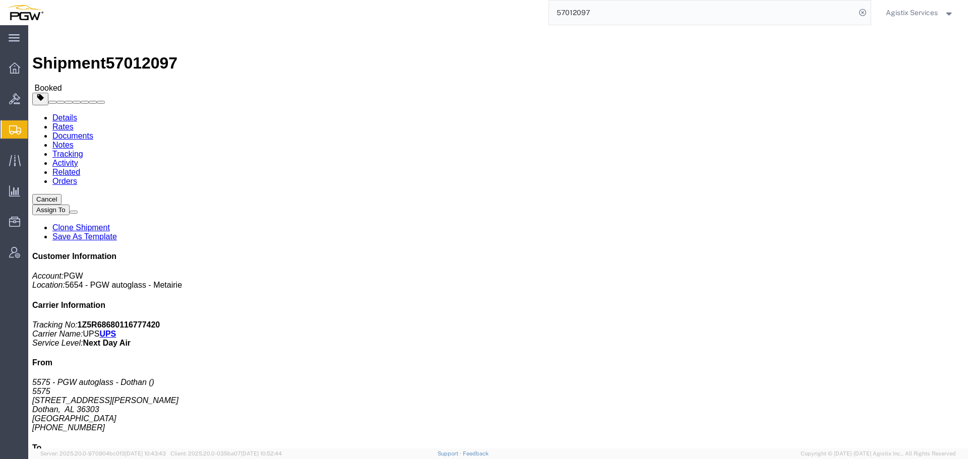
click span "button"
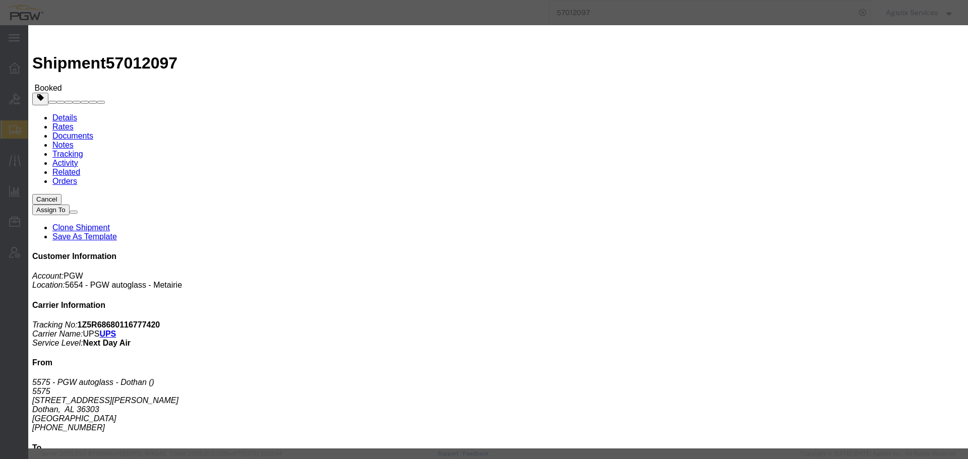
drag, startPoint x: 474, startPoint y: 26, endPoint x: 415, endPoint y: 139, distance: 126.7
click h2 "Edit Date and Time"
click div "[DATE] 4:00 PM"
type input "10:00 a"
type input "10:00 AM"
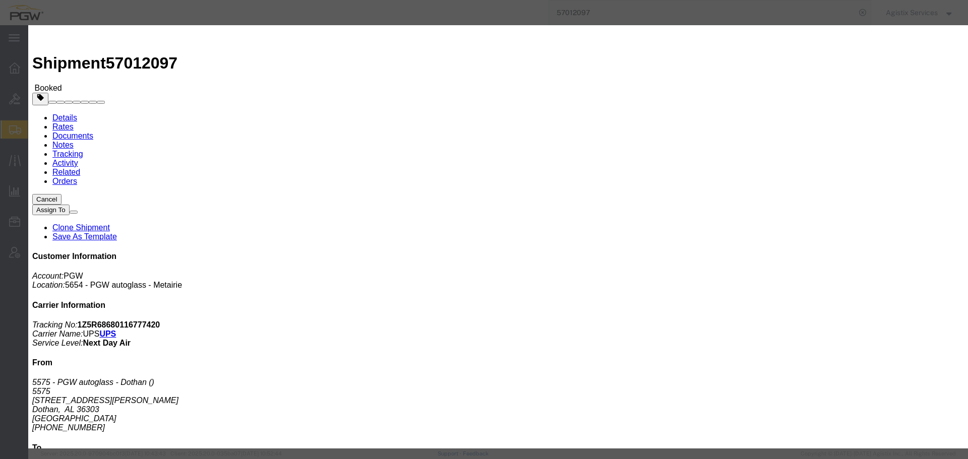
click div "[DATE] 5:00 PM"
type input "2:00 PM"
click button "button"
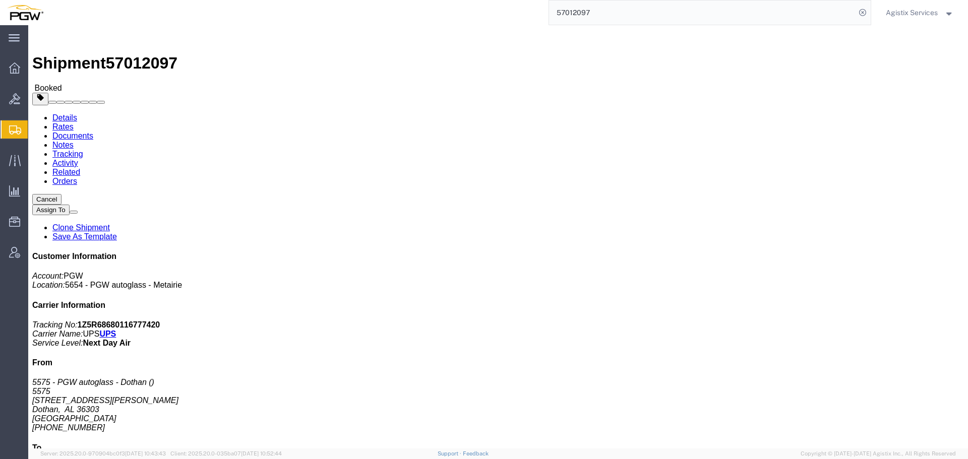
click span "button"
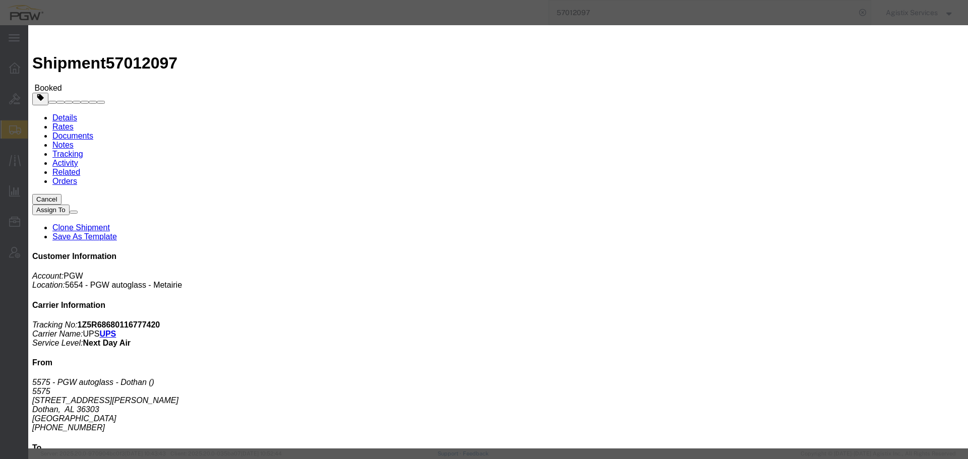
click div "[DATE] 5:00 PM"
click button "Apply"
drag, startPoint x: 669, startPoint y: 269, endPoint x: 576, endPoint y: 253, distance: 94.2
click div "Notify carrier of changes Cancel Save"
click button "Save"
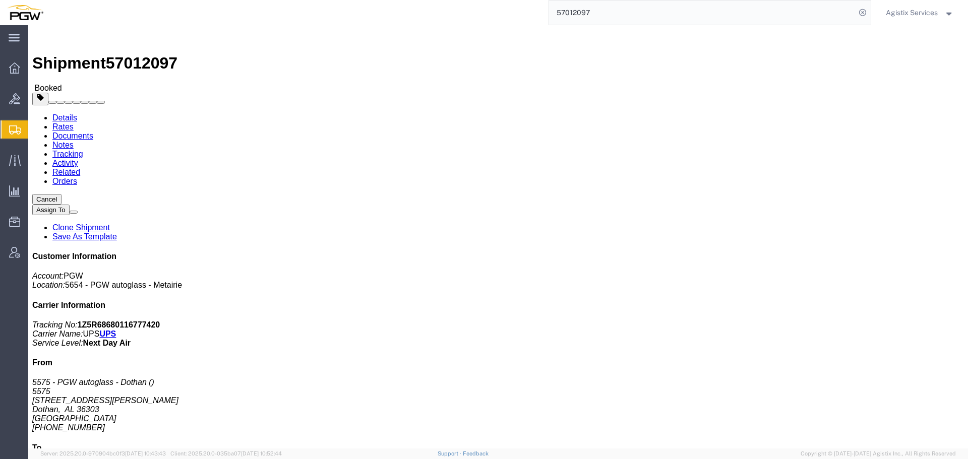
click button "Close"
click at [830, 16] on input "57012097" at bounding box center [702, 13] width 307 height 24
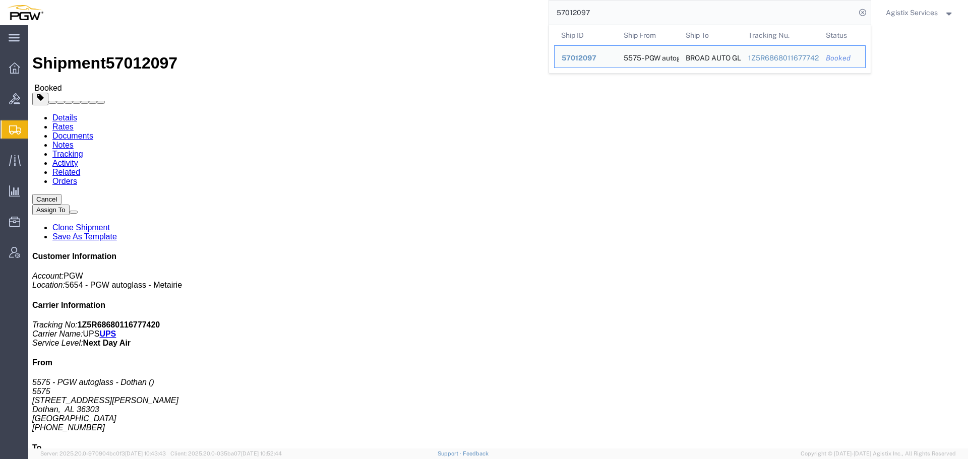
click at [537, 11] on div "57012097 Ship ID Ship From Ship To Tracking Nu. Status Ship ID 57012097 Ship Fr…" at bounding box center [460, 12] width 821 height 25
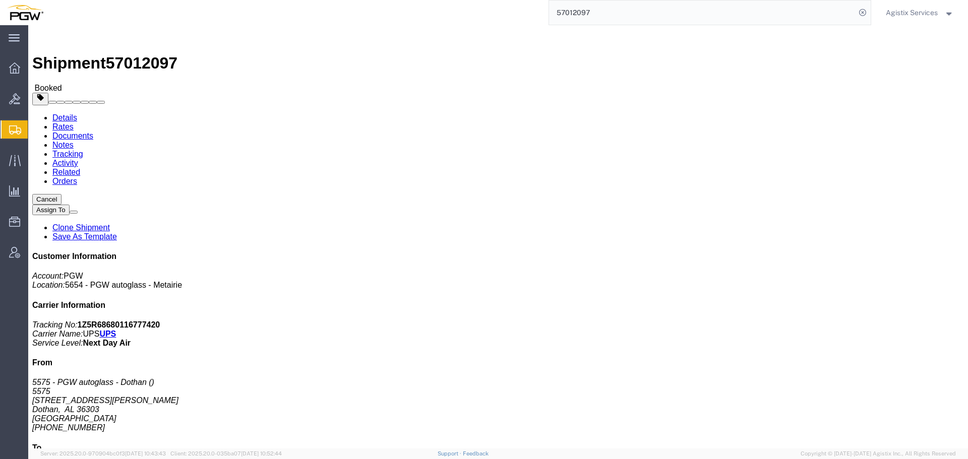
paste input "0491"
type input "57010491"
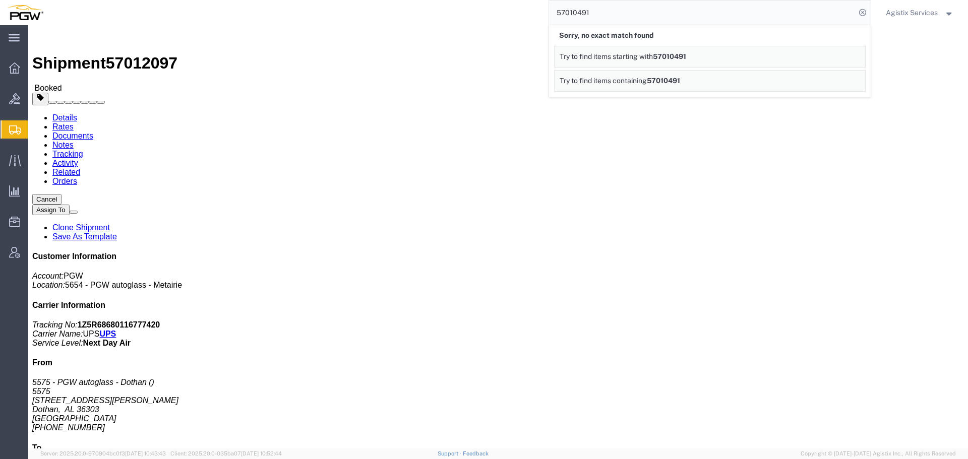
click at [911, 9] on span "Agistix Services" at bounding box center [912, 12] width 52 height 11
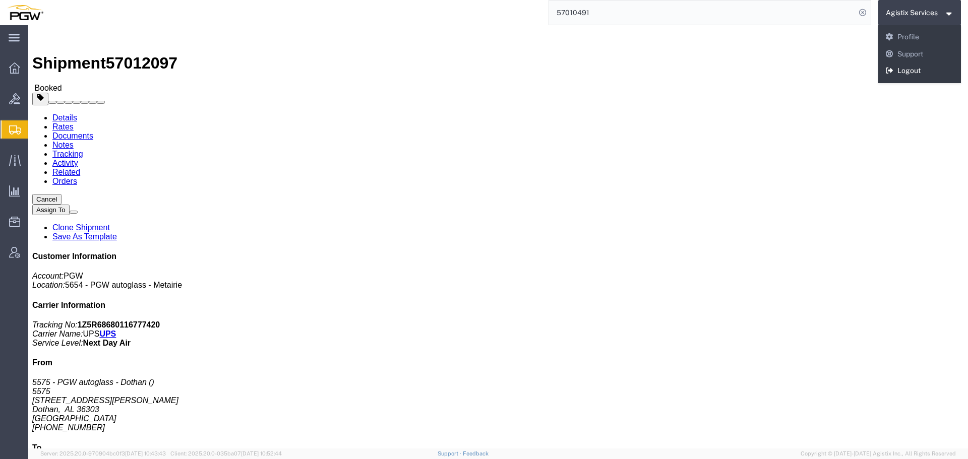
click at [911, 66] on link "Logout" at bounding box center [919, 71] width 83 height 17
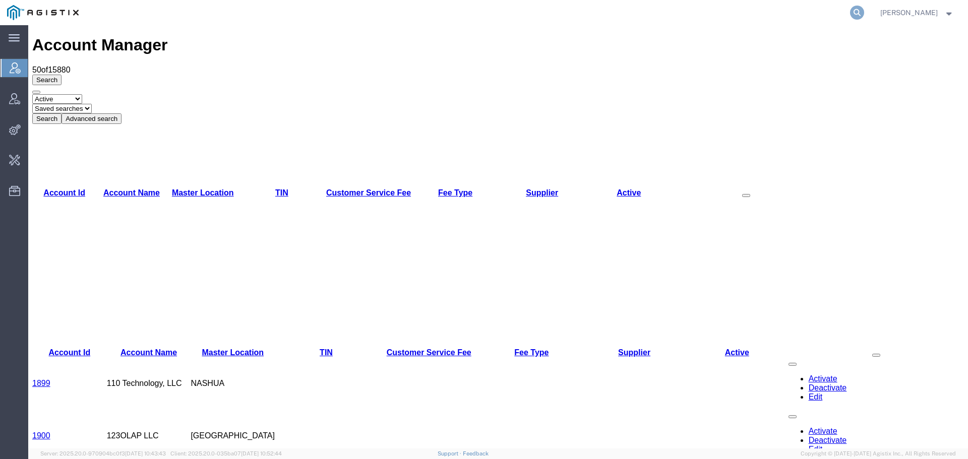
click at [864, 10] on icon at bounding box center [857, 13] width 14 height 14
paste input "57010491"
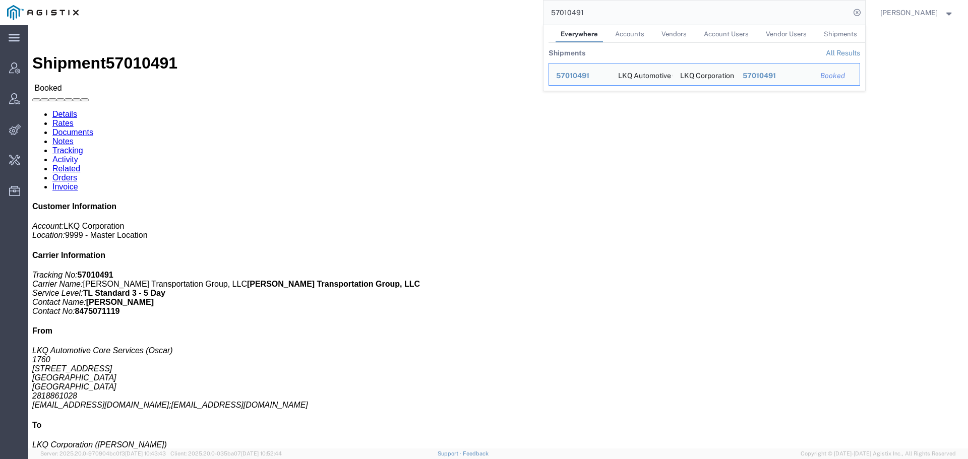
drag, startPoint x: 656, startPoint y: 11, endPoint x: 496, endPoint y: 12, distance: 159.8
click at [496, 12] on div "57010491 Everywhere Accounts Vendors Account Users Vendor Users Shipments Shipm…" at bounding box center [475, 12] width 779 height 25
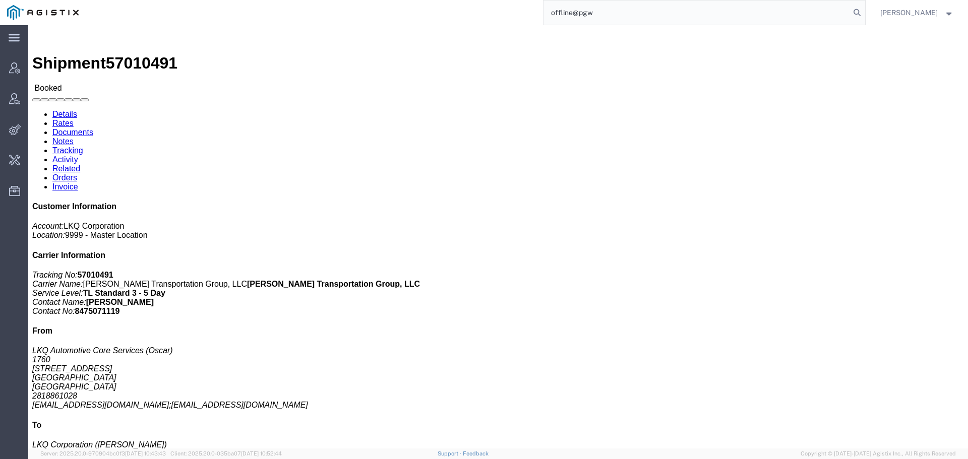
type input "offline@pgw"
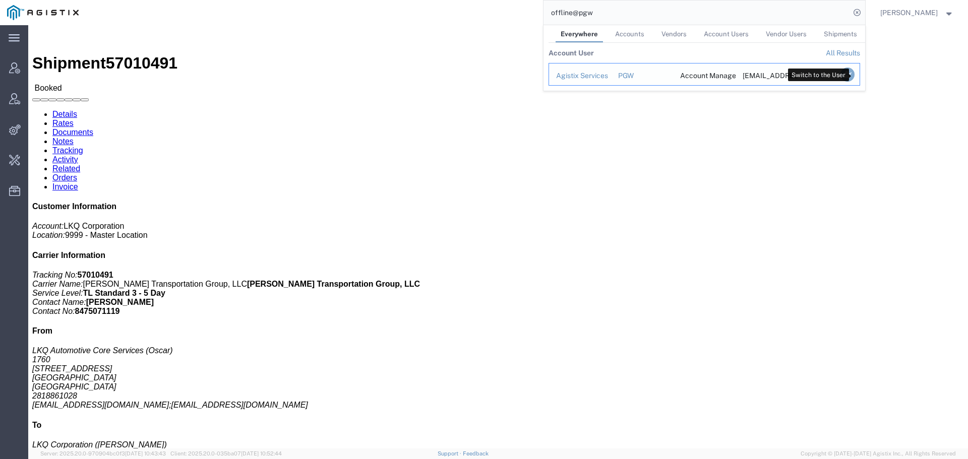
click at [854, 70] on icon "Search Results" at bounding box center [847, 75] width 14 height 14
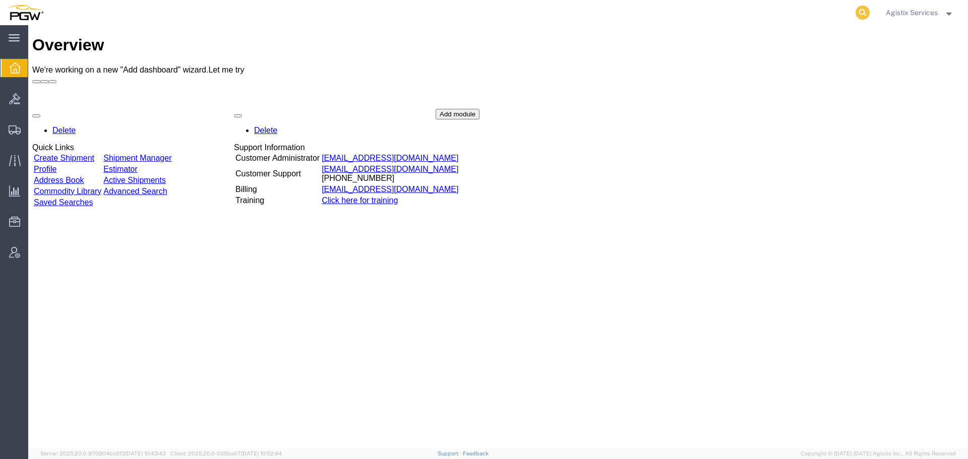
click at [866, 11] on icon at bounding box center [863, 13] width 14 height 14
paste input "57012131"
type input "57012131"
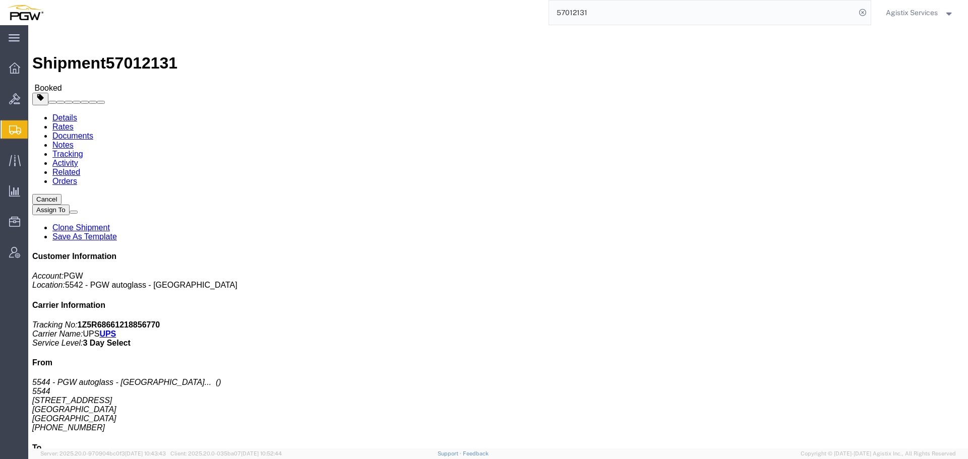
click span "button"
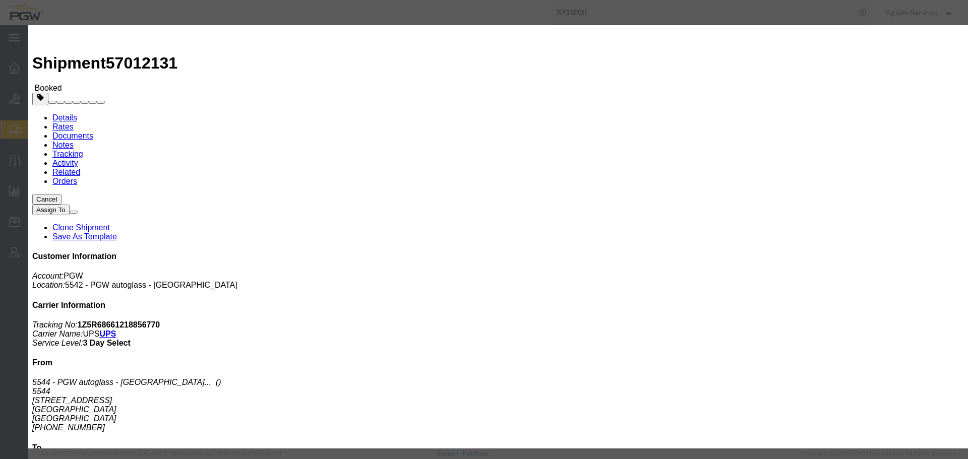
click div "Oct 07 2025 4:00 PM"
type input "10:00 AM"
click button "Apply"
click button "Save"
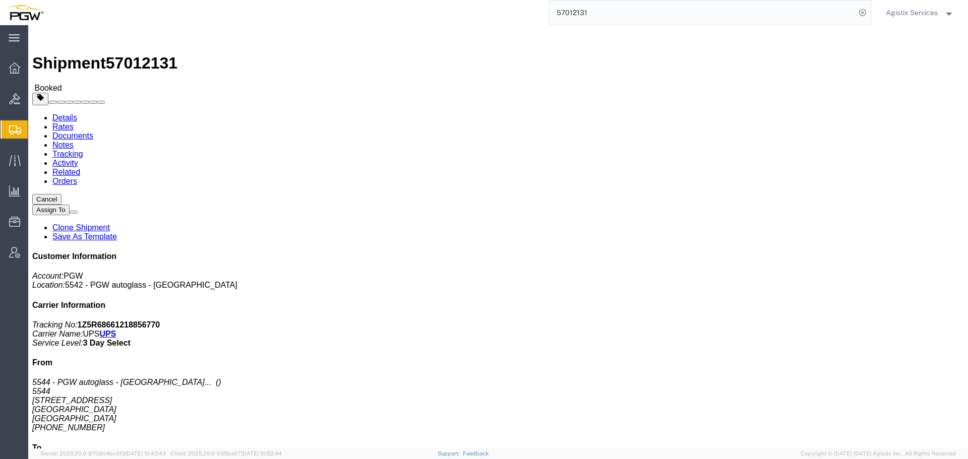
click button "Close"
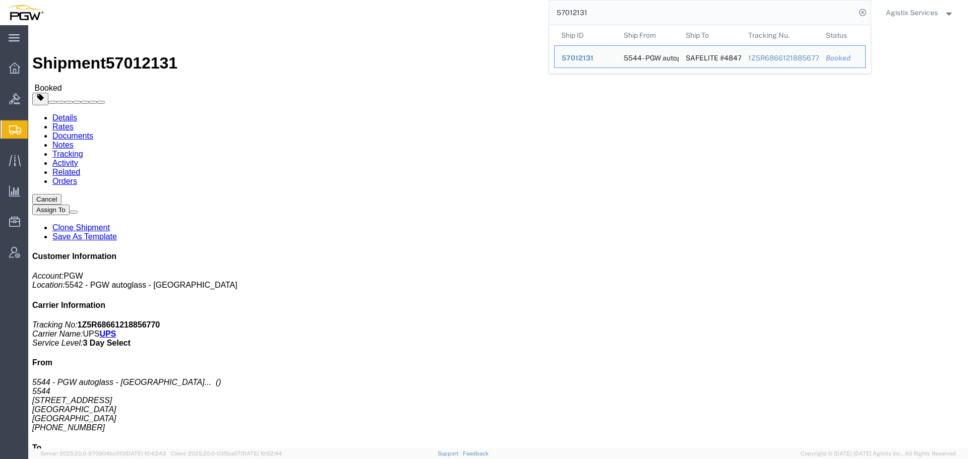
drag, startPoint x: 539, startPoint y: 17, endPoint x: 527, endPoint y: 17, distance: 12.6
click at [527, 17] on div "57012131 Ship ID Ship From Ship To Tracking Nu. Status Ship ID 57012131 Ship Fr…" at bounding box center [460, 12] width 821 height 25
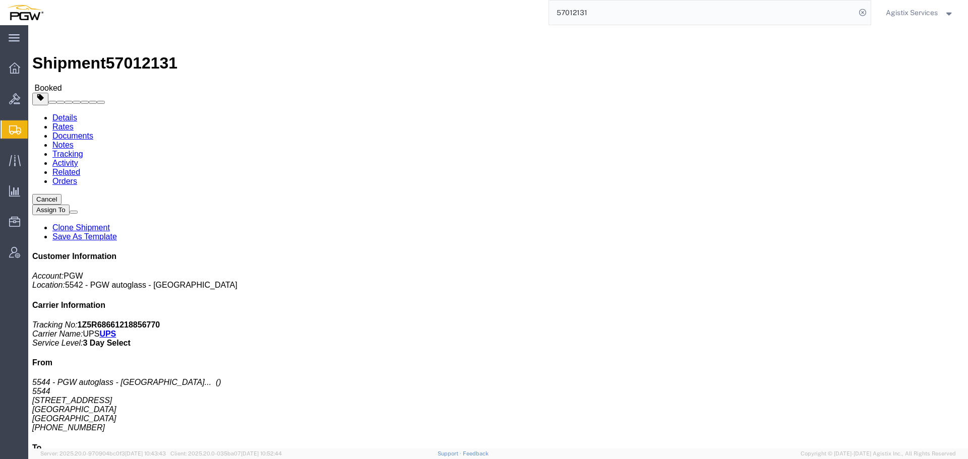
paste input "248"
type input "57012248"
click span "button"
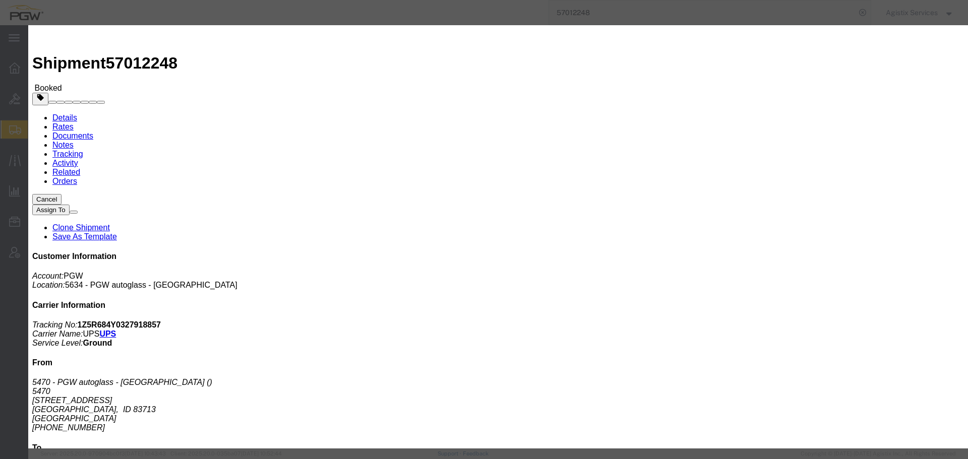
click div "Oct 07 2025 4:00 PM"
type input "10:00 a"
type input "10:00 AM"
click button "Apply"
click div "Notify carrier of changes Cancel Save"
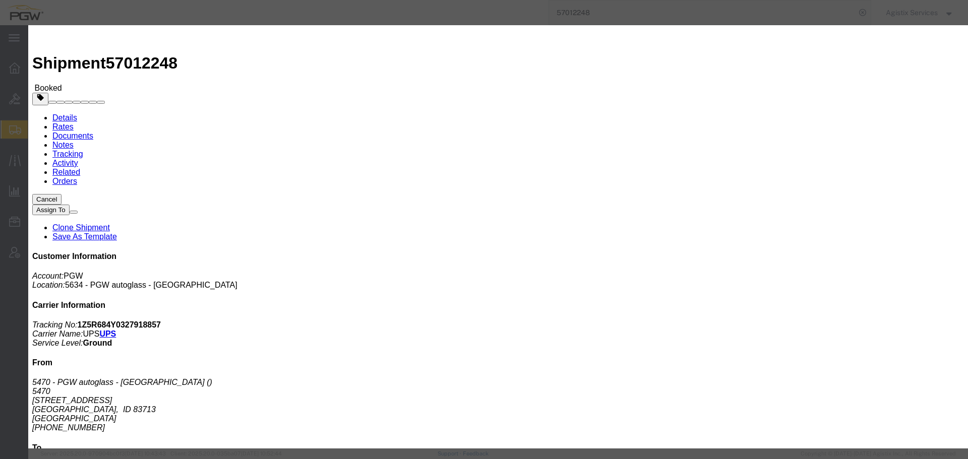
click button "Save"
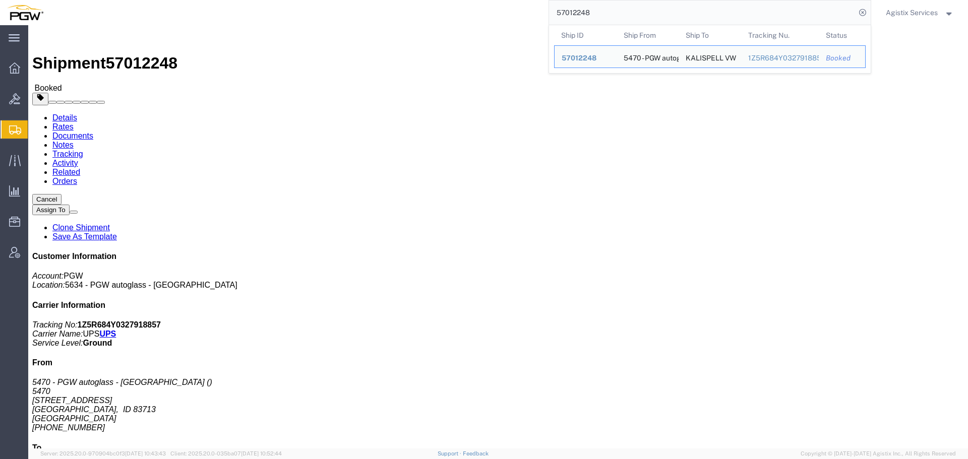
drag, startPoint x: 555, startPoint y: 10, endPoint x: 542, endPoint y: 10, distance: 13.1
click at [542, 10] on div "57012248 Ship ID Ship From Ship To Tracking Nu. Status Ship ID 57012248 Ship Fr…" at bounding box center [460, 12] width 821 height 25
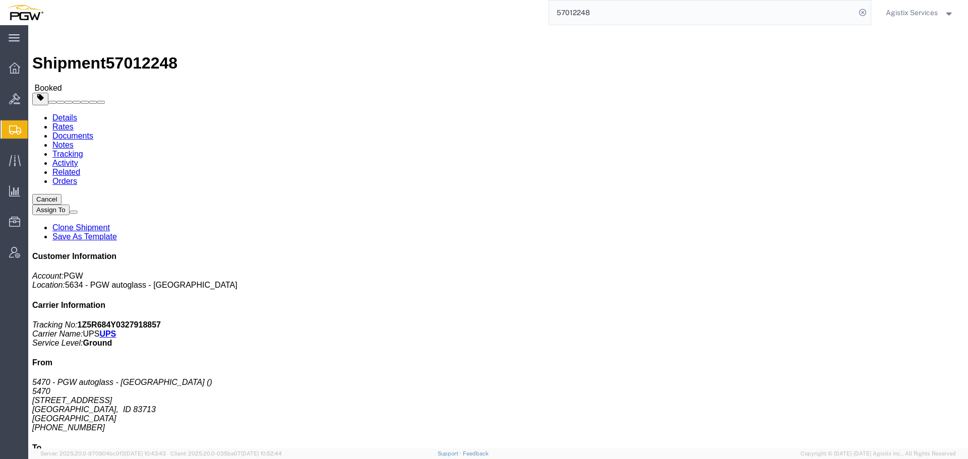
paste input "956117341"
type input "956117341"
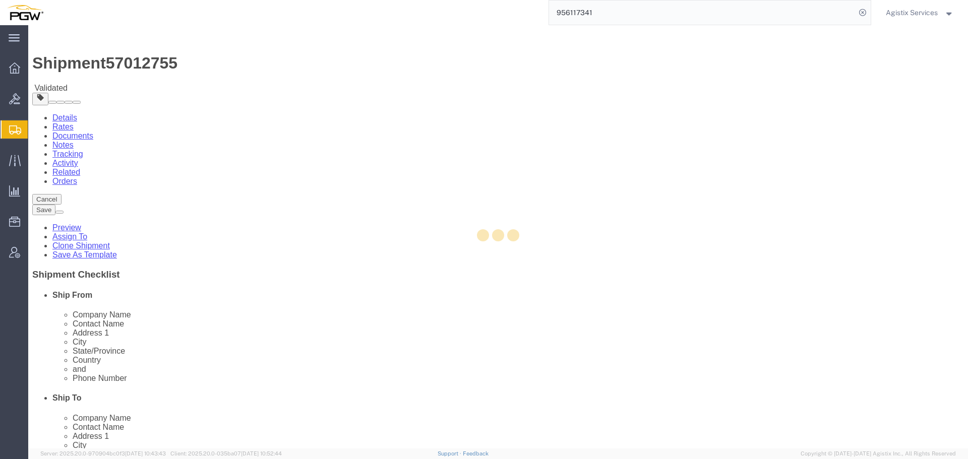
click at [657, 70] on div at bounding box center [498, 237] width 940 height 424
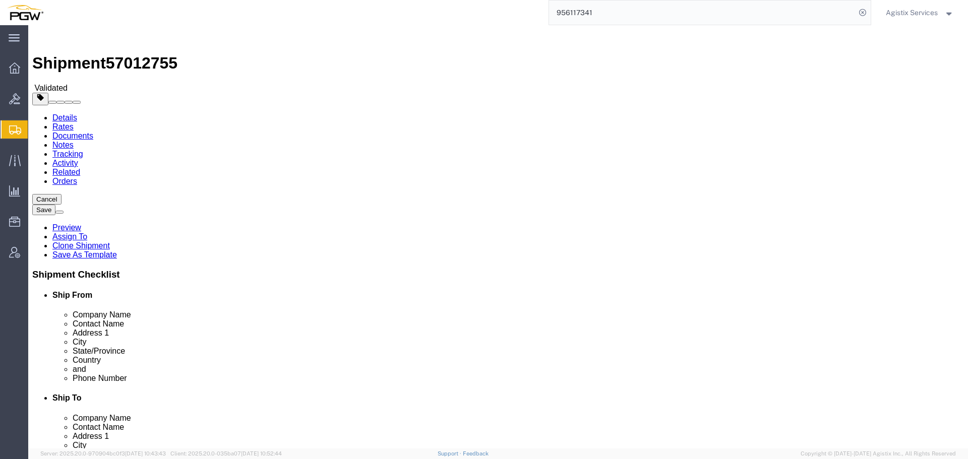
click button "Close"
select select "28529"
select select "28521"
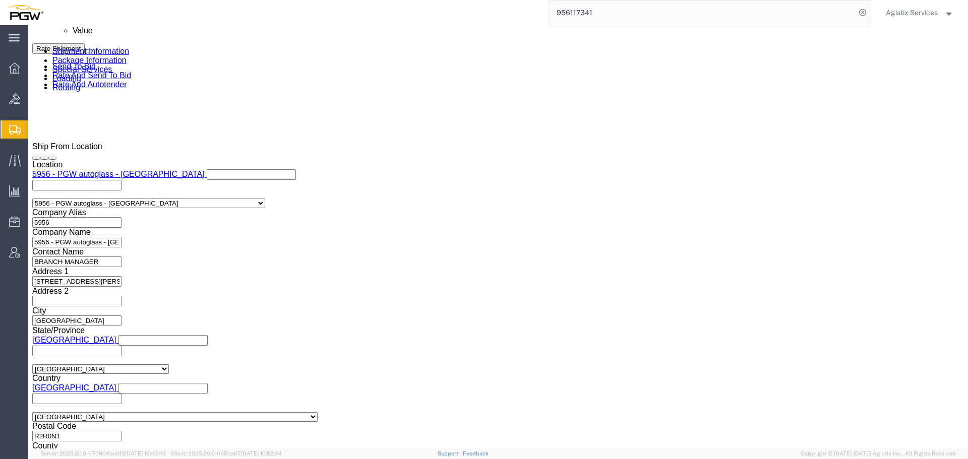
click select "Select Air Less than Truckload Multi-Leg Ocean Freight Rail Small Parcel Truckl…"
click select "Select"
click select "Select Air Less than Truckload Multi-Leg Ocean Freight Rail Small Parcel Truckl…"
select select "LTL"
click select "Select Air Less than Truckload Multi-Leg Ocean Freight Rail Small Parcel Truckl…"
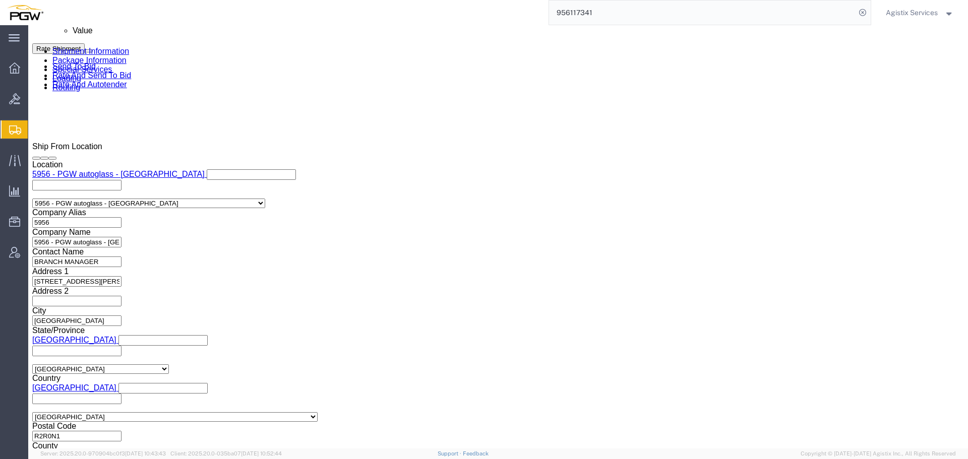
click button "Rate Shipment"
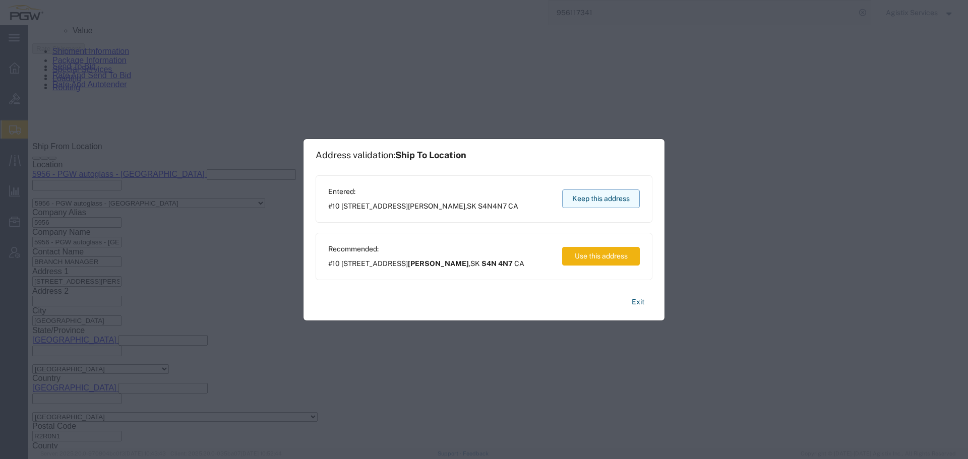
click at [585, 203] on button "Keep this address" at bounding box center [601, 199] width 78 height 19
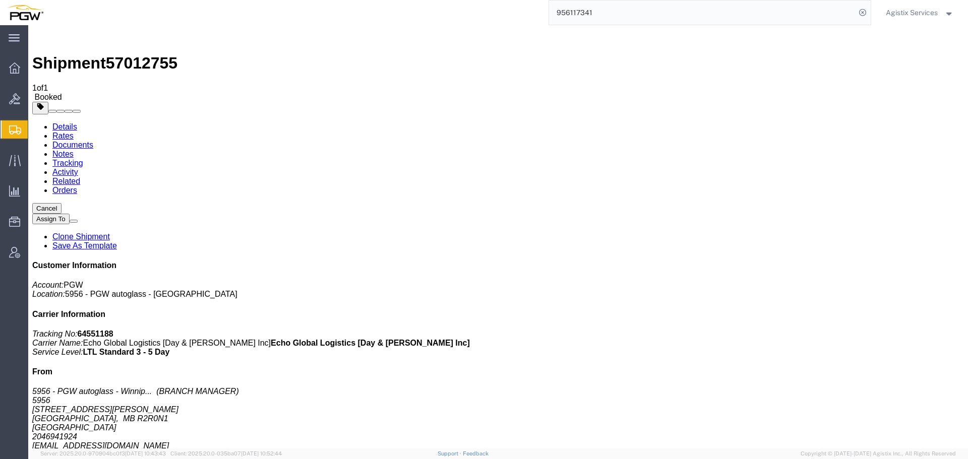
click at [942, 9] on span "Agistix Services" at bounding box center [920, 12] width 68 height 11
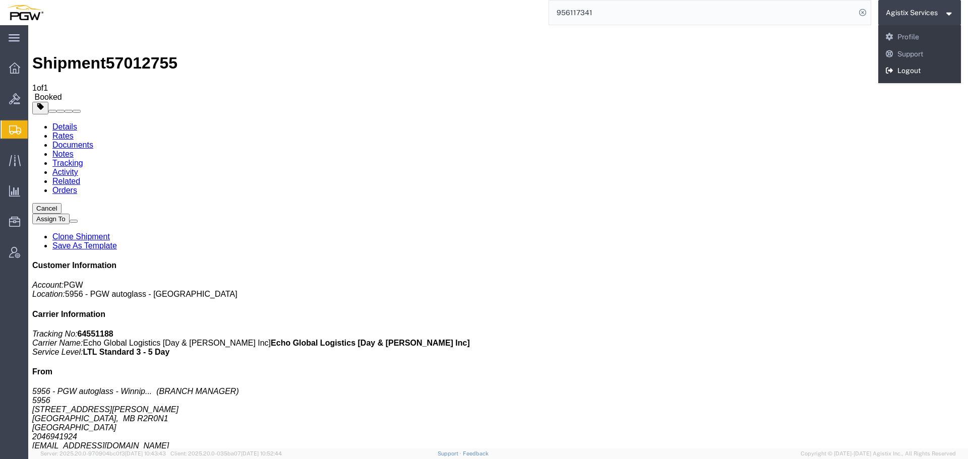
click at [919, 69] on link "Logout" at bounding box center [919, 71] width 83 height 17
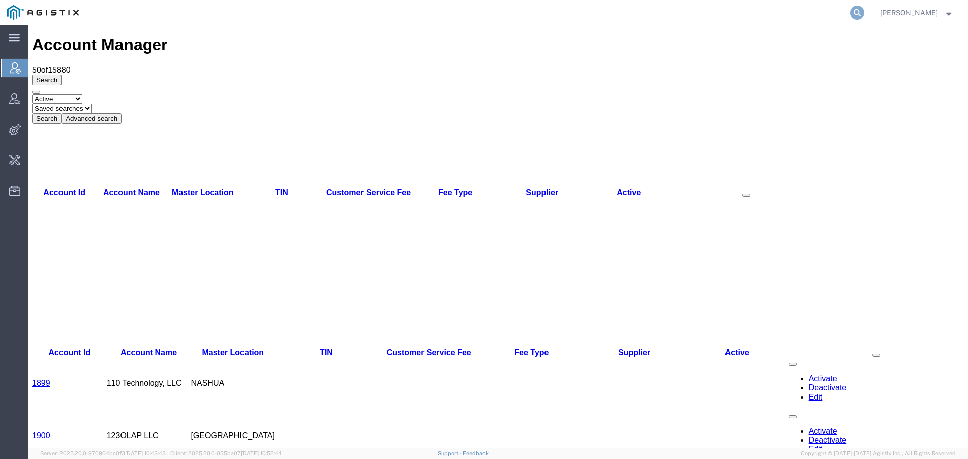
click at [864, 10] on icon at bounding box center [857, 13] width 14 height 14
paste input "57010999"
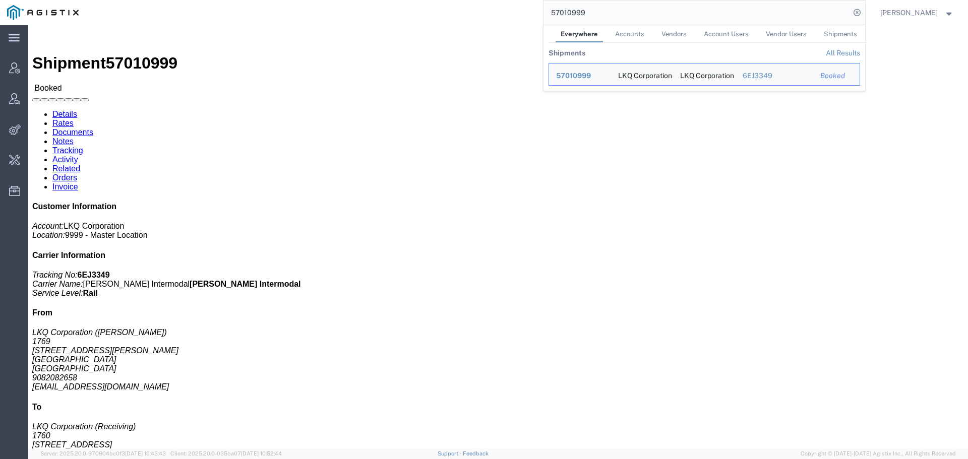
drag, startPoint x: 651, startPoint y: 19, endPoint x: 530, endPoint y: 20, distance: 121.0
click at [530, 20] on div "57010999 Everywhere Accounts Vendors Account Users Vendor Users Shipments Shipm…" at bounding box center [475, 12] width 779 height 25
paste input "2103"
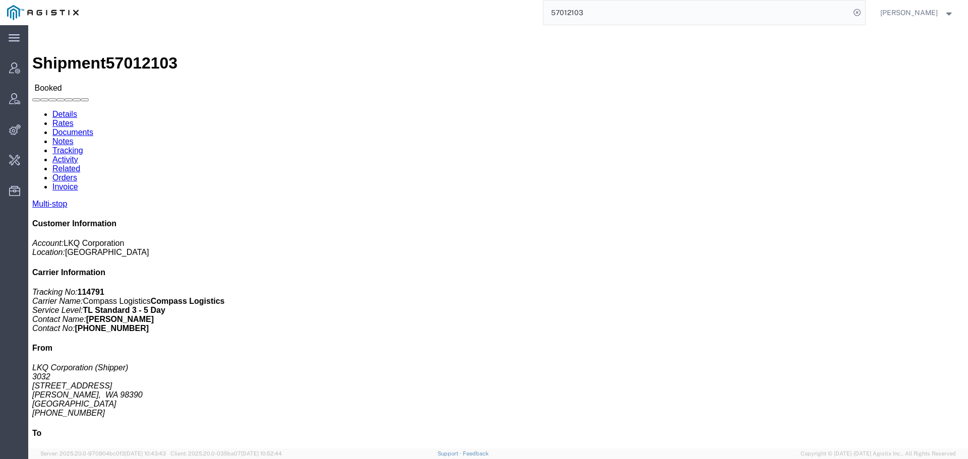
click link "Activity"
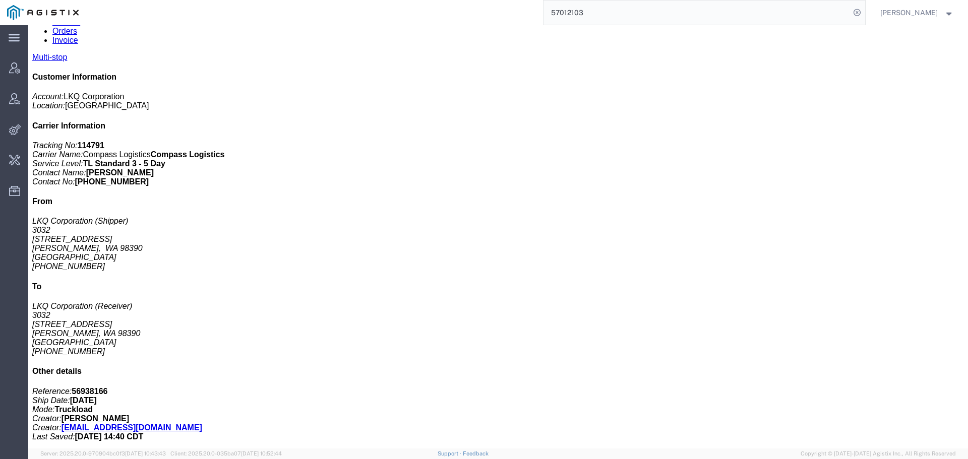
scroll to position [24, 0]
click at [705, 12] on input "57012103" at bounding box center [697, 13] width 307 height 24
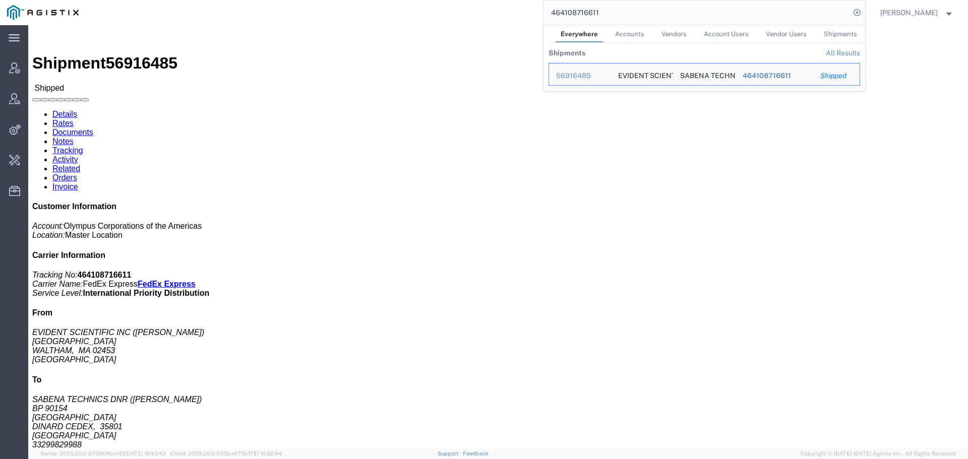
click at [711, 14] on input "464108716611" at bounding box center [697, 13] width 307 height 24
paste input "57012755"
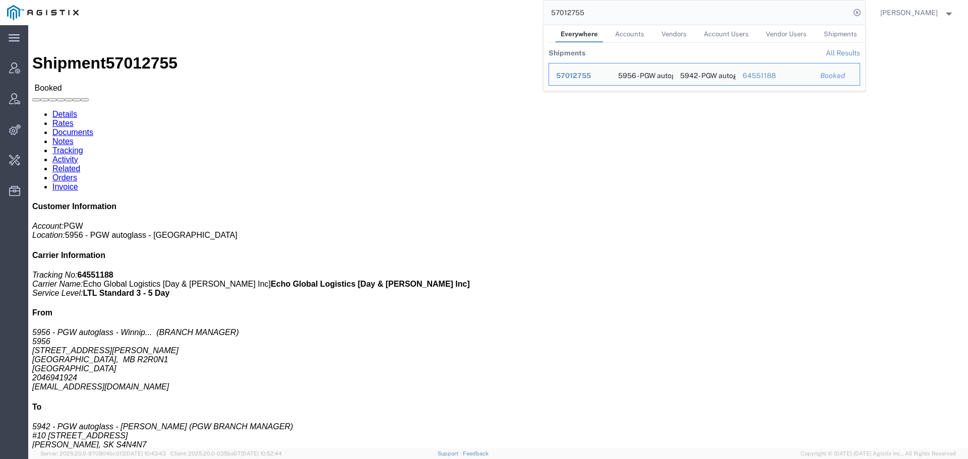
click link "Activity"
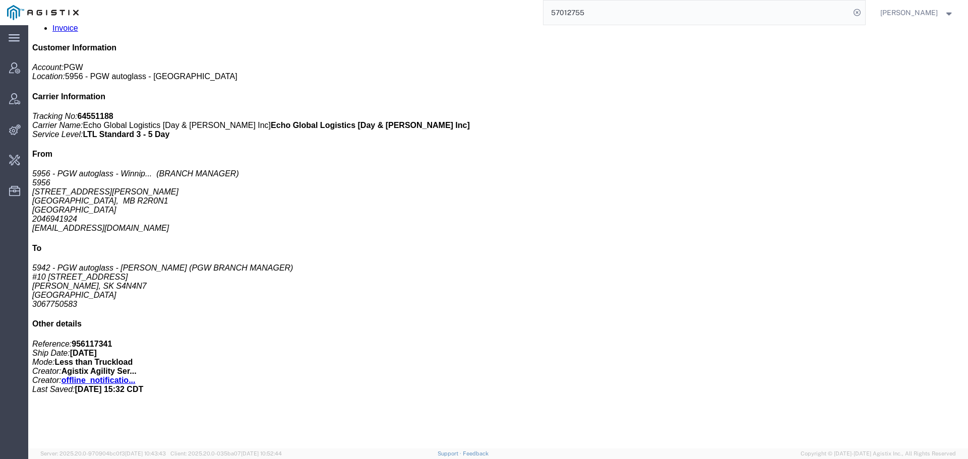
scroll to position [212, 0]
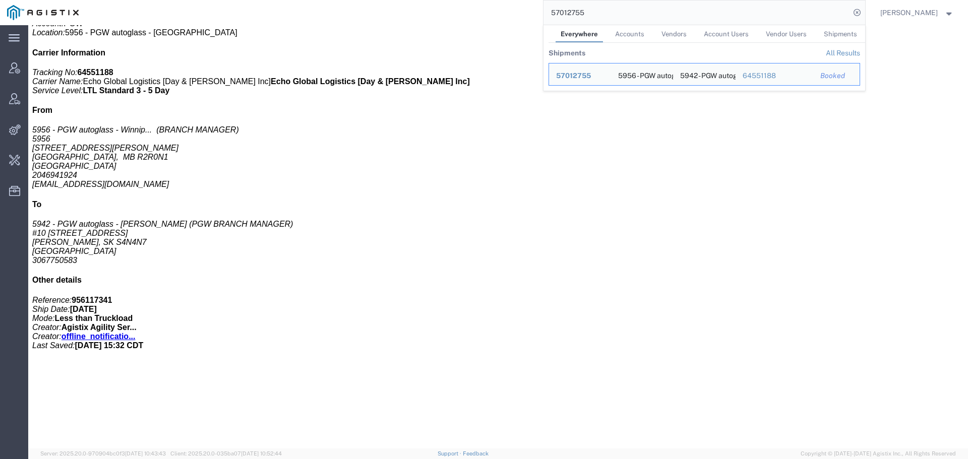
drag, startPoint x: 701, startPoint y: 16, endPoint x: 504, endPoint y: 13, distance: 197.7
click at [504, 13] on div "57012755 Everywhere Accounts Vendors Account Users Vendor Users Shipments Shipm…" at bounding box center [475, 12] width 779 height 25
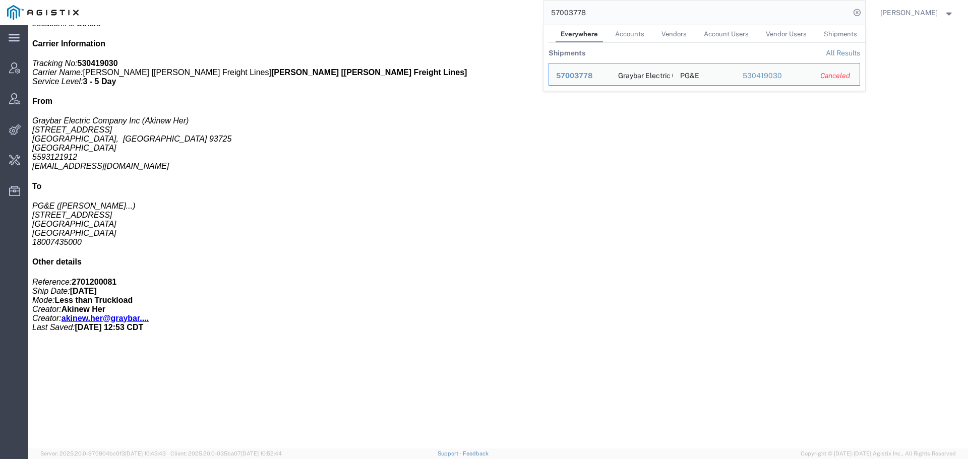
drag, startPoint x: 513, startPoint y: 13, endPoint x: 495, endPoint y: 13, distance: 18.2
click at [495, 13] on div "57003778 Everywhere Accounts Vendors Account Users Vendor Users Shipments Shipm…" at bounding box center [475, 12] width 779 height 25
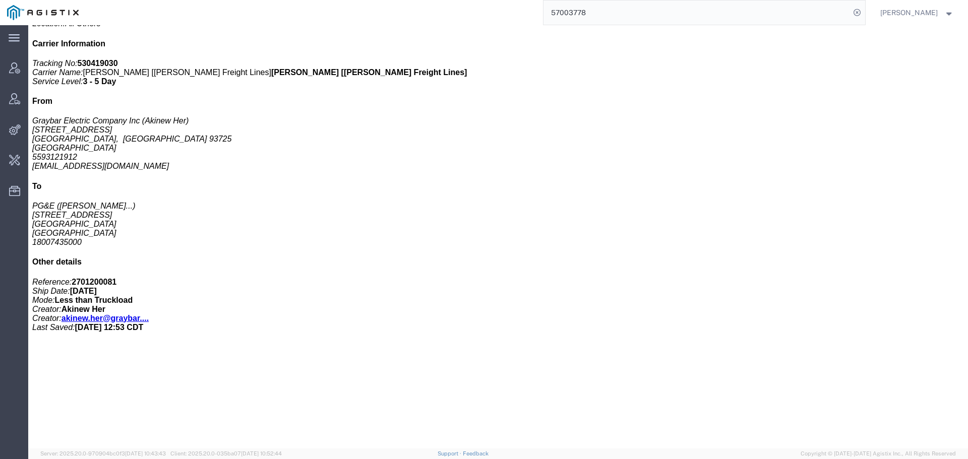
paste input "[URL][DOMAIN_NAME]"
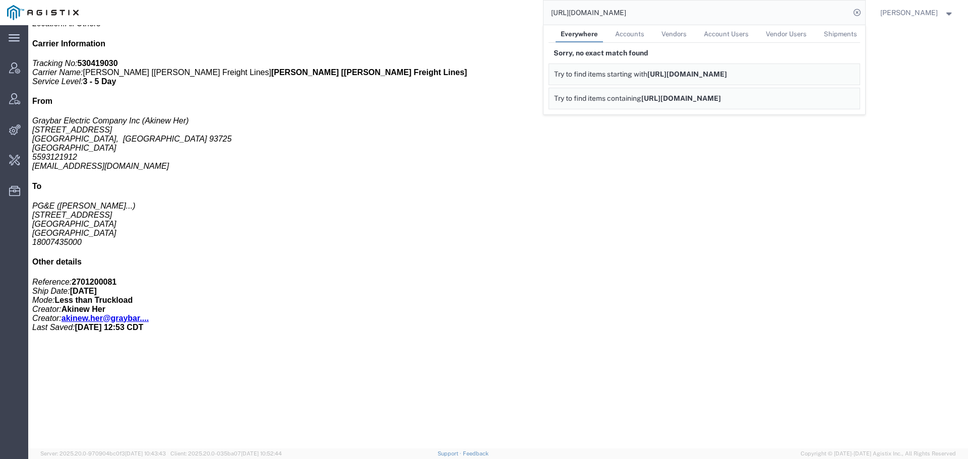
click at [708, 10] on input "[URL][DOMAIN_NAME]" at bounding box center [697, 13] width 307 height 24
paste input "56995226"
type input "56995226"
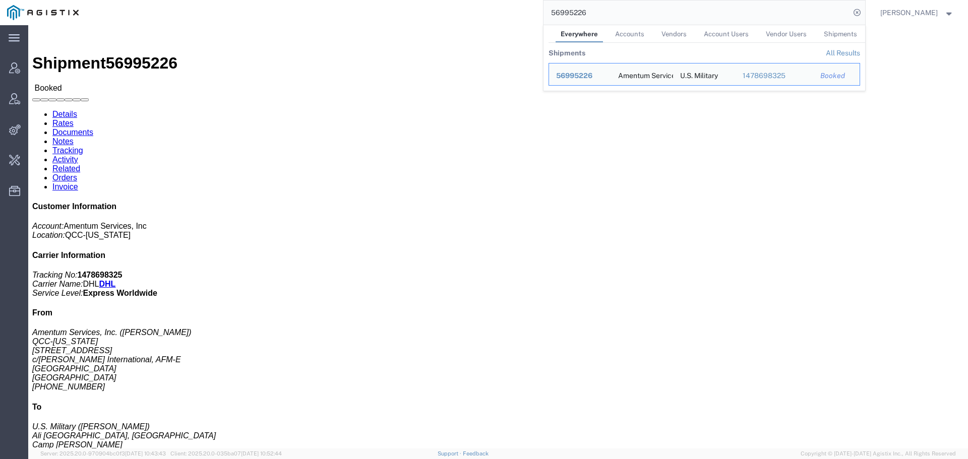
click link "Activity"
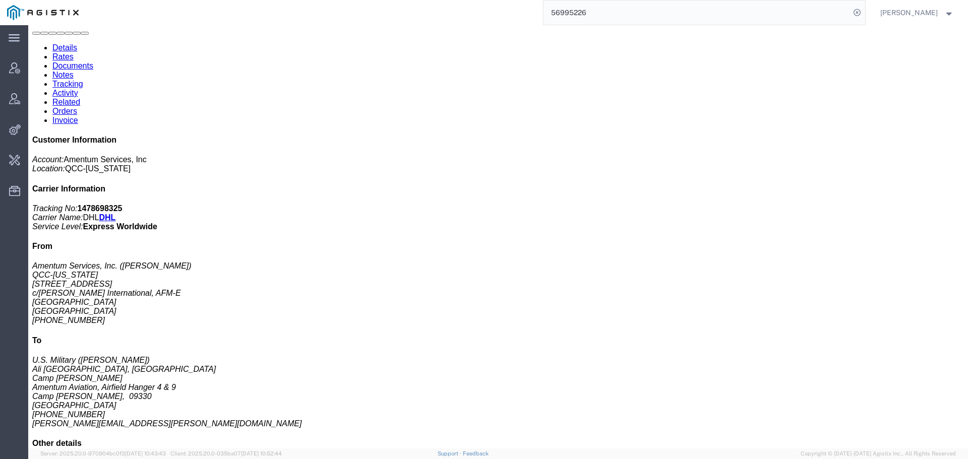
scroll to position [129, 0]
